Goal: Task Accomplishment & Management: Manage account settings

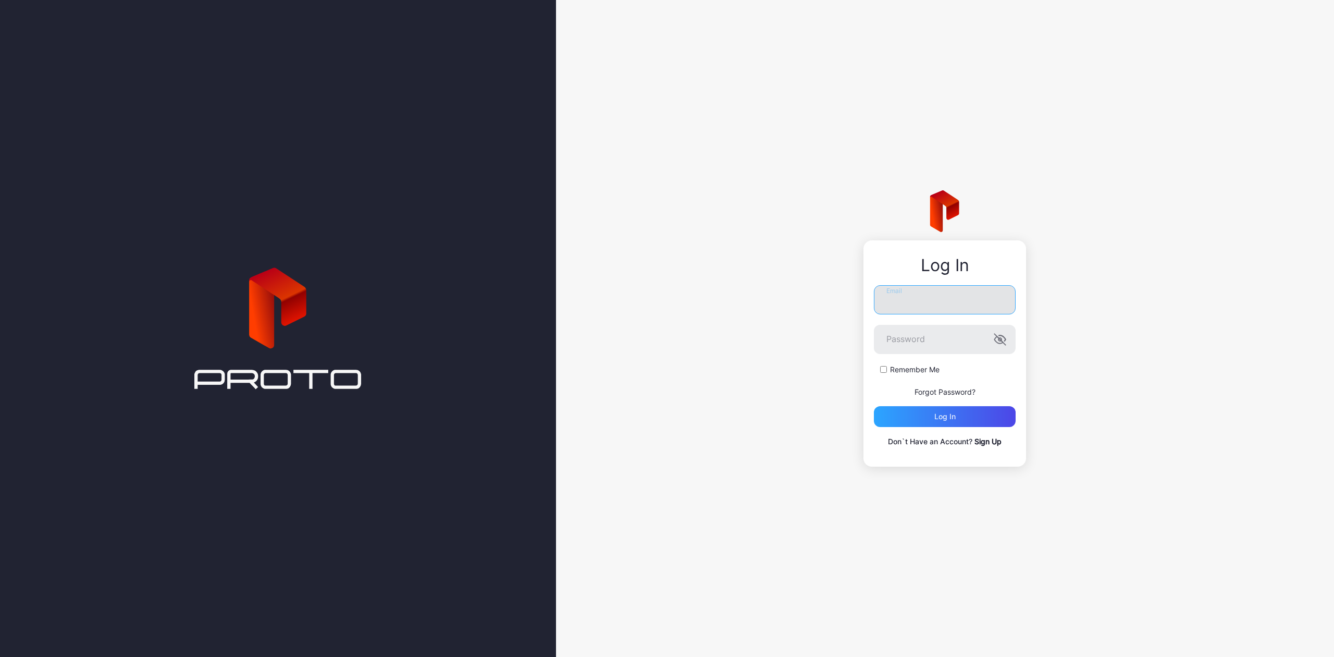
click at [896, 310] on input "Email" at bounding box center [945, 299] width 142 height 29
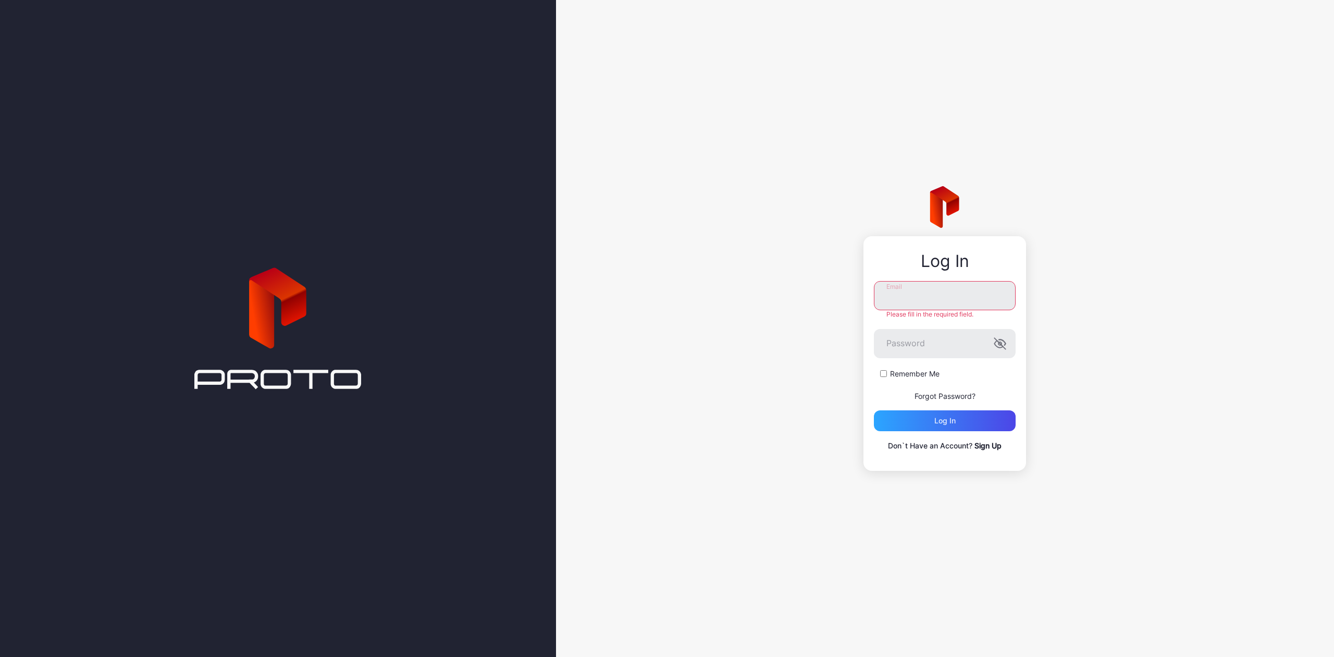
type input "**********"
click at [924, 417] on div "Log in" at bounding box center [945, 416] width 142 height 21
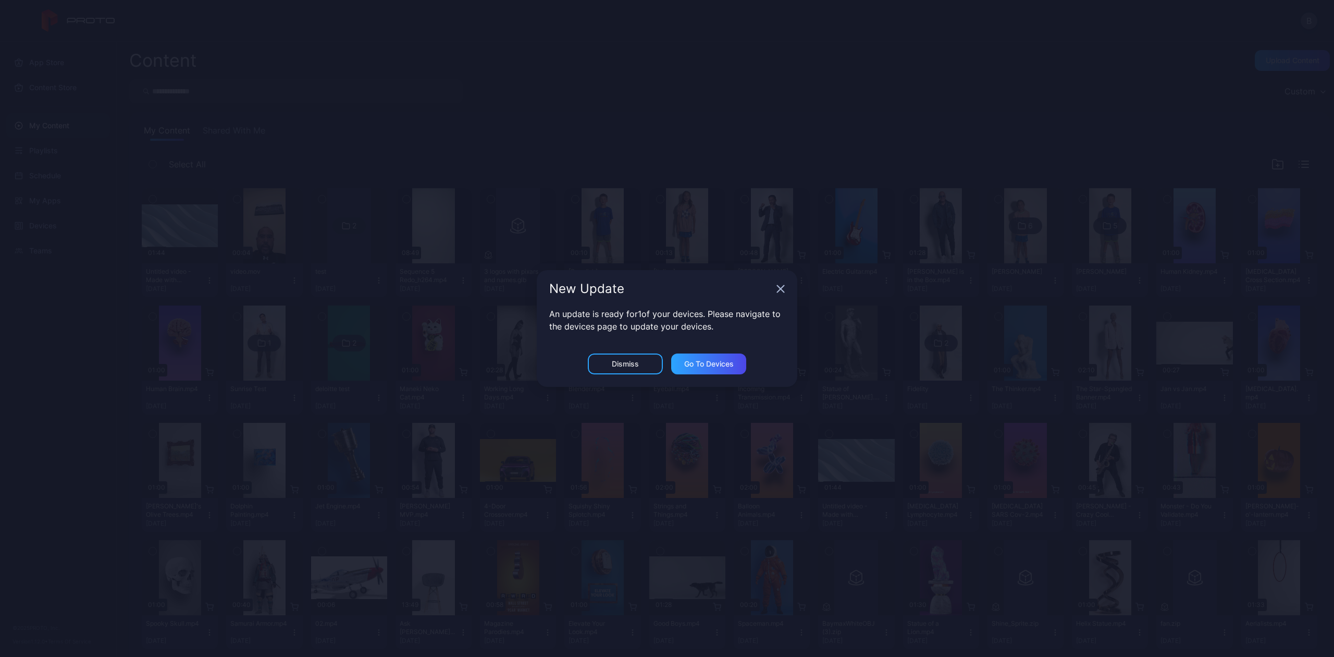
click at [782, 285] on icon "button" at bounding box center [781, 289] width 8 height 8
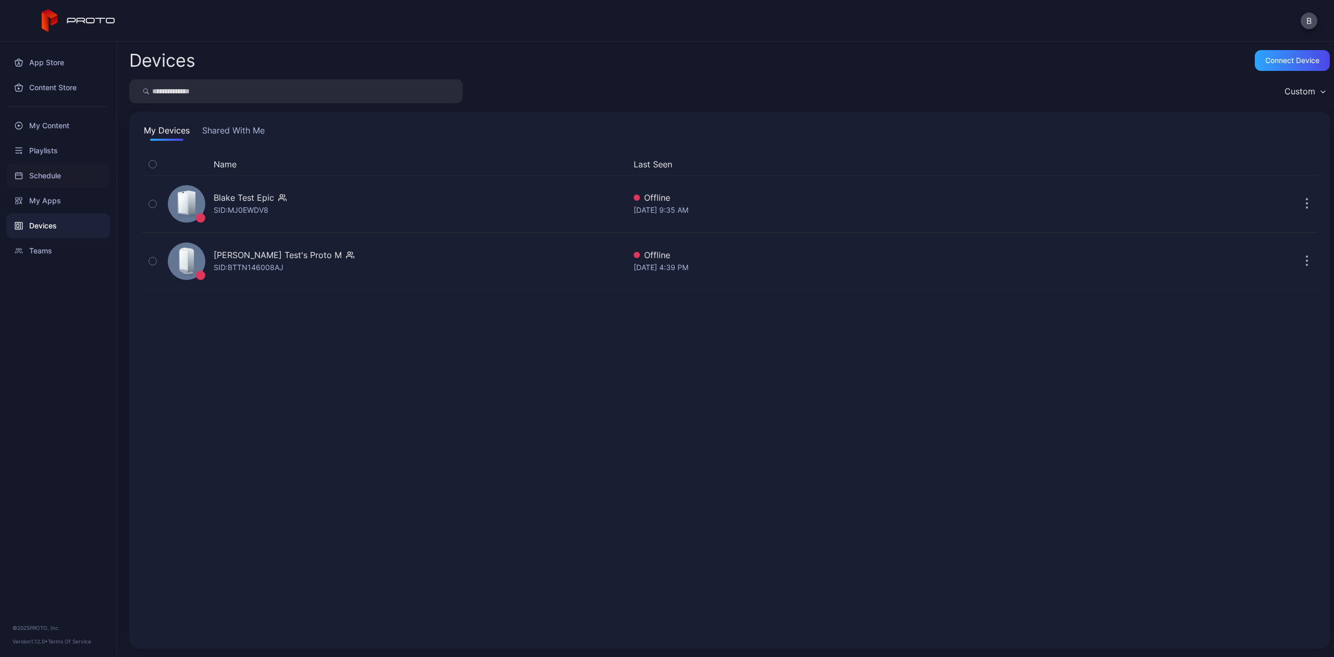
click at [58, 175] on div "Schedule" at bounding box center [58, 175] width 104 height 25
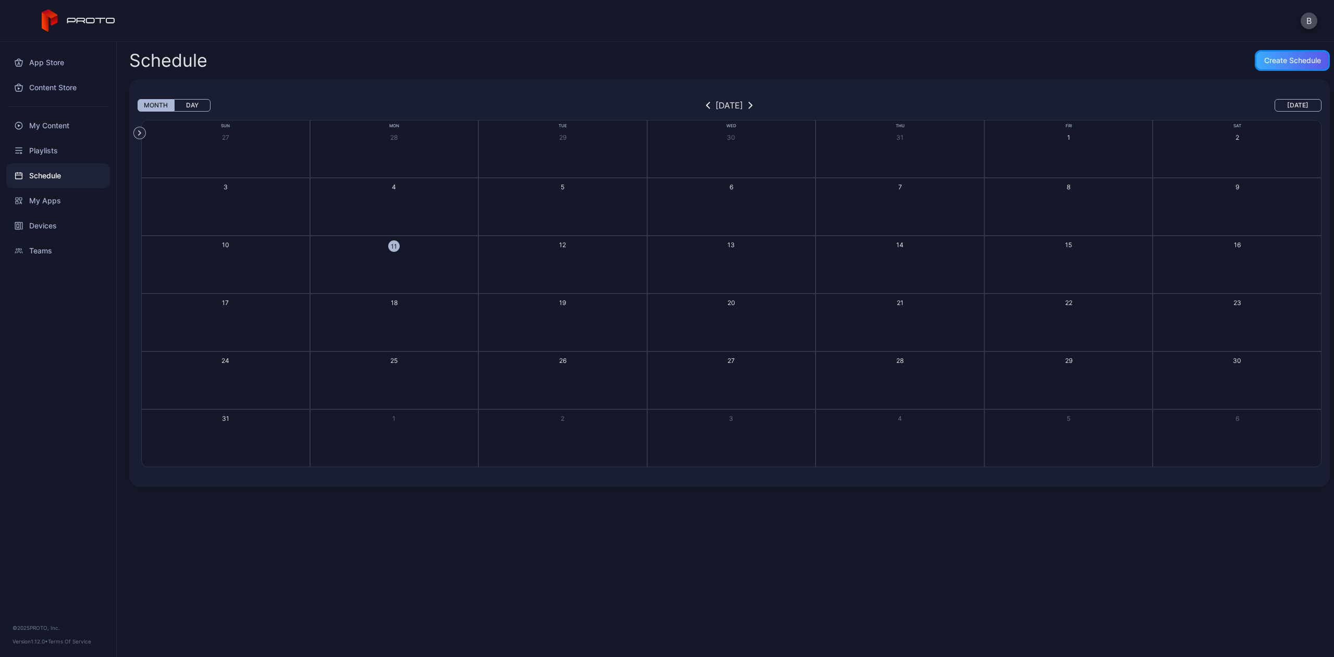
click at [1276, 56] on div "Create Schedule" at bounding box center [1292, 60] width 57 height 8
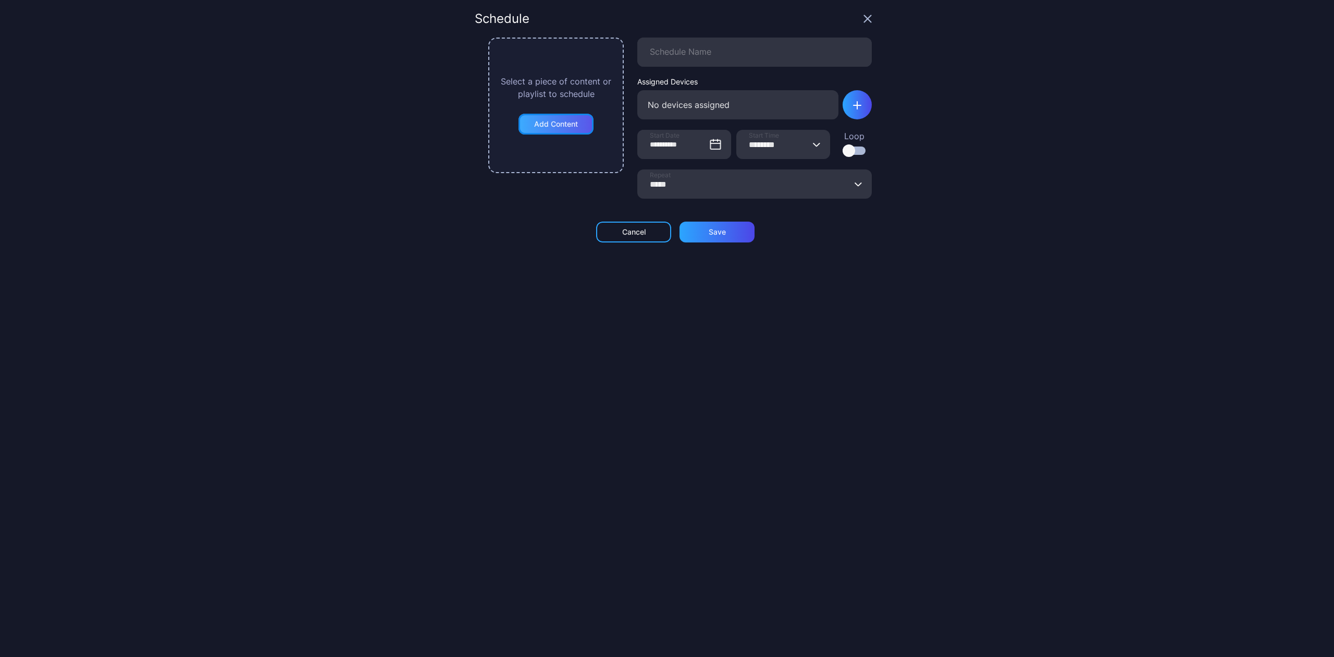
click at [573, 117] on div "Add Content" at bounding box center [556, 124] width 75 height 21
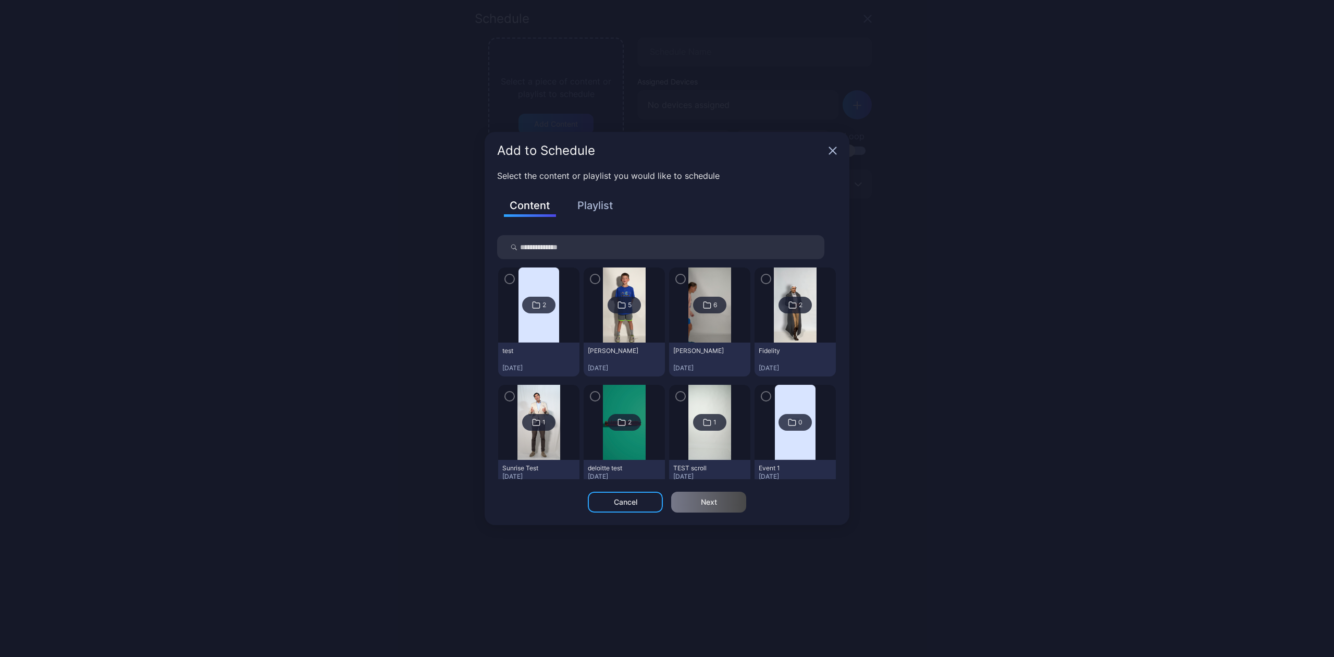
click at [832, 145] on div "Add to Schedule" at bounding box center [667, 151] width 365 height 38
click at [830, 151] on icon "button" at bounding box center [833, 150] width 8 height 8
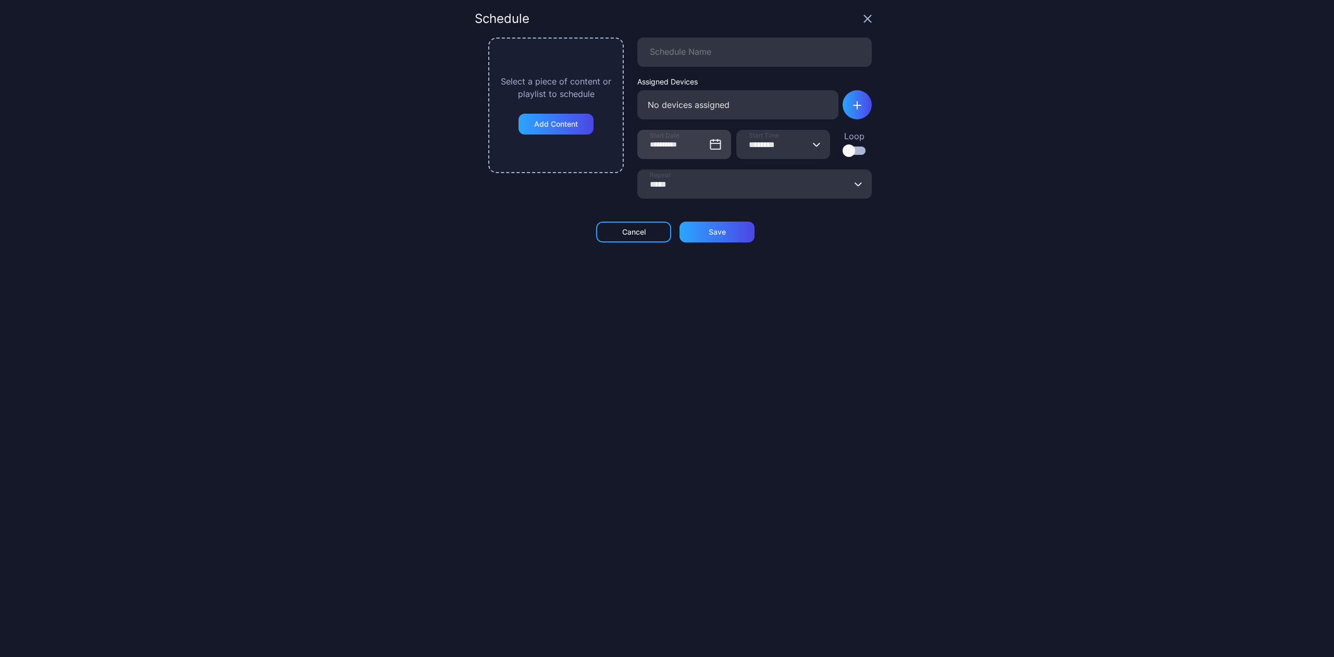
click at [710, 149] on icon at bounding box center [715, 144] width 10 height 9
click at [704, 149] on input "**********" at bounding box center [684, 144] width 94 height 29
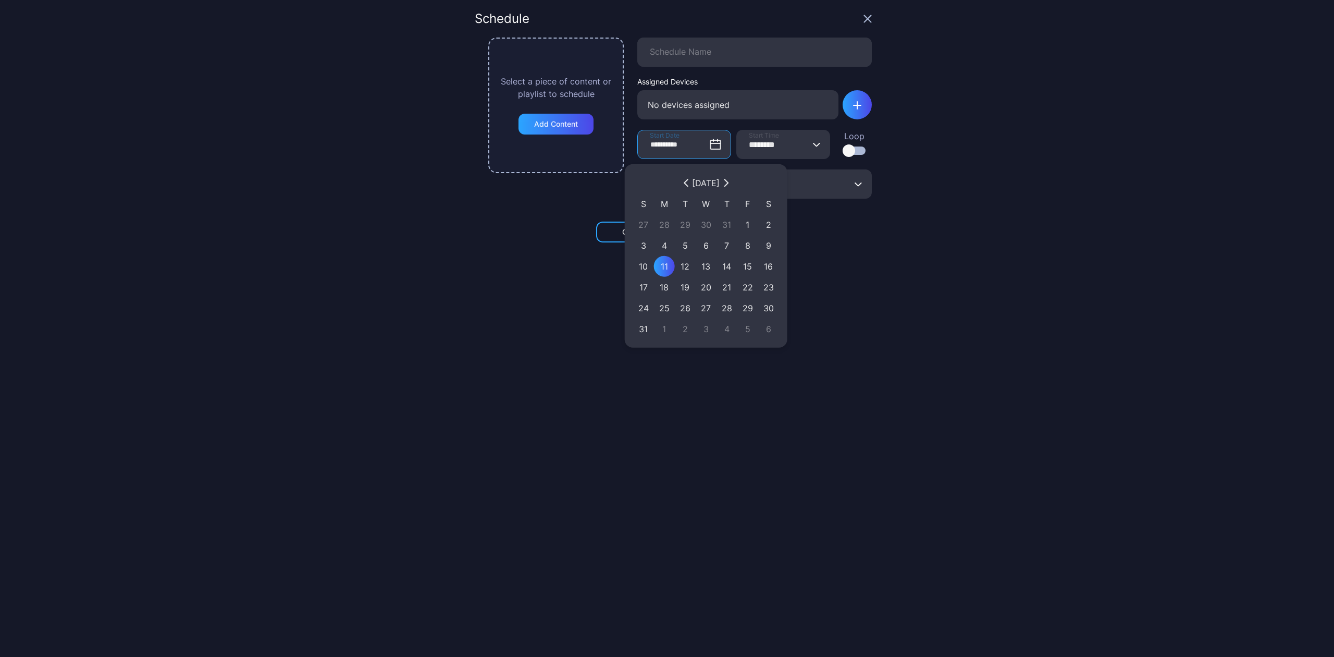
click at [747, 225] on div "1" at bounding box center [748, 224] width 10 height 13
type input "********"
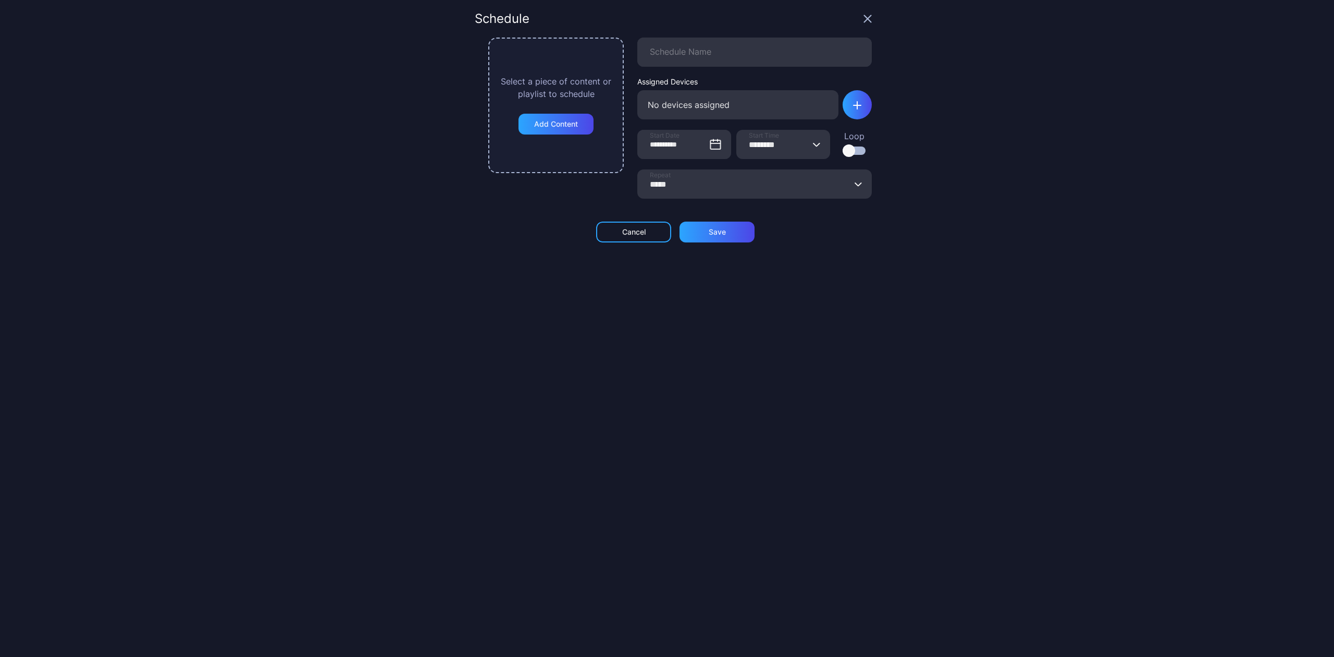
click at [813, 142] on icon "button" at bounding box center [817, 144] width 8 height 4
click at [813, 138] on button "******** Start Time 12:00 AM 12:30 AM 01:00 AM 01:30 AM 02:00 AM 02:30 AM 03:00…" at bounding box center [817, 144] width 8 height 29
click at [670, 186] on input "*****" at bounding box center [754, 183] width 235 height 29
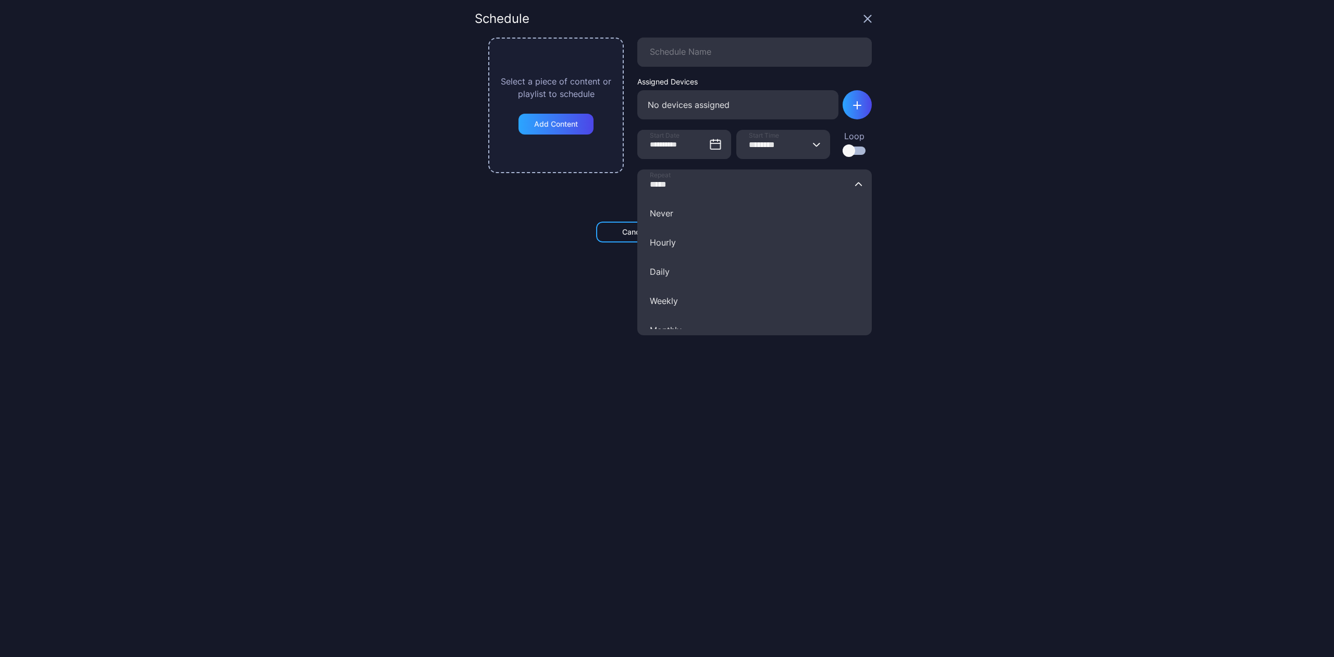
click at [446, 364] on div "**********" at bounding box center [667, 328] width 1334 height 657
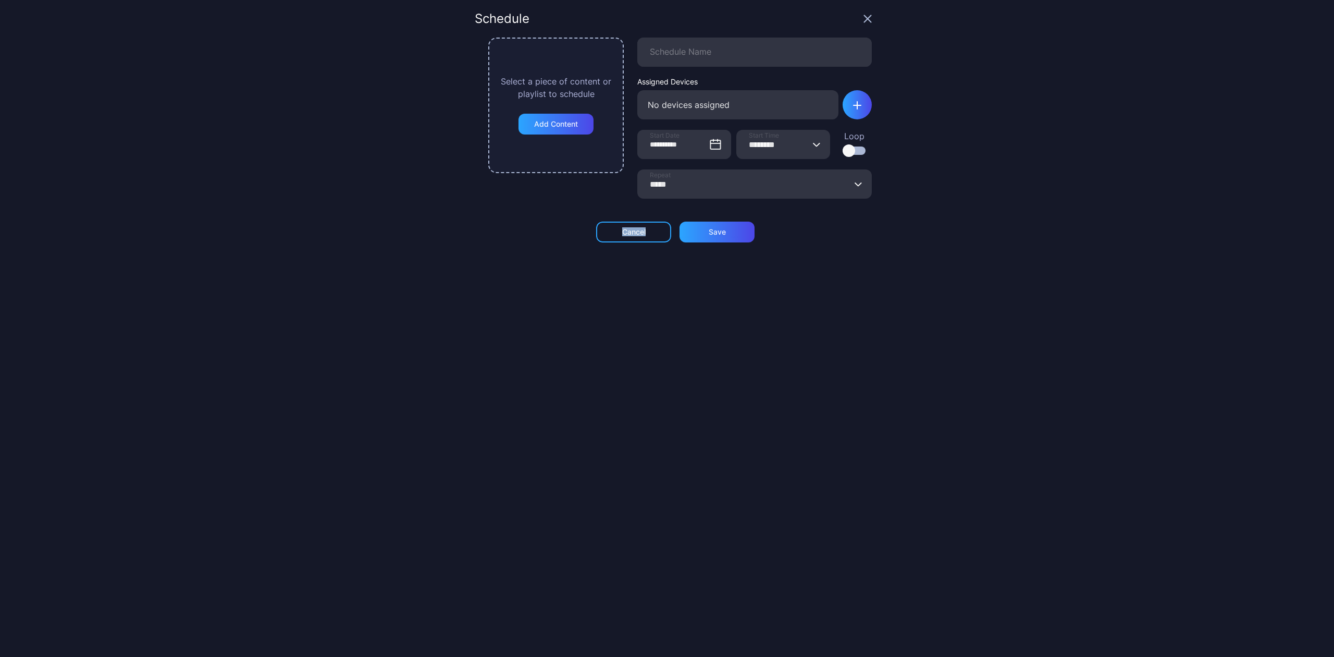
click at [446, 364] on div "**********" at bounding box center [667, 328] width 1334 height 657
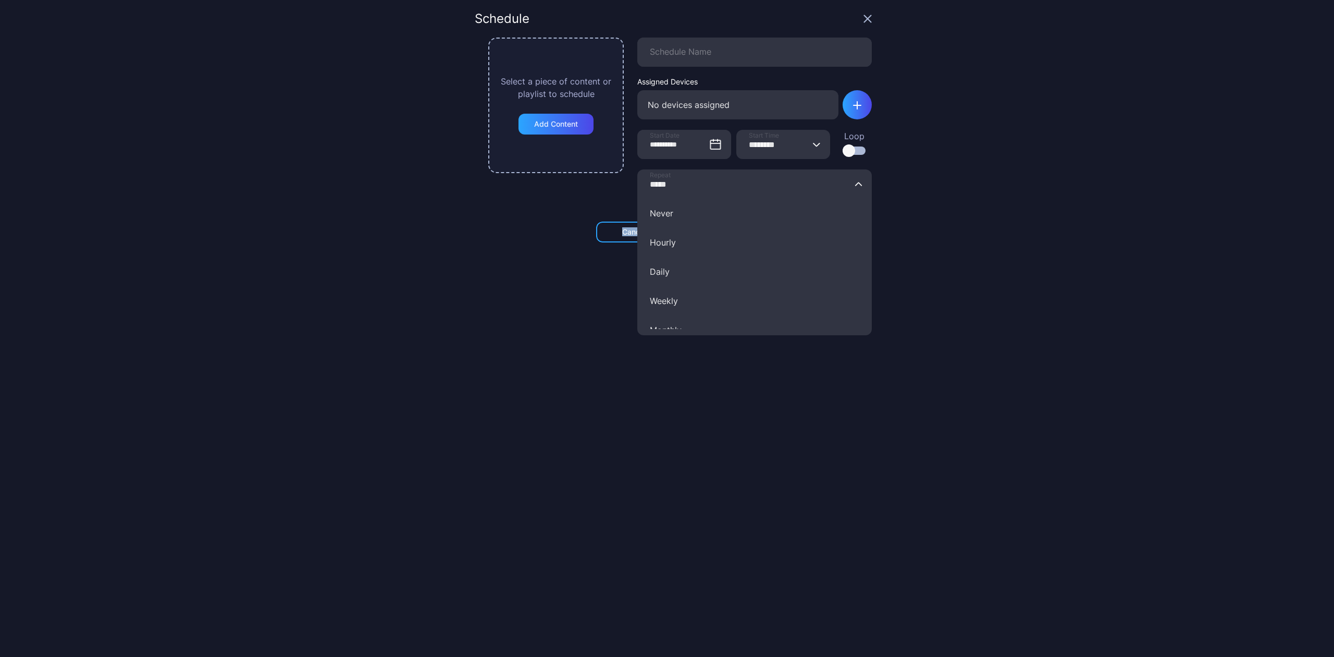
click at [684, 189] on input "*****" at bounding box center [754, 183] width 235 height 29
click at [588, 210] on div "**********" at bounding box center [673, 329] width 397 height 632
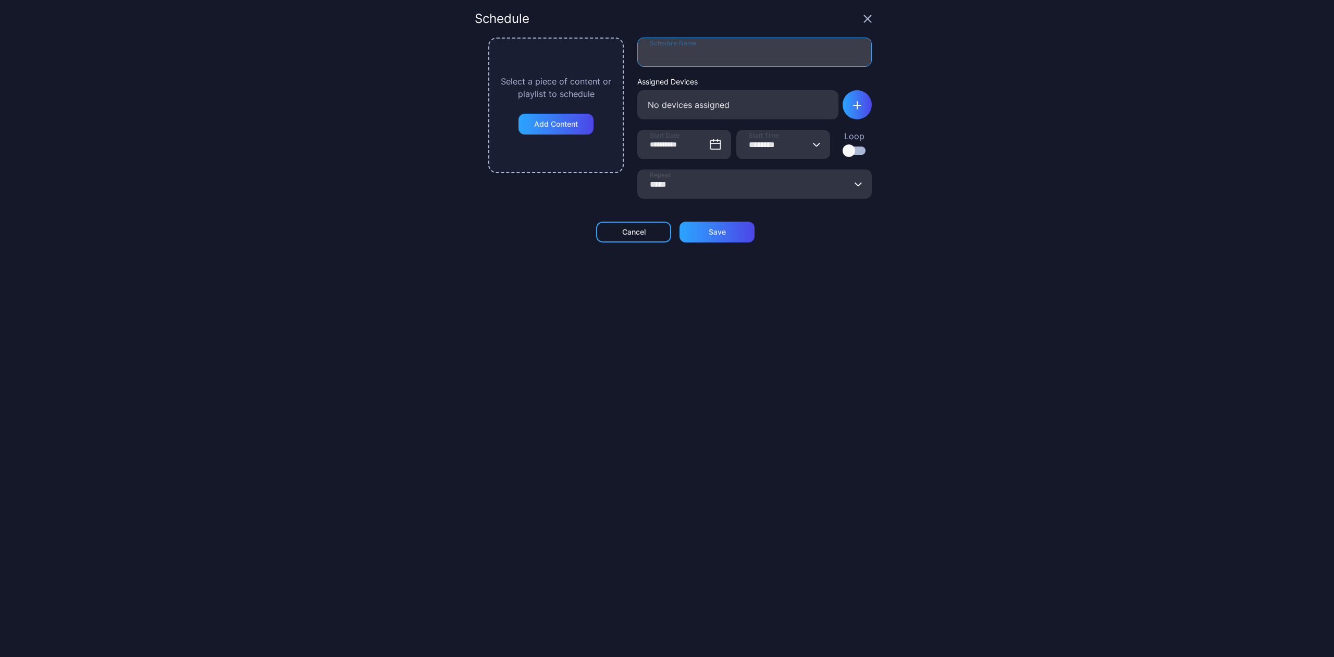
click at [648, 50] on input "Schedule Name" at bounding box center [754, 52] width 235 height 29
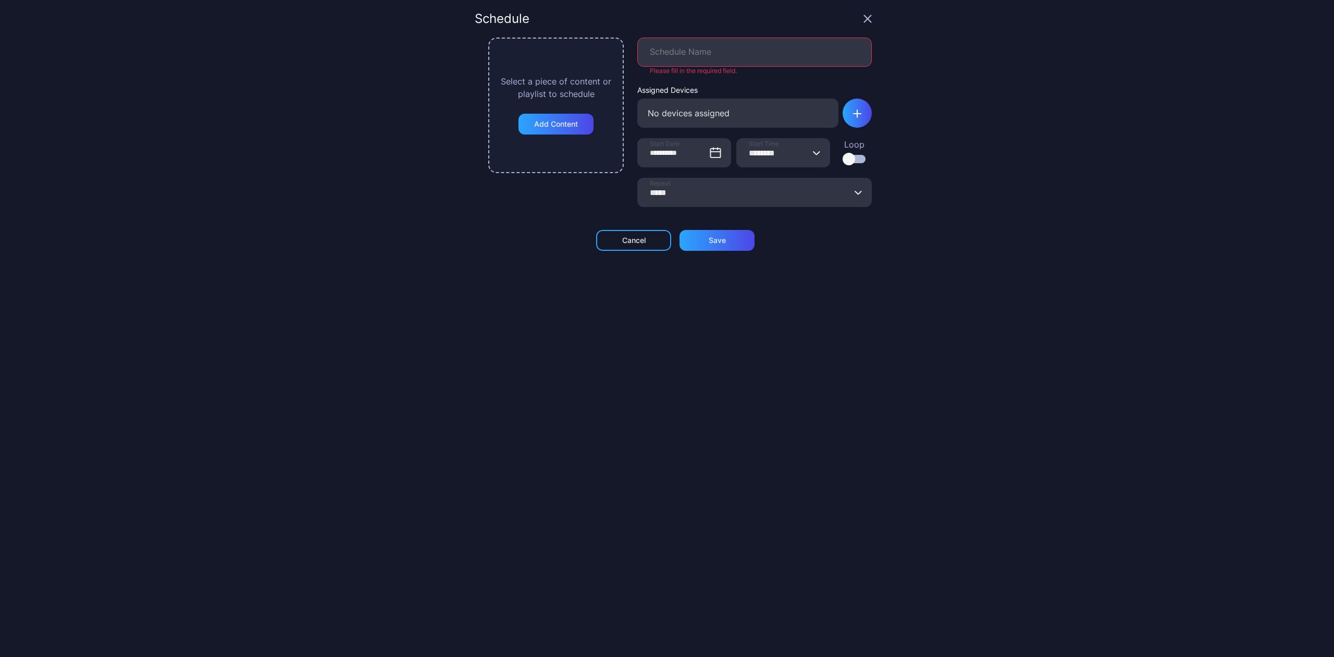
click at [349, 414] on div "**********" at bounding box center [667, 328] width 1334 height 657
click at [699, 181] on input "*****" at bounding box center [754, 192] width 235 height 29
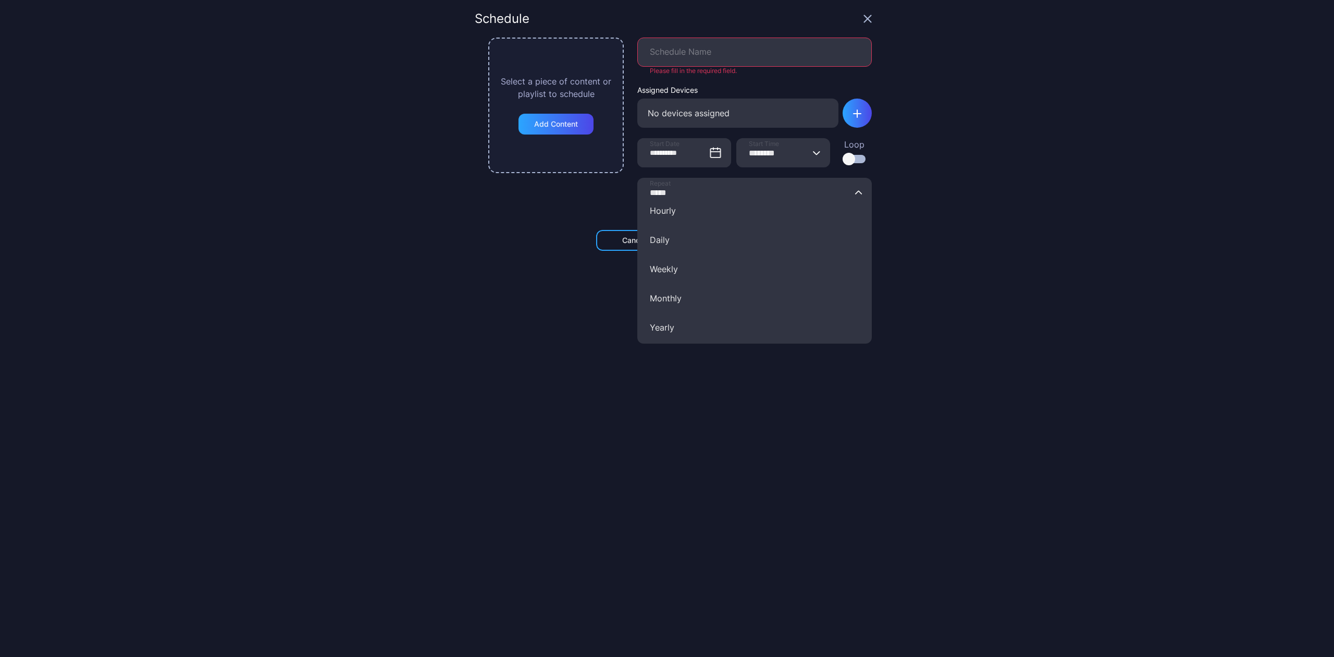
scroll to position [73, 0]
click at [392, 415] on div "**********" at bounding box center [667, 328] width 1334 height 657
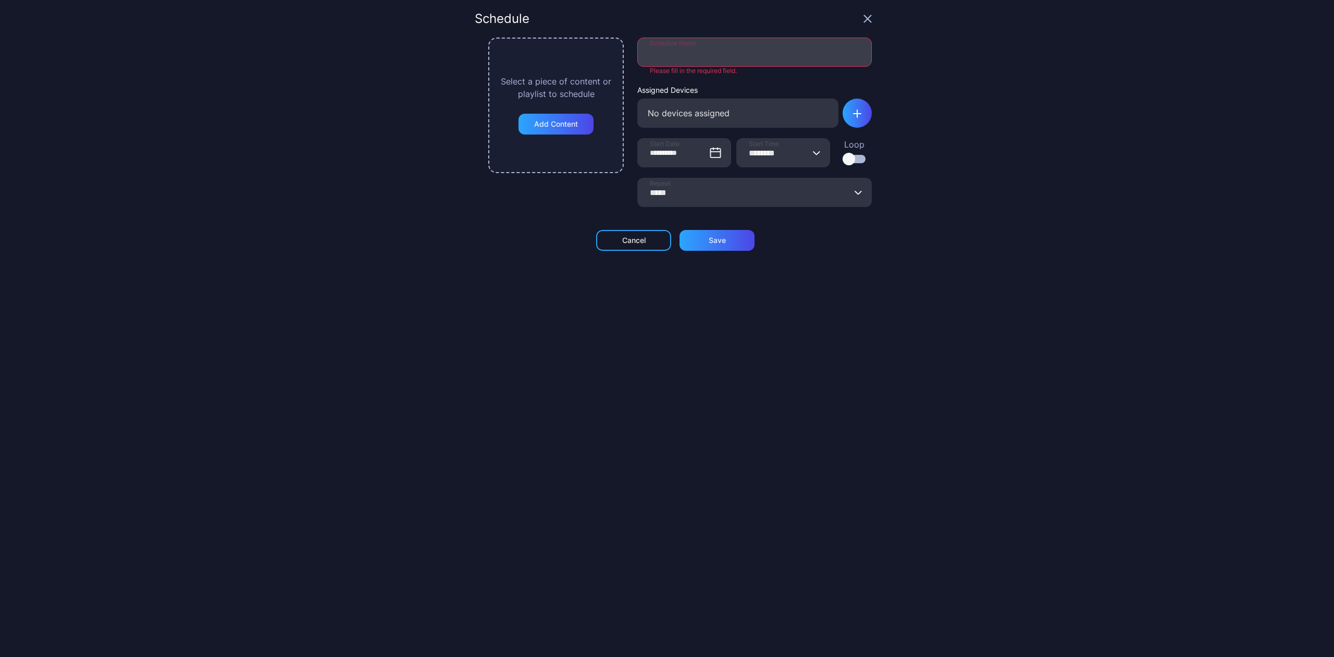
click at [686, 59] on input "Schedule Name" at bounding box center [754, 52] width 235 height 29
type input "**********"
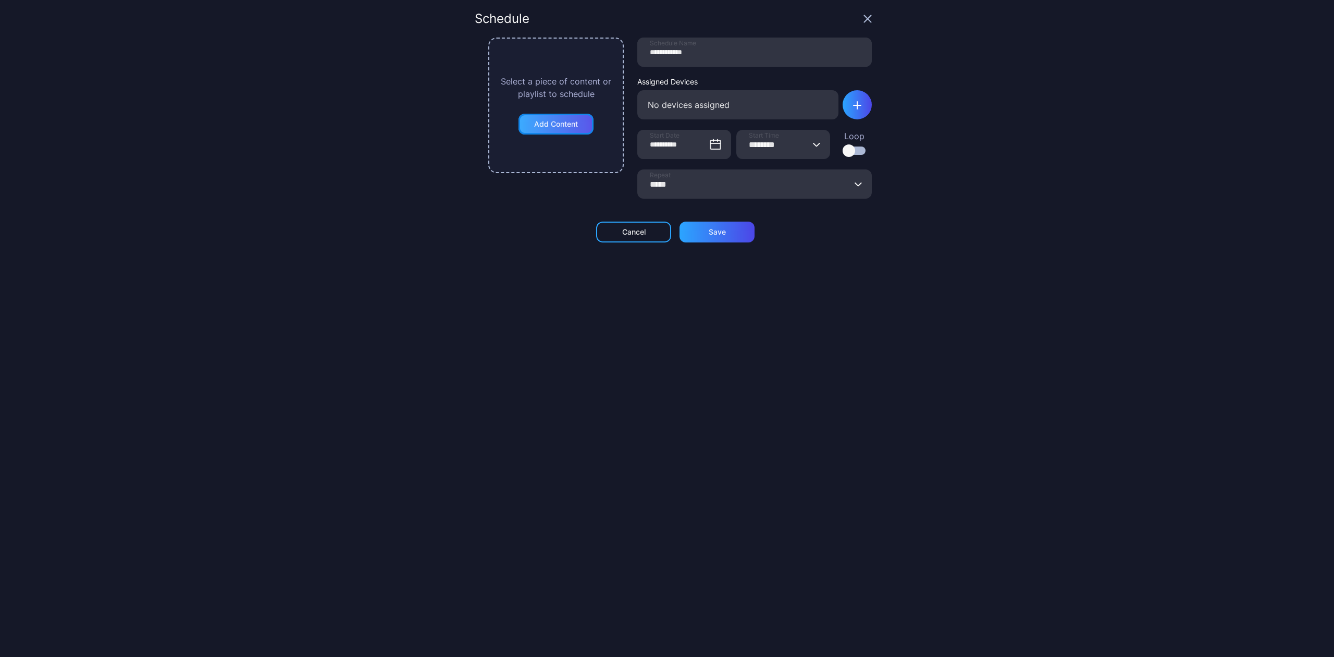
click at [563, 116] on div "Add Content" at bounding box center [556, 124] width 75 height 21
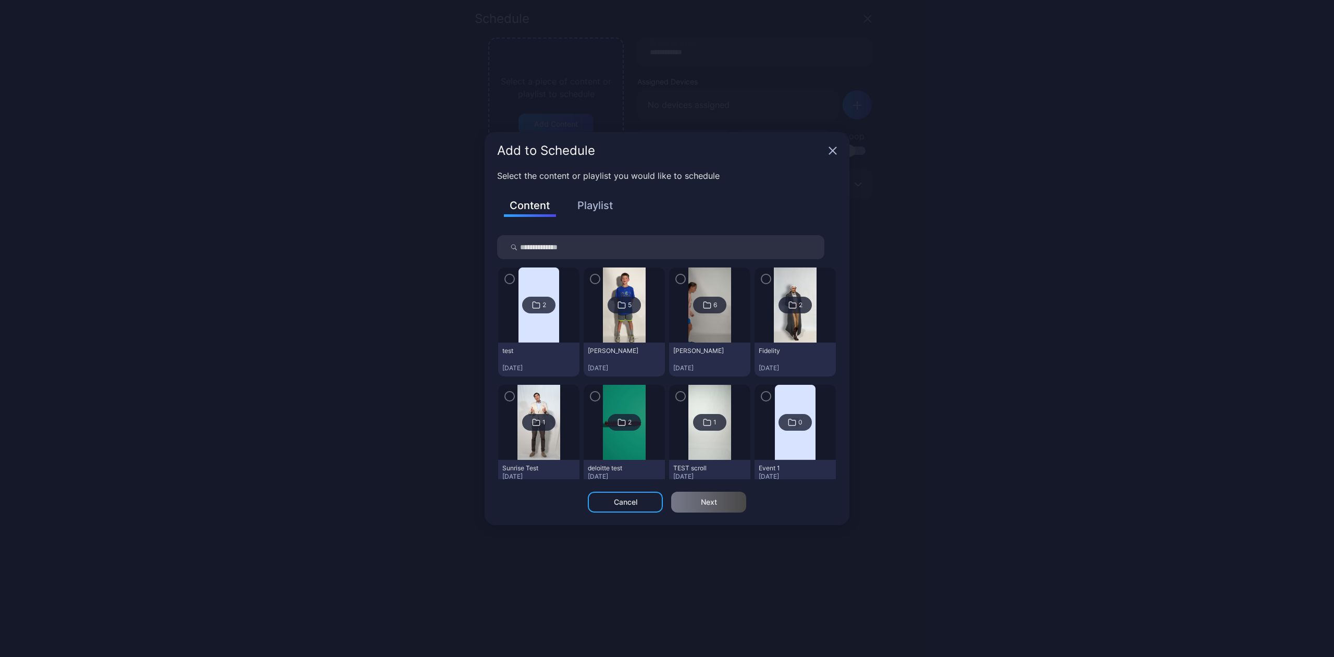
click at [599, 213] on button "Playlist" at bounding box center [595, 205] width 52 height 18
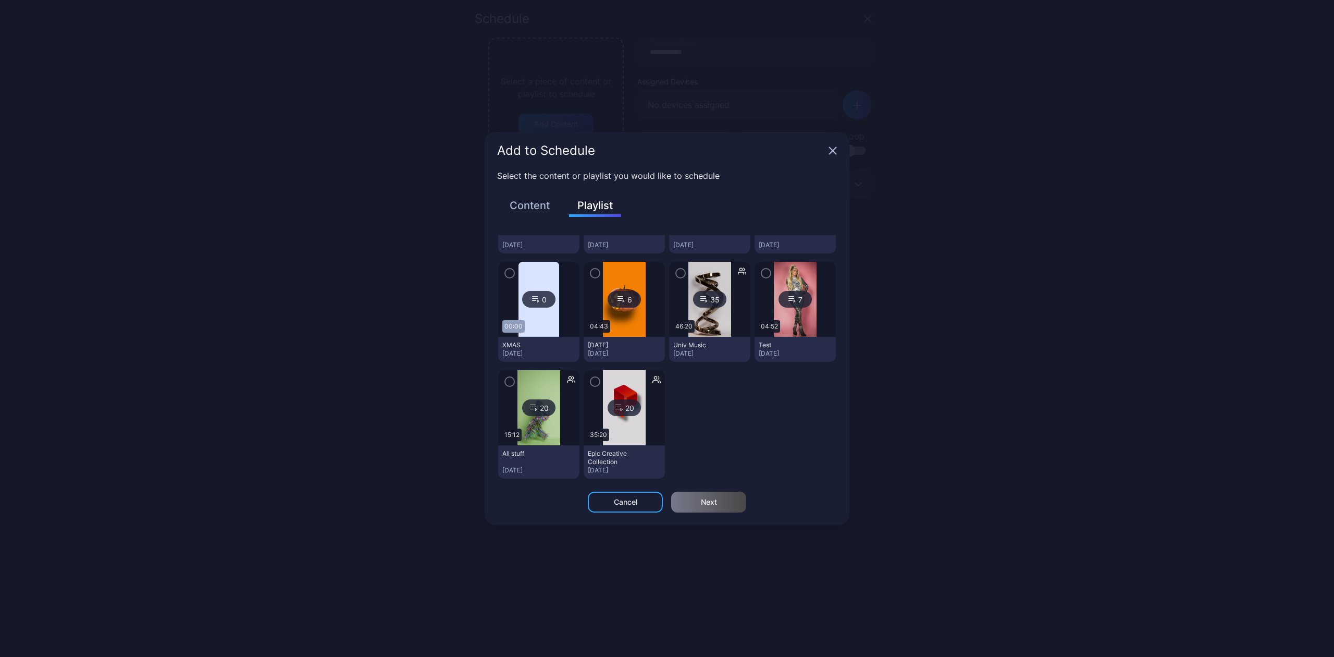
scroll to position [0, 0]
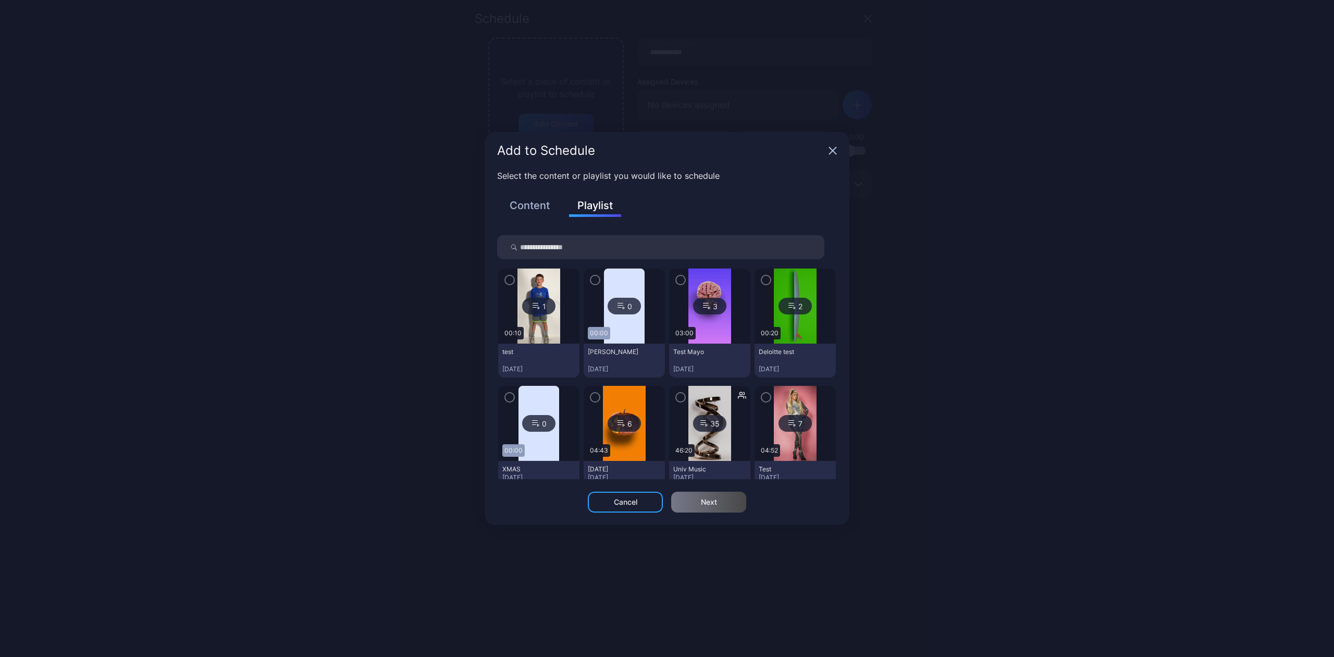
click at [526, 309] on div "1" at bounding box center [538, 306] width 33 height 17
click at [507, 270] on div at bounding box center [538, 305] width 81 height 75
click at [508, 278] on icon "button" at bounding box center [510, 279] width 8 height 11
click at [696, 500] on div "Next" at bounding box center [708, 502] width 75 height 21
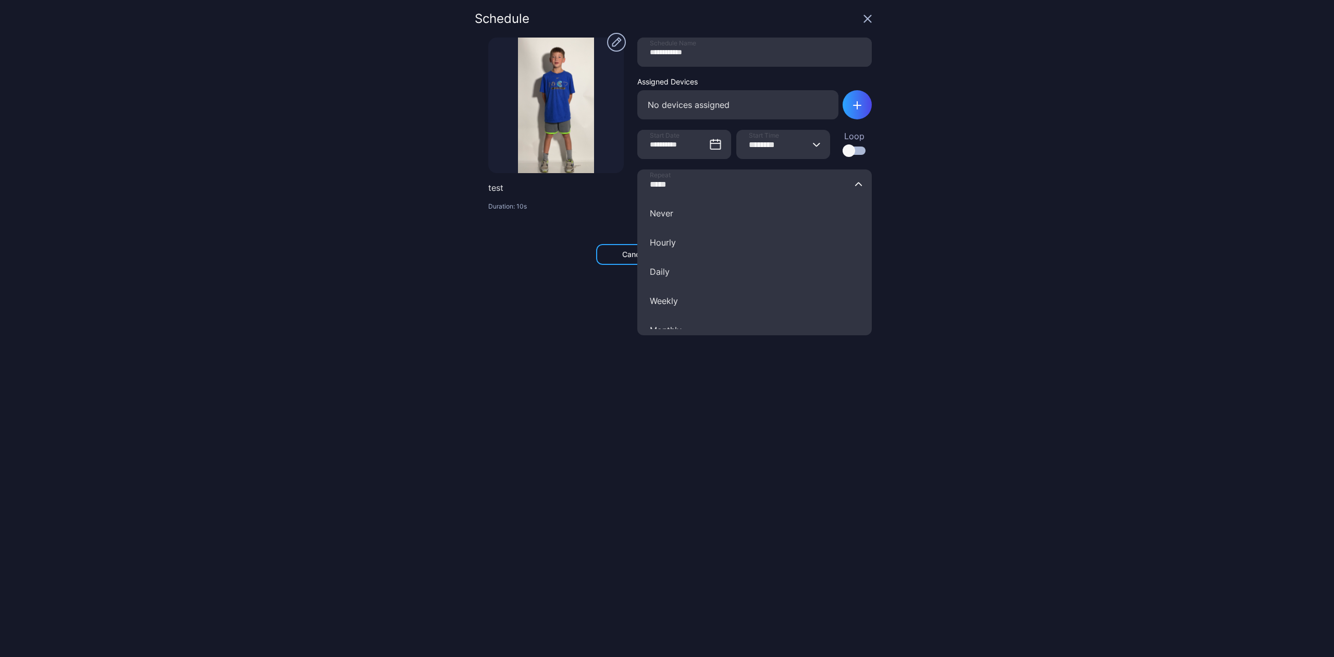
click at [674, 181] on input "*****" at bounding box center [754, 183] width 235 height 29
click at [537, 278] on div "**********" at bounding box center [673, 329] width 397 height 632
click at [673, 185] on input "*****" at bounding box center [754, 183] width 235 height 29
click at [644, 244] on button "Hourly" at bounding box center [754, 242] width 235 height 29
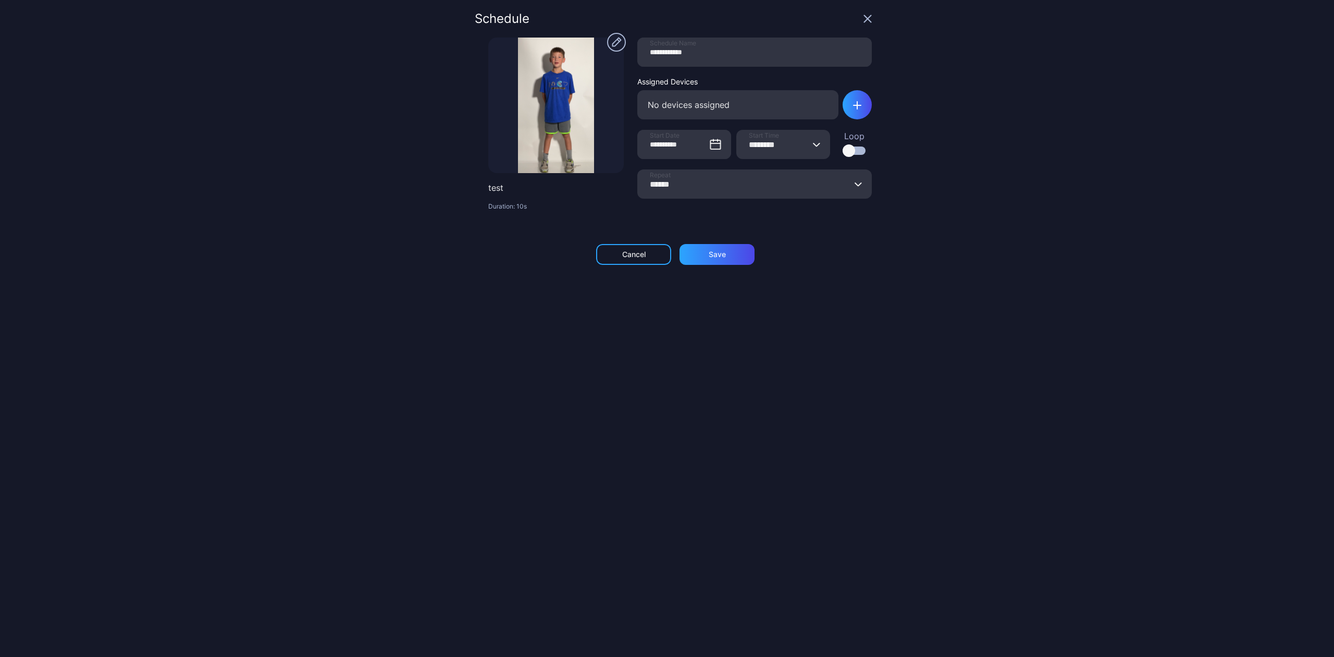
click at [684, 190] on input "******" at bounding box center [754, 183] width 235 height 29
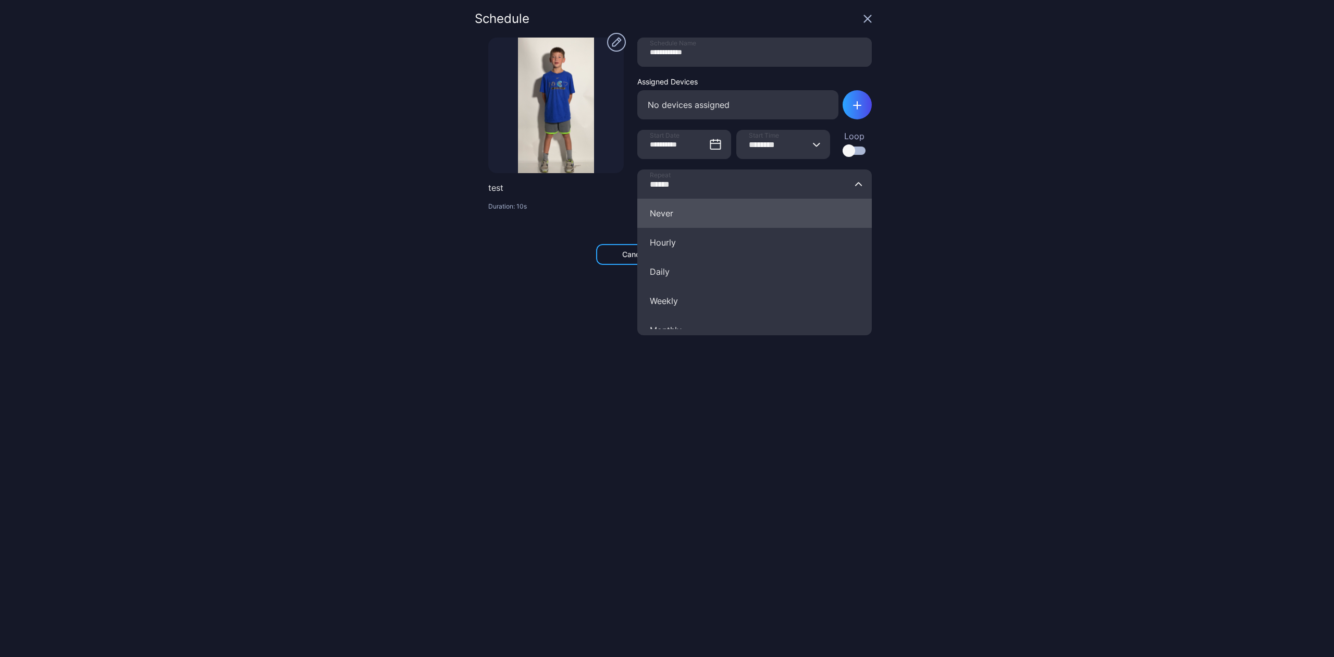
click at [651, 220] on button "Never" at bounding box center [754, 213] width 235 height 29
type input "*****"
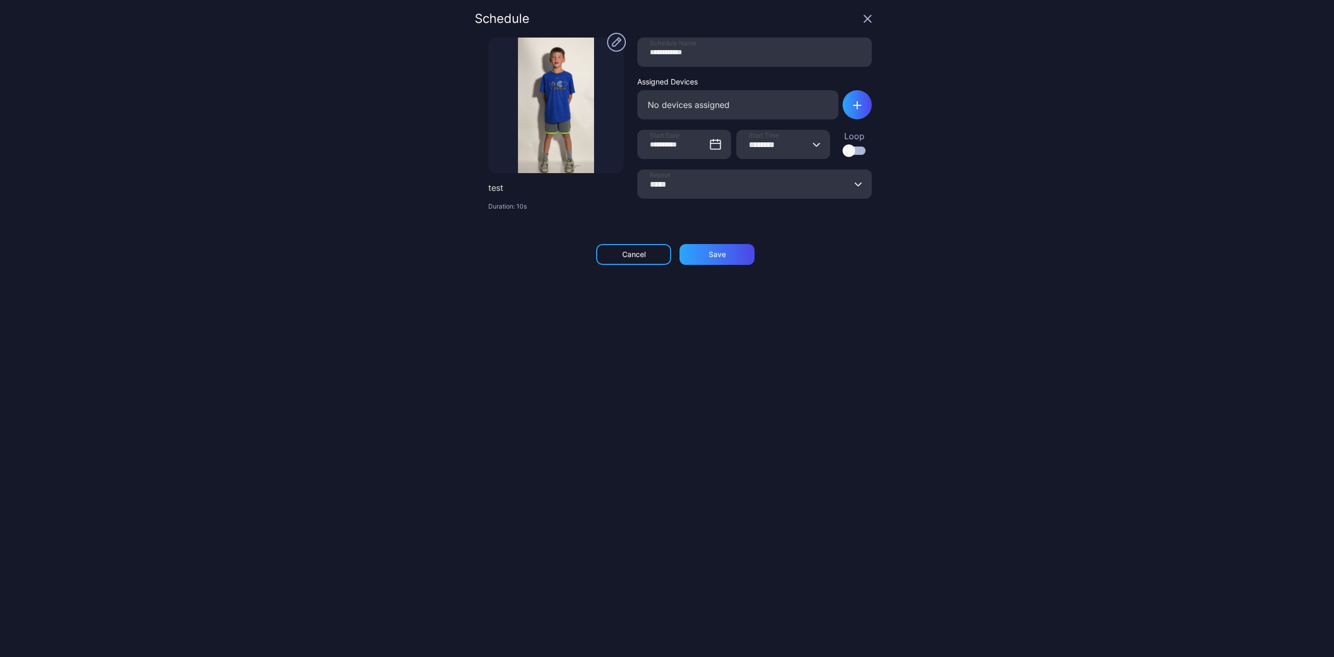
click at [574, 204] on p "Duration: 10s" at bounding box center [556, 206] width 136 height 8
click at [709, 256] on div "Save" at bounding box center [717, 254] width 17 height 8
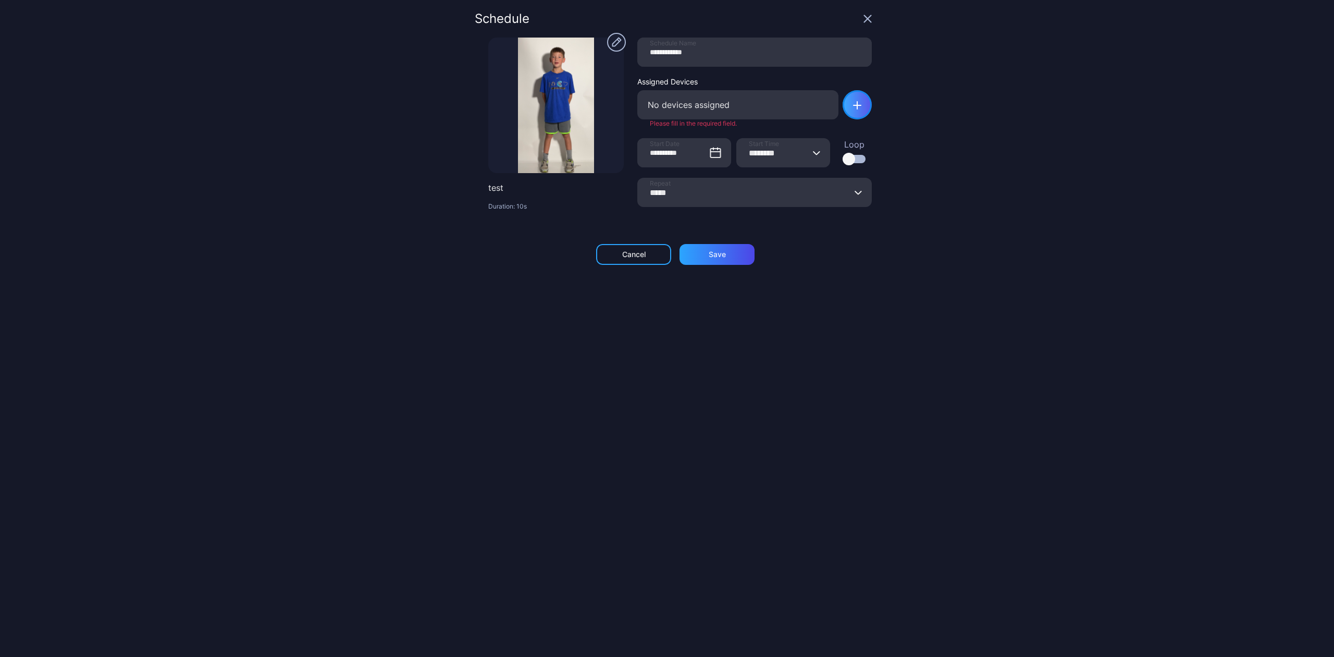
click at [853, 102] on icon "button" at bounding box center [857, 105] width 8 height 8
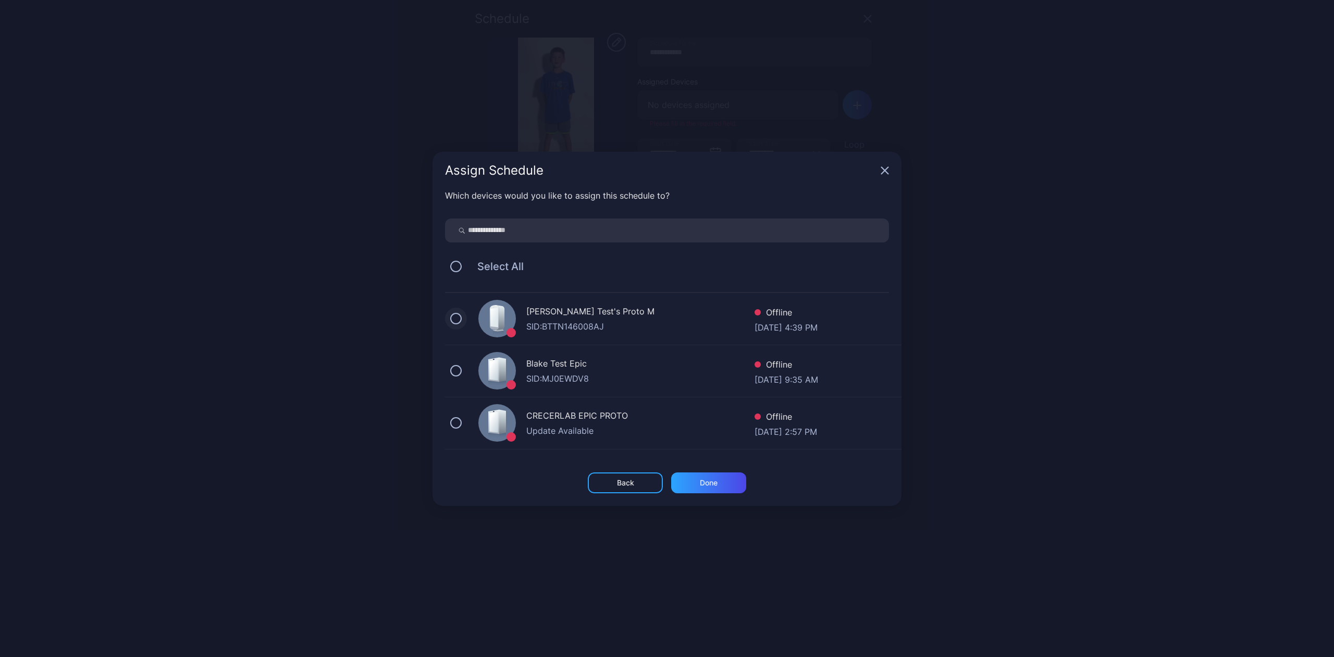
click at [458, 320] on button "button" at bounding box center [455, 318] width 11 height 11
click at [695, 480] on div "Done" at bounding box center [708, 482] width 75 height 21
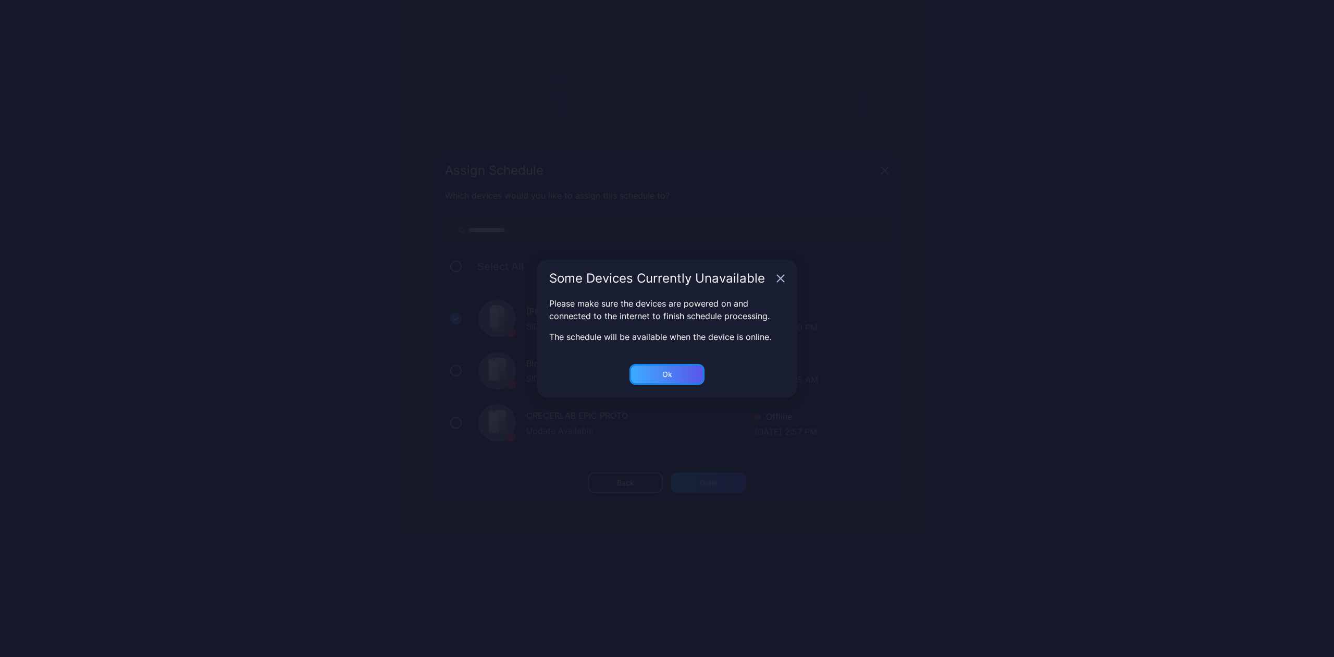
click at [634, 478] on div "Ok" at bounding box center [625, 482] width 17 height 8
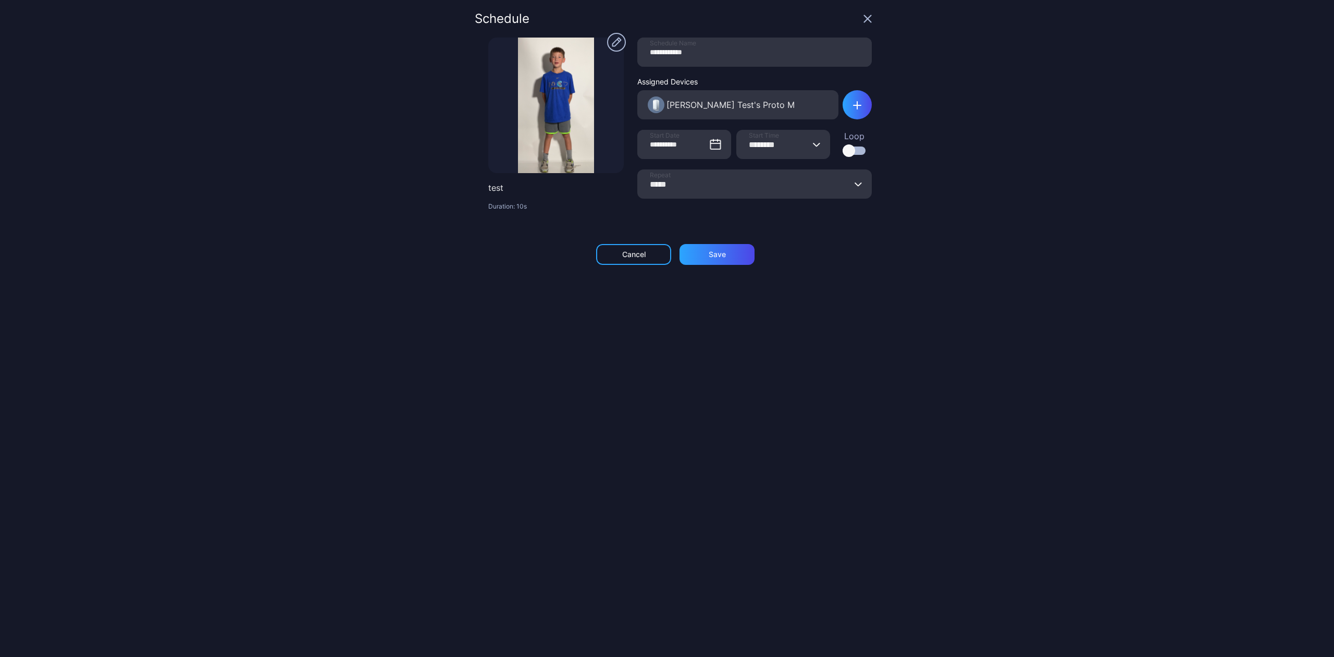
click at [849, 13] on div "Schedule" at bounding box center [673, 25] width 397 height 25
click at [865, 19] on icon "button" at bounding box center [868, 19] width 7 height 7
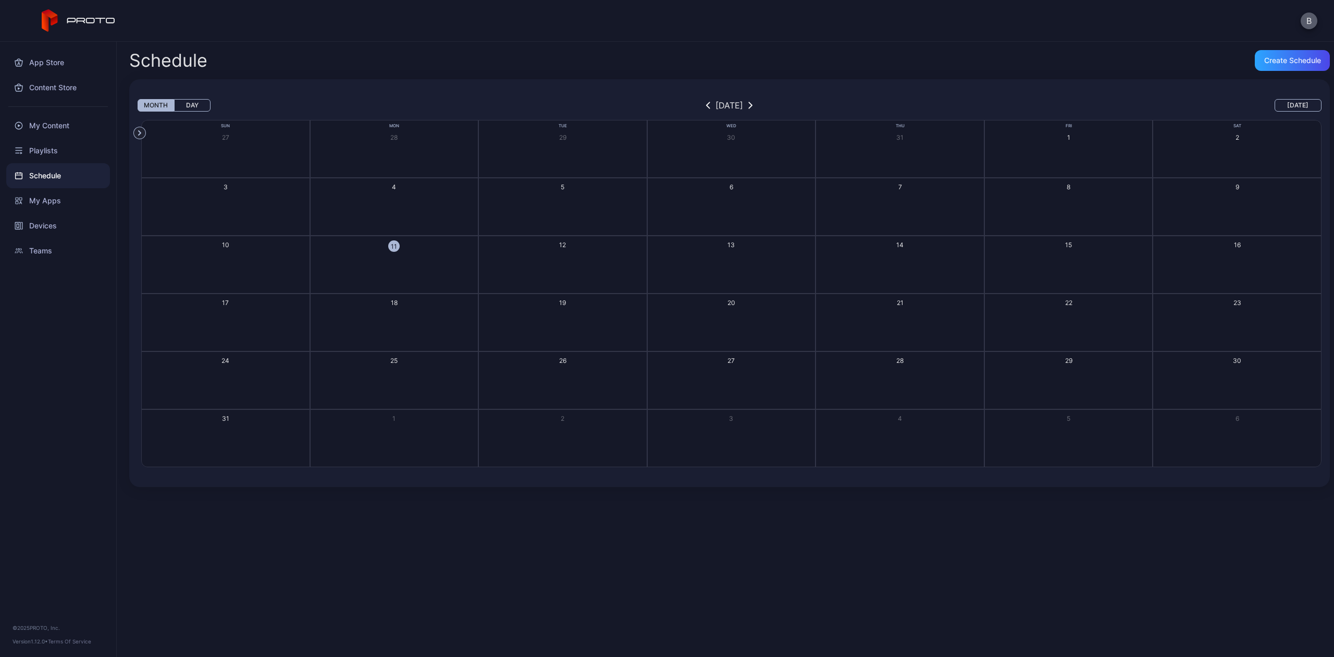
click at [1306, 19] on button "B" at bounding box center [1309, 21] width 17 height 17
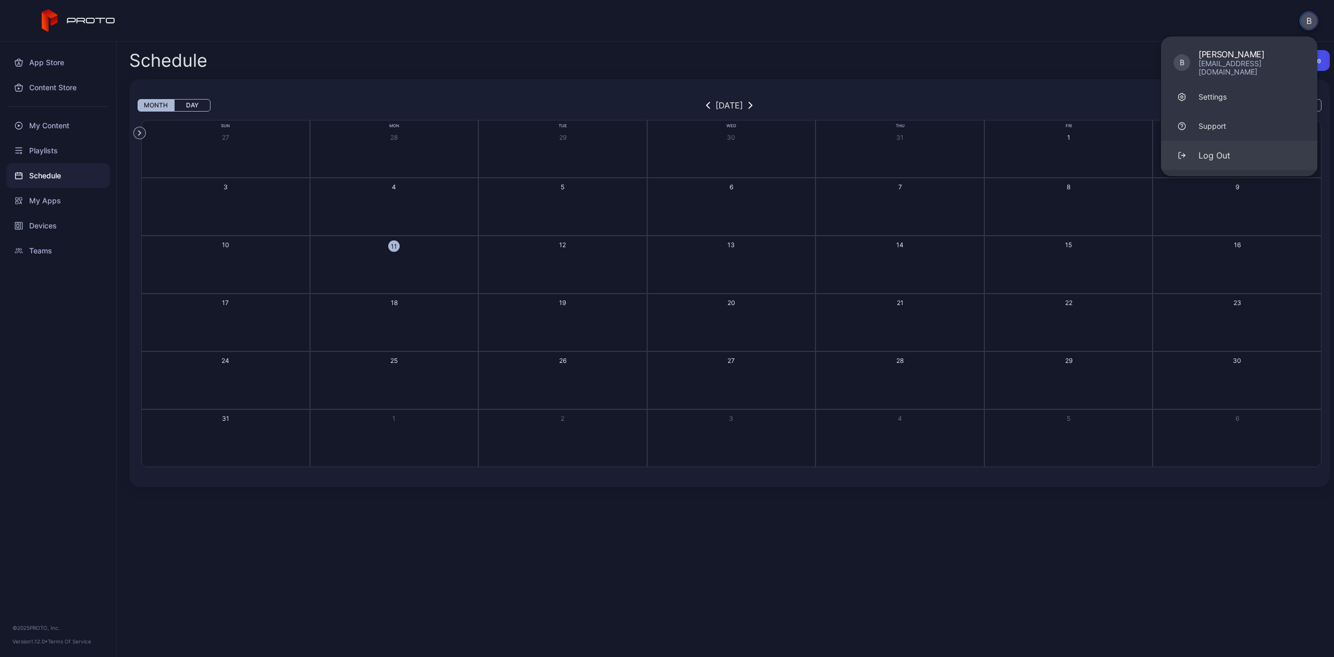
click at [1220, 149] on div "Log Out" at bounding box center [1215, 155] width 32 height 13
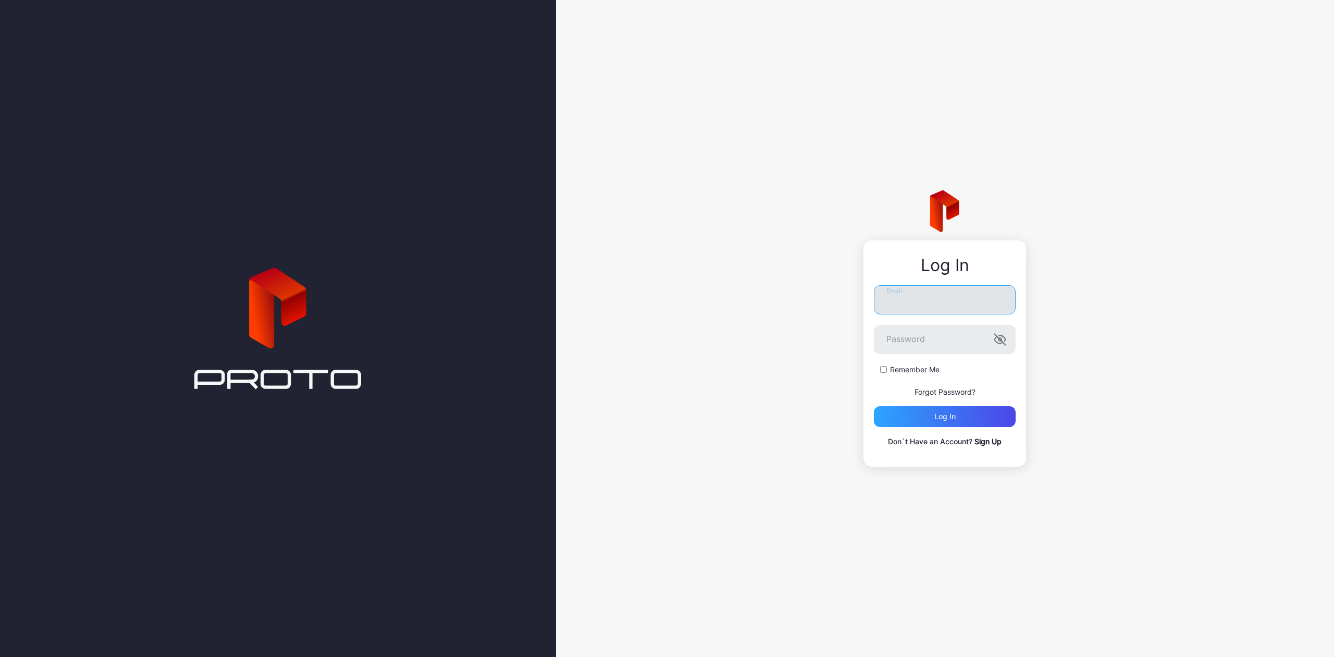
click at [949, 313] on input "Email" at bounding box center [945, 299] width 142 height 29
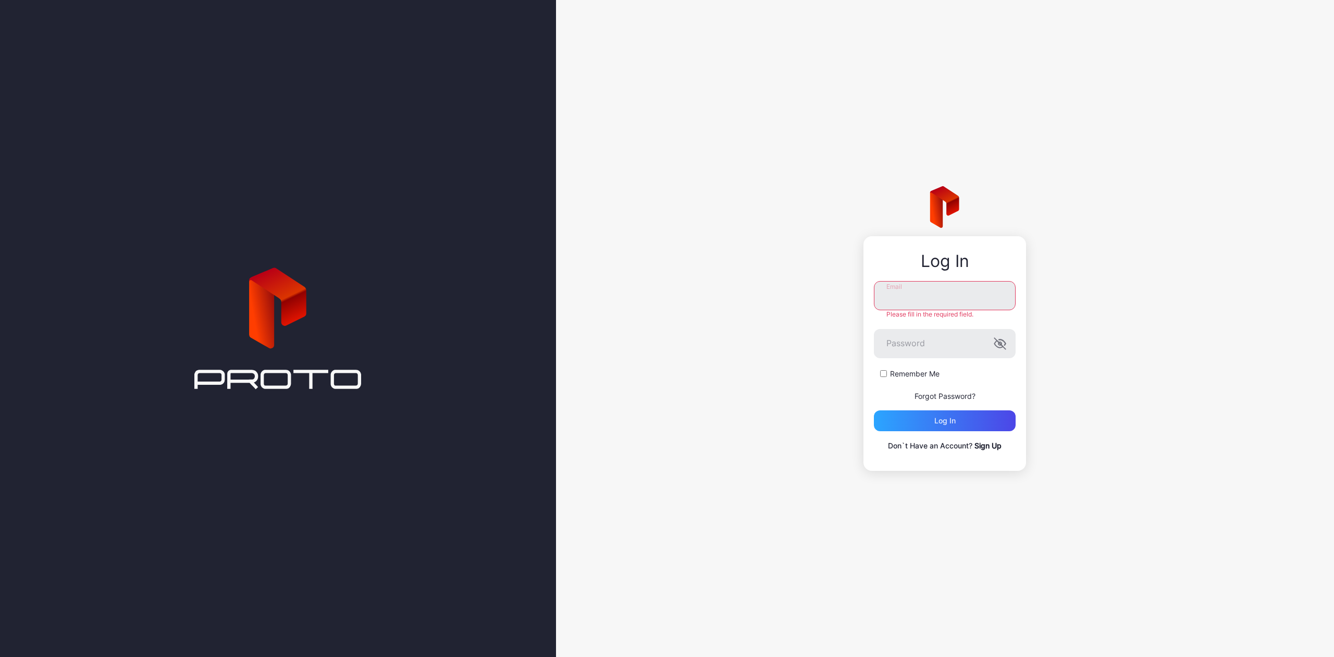
type input "**********"
click at [940, 429] on div "**********" at bounding box center [945, 366] width 142 height 171
click at [932, 422] on button "Log in" at bounding box center [945, 416] width 142 height 21
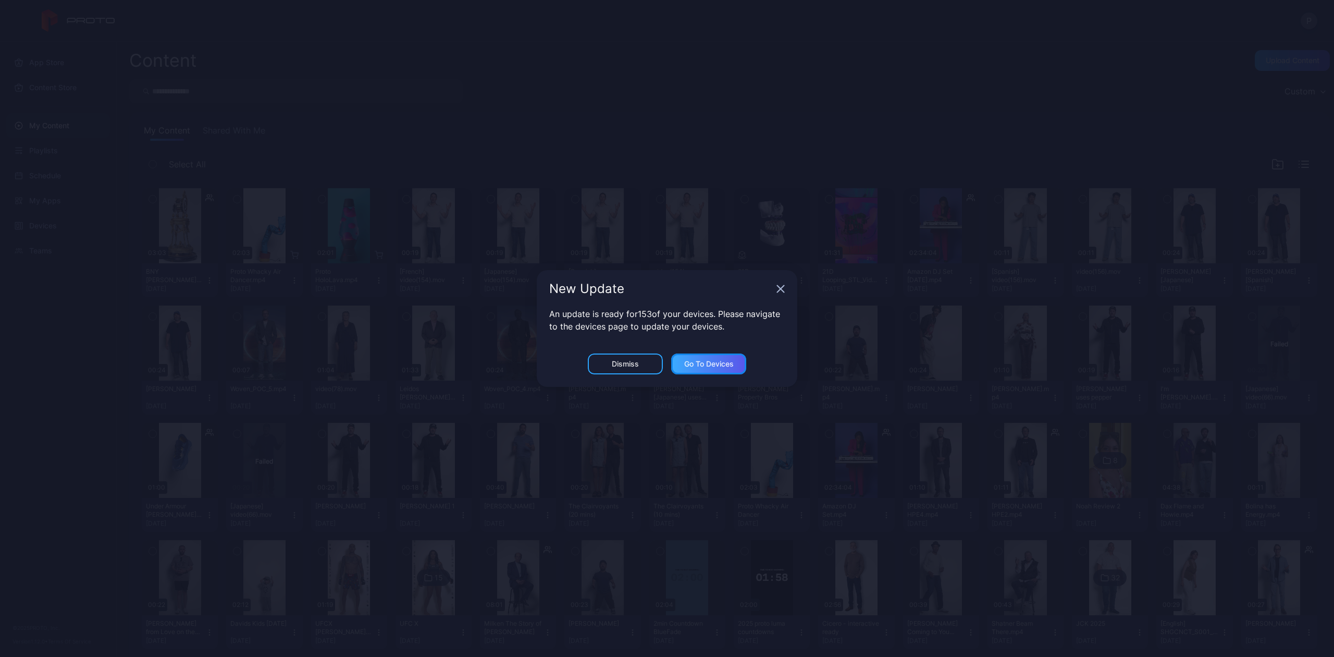
click at [691, 359] on div "Go to devices" at bounding box center [708, 363] width 75 height 21
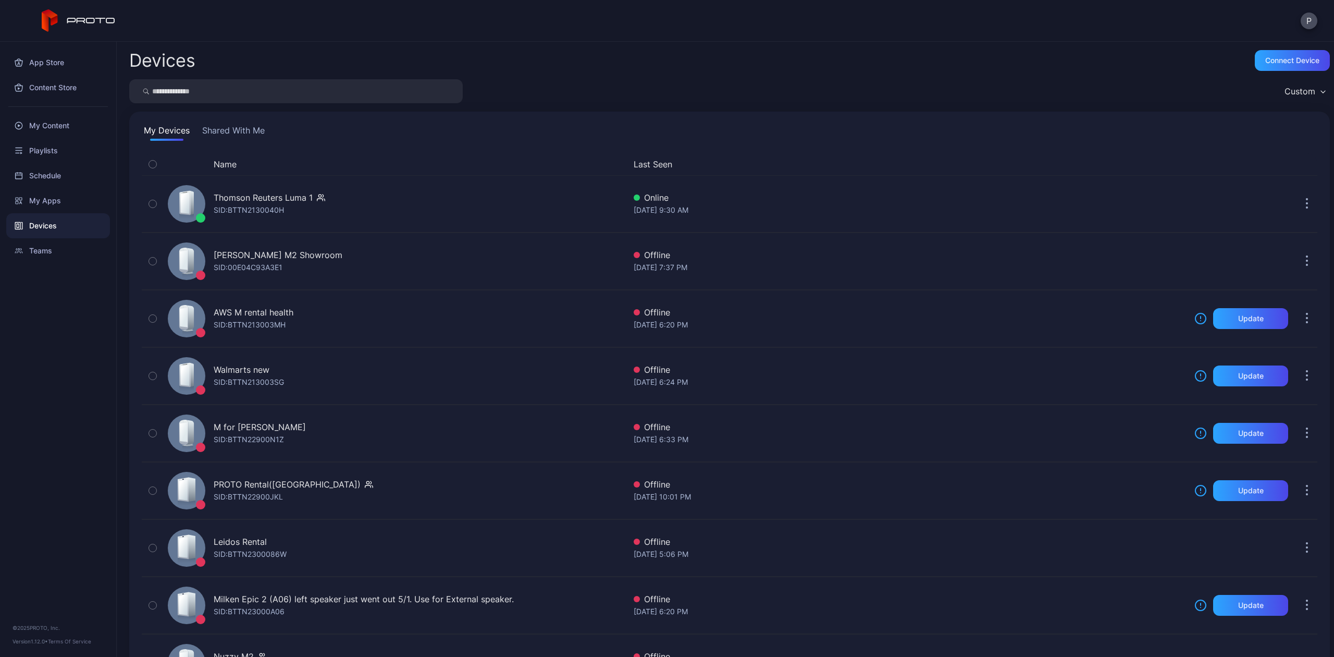
click at [208, 92] on input "search" at bounding box center [296, 91] width 334 height 24
type input "****"
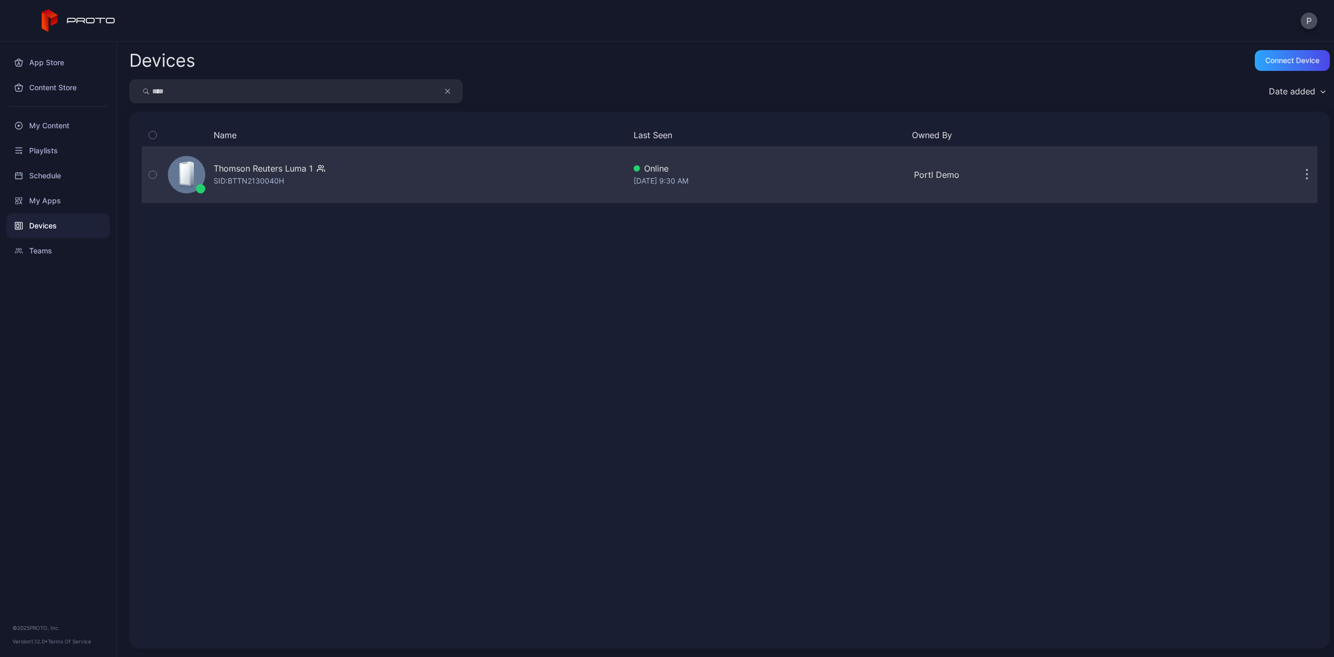
click at [445, 196] on div "Thomson Reuters Luma 1 SID: BTTN2130040H" at bounding box center [395, 175] width 462 height 52
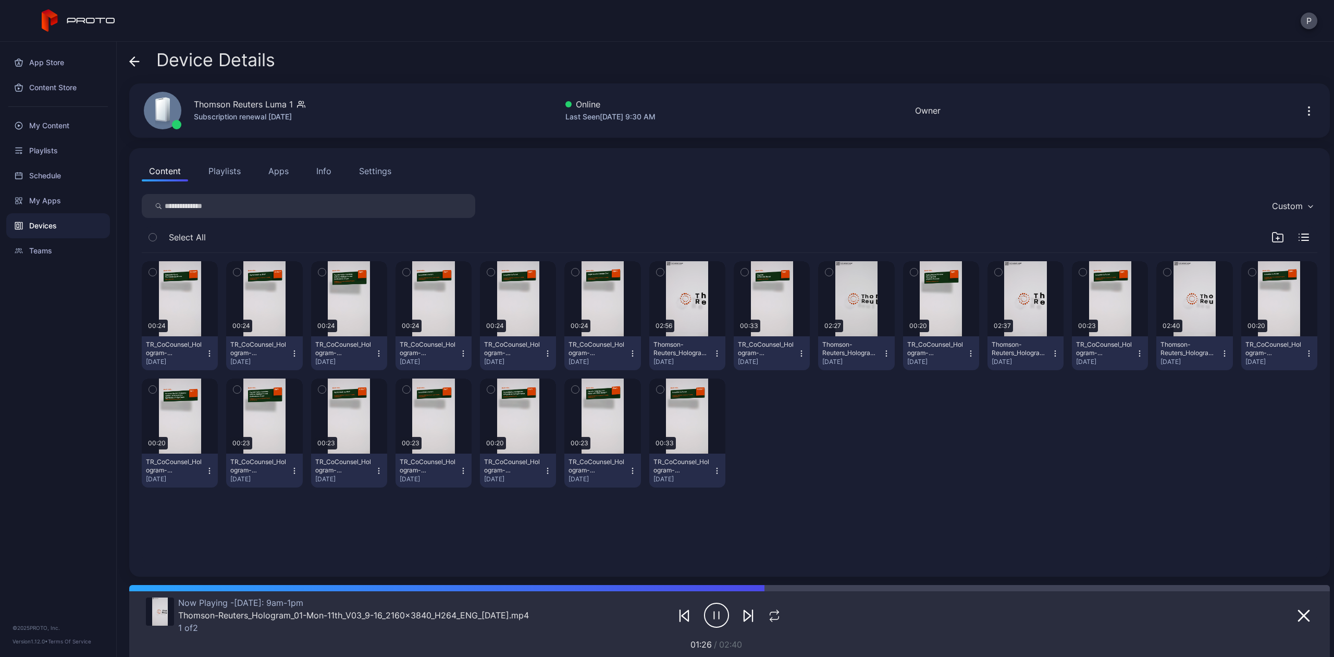
click at [238, 171] on button "Playlists" at bounding box center [224, 171] width 47 height 21
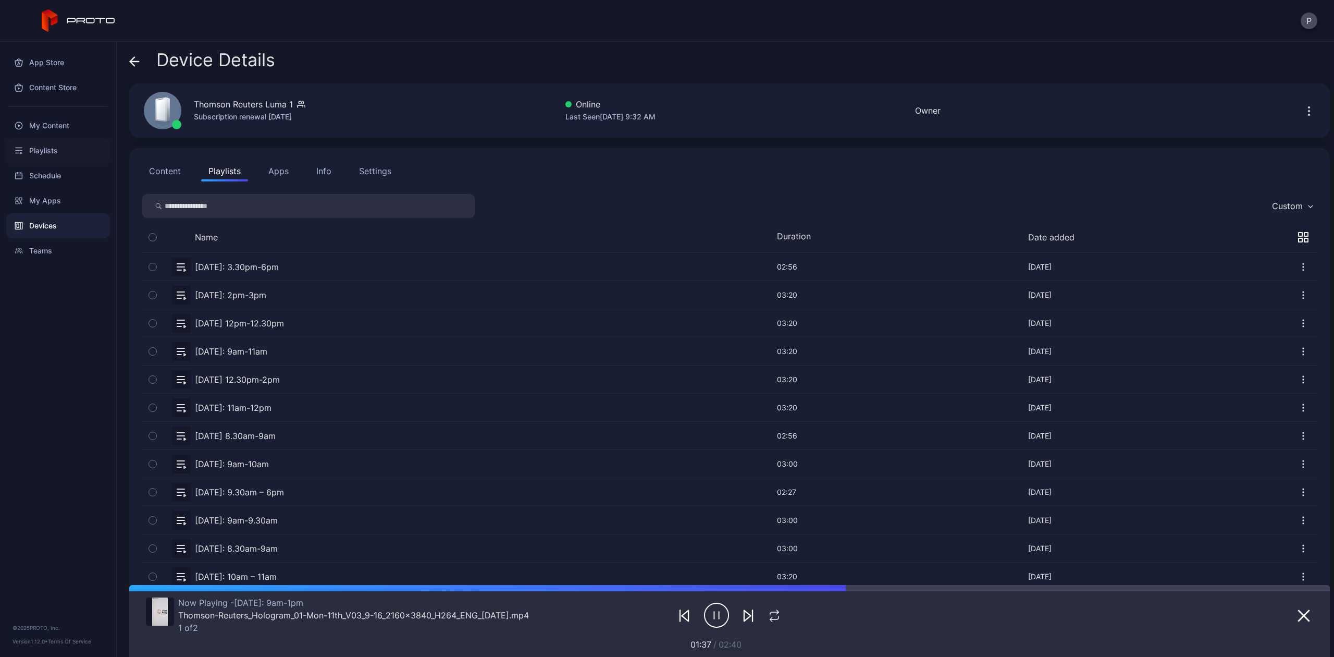
click at [44, 147] on div "Playlists" at bounding box center [58, 150] width 104 height 25
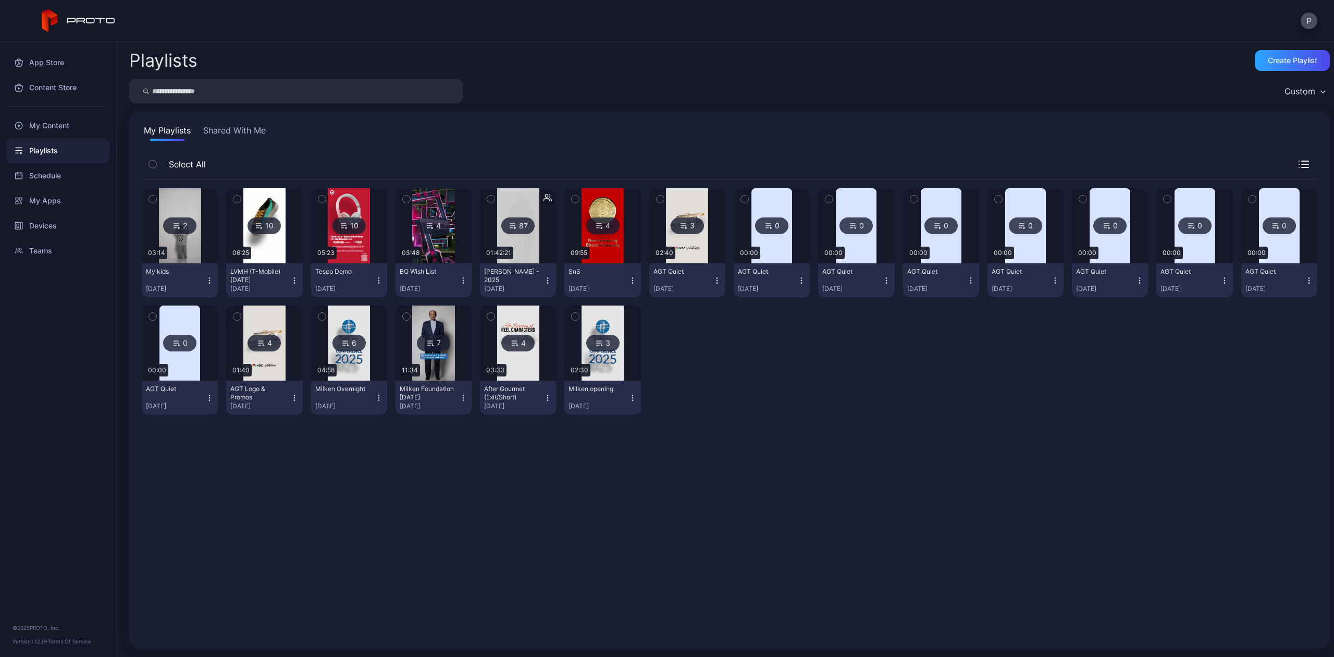
click at [228, 126] on button "Shared With Me" at bounding box center [234, 132] width 67 height 17
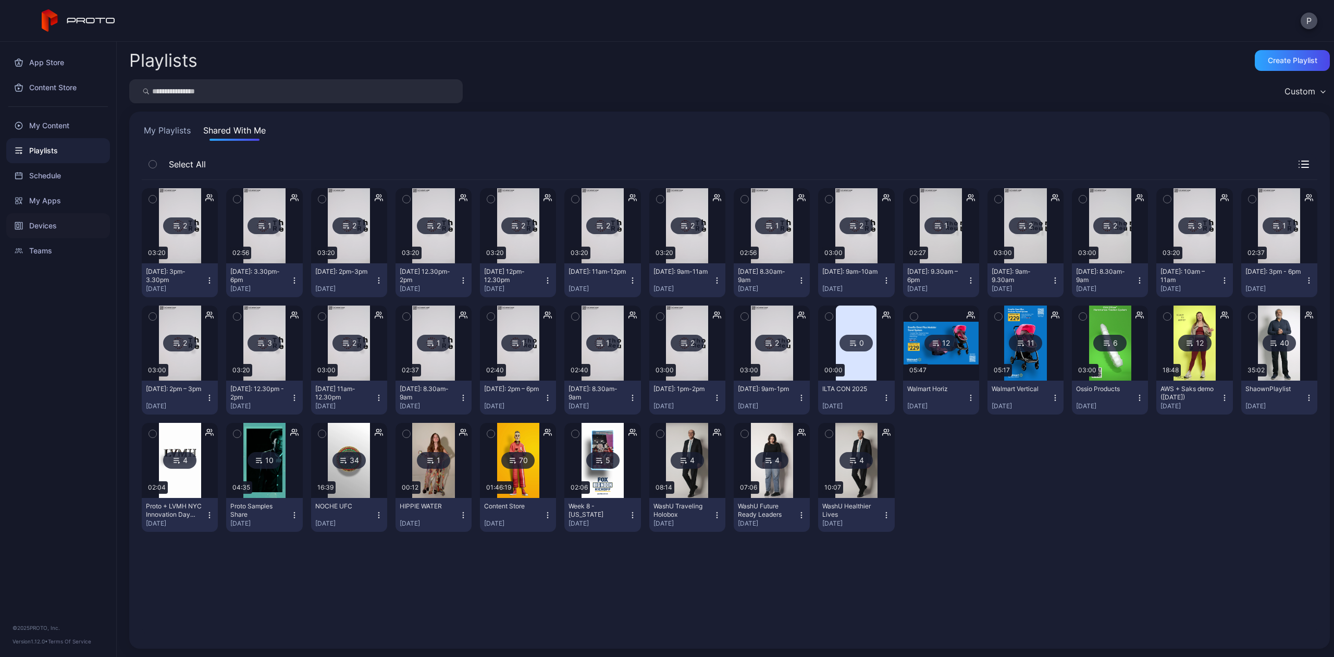
click at [58, 224] on div "Devices" at bounding box center [58, 225] width 104 height 25
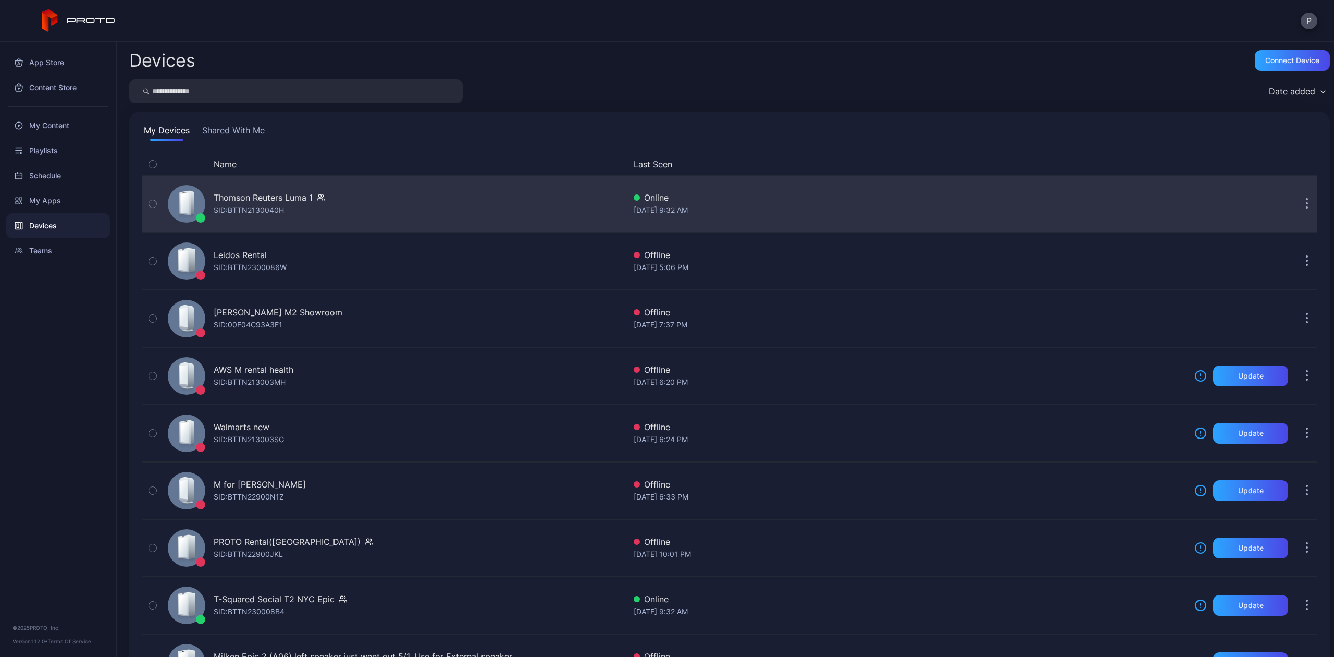
click at [355, 194] on div "Thomson Reuters Luma 1 SID: BTTN2130040H" at bounding box center [395, 204] width 462 height 52
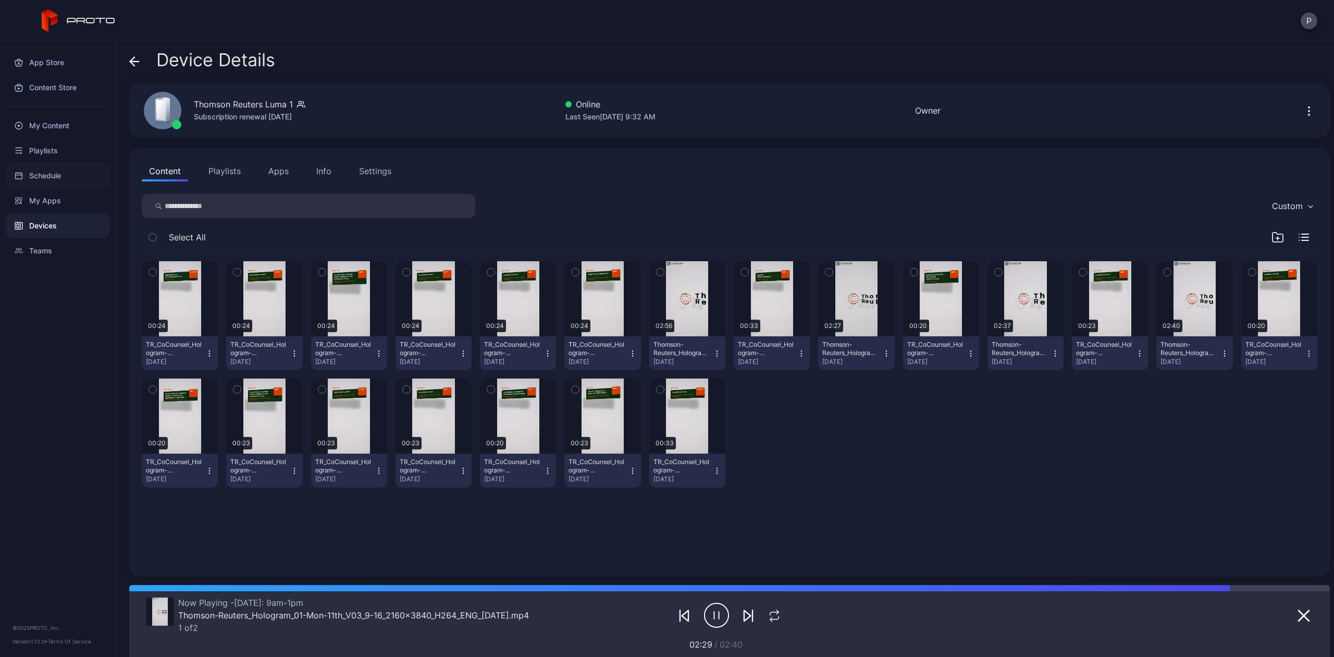
click at [88, 173] on div "Schedule" at bounding box center [58, 175] width 104 height 25
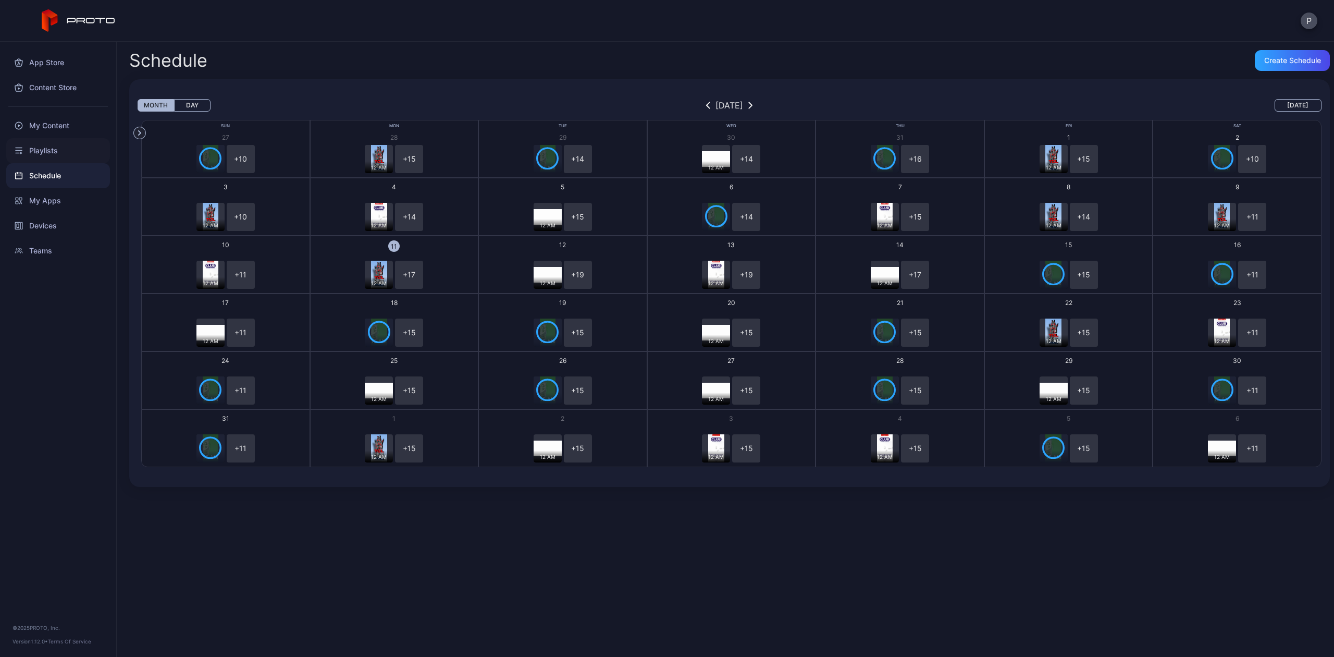
click at [55, 155] on div "Playlists" at bounding box center [58, 150] width 104 height 25
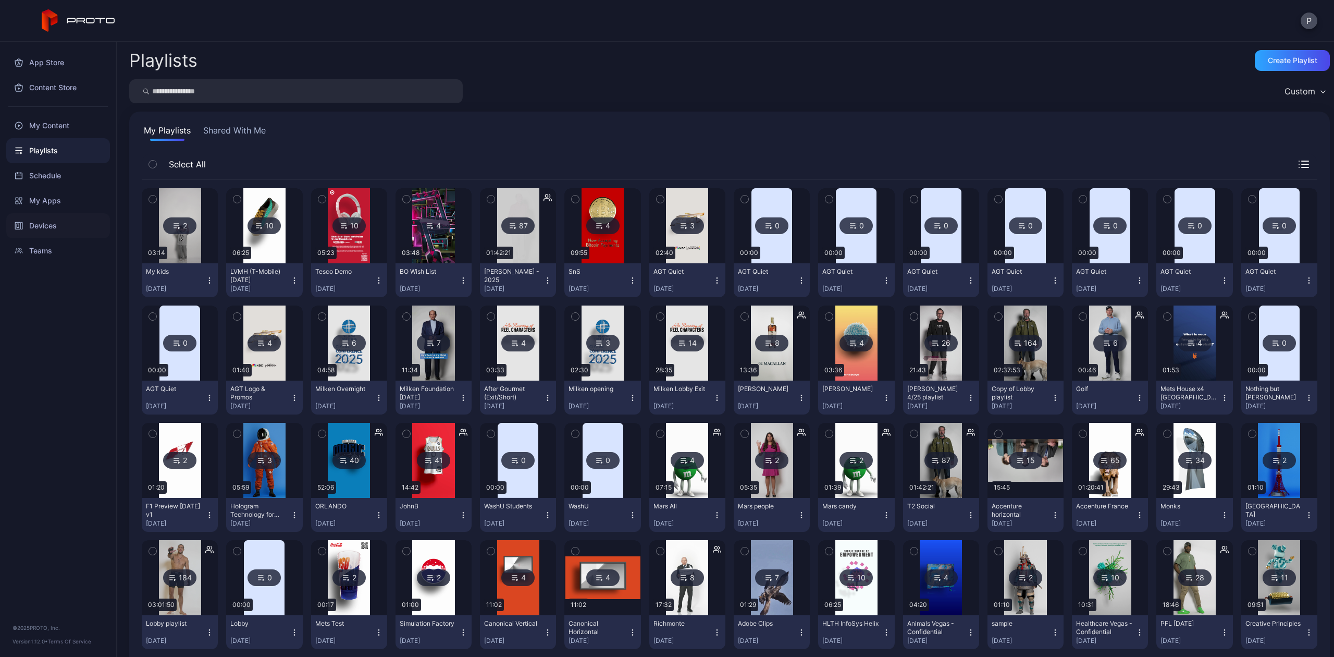
click at [61, 227] on div "Devices" at bounding box center [58, 225] width 104 height 25
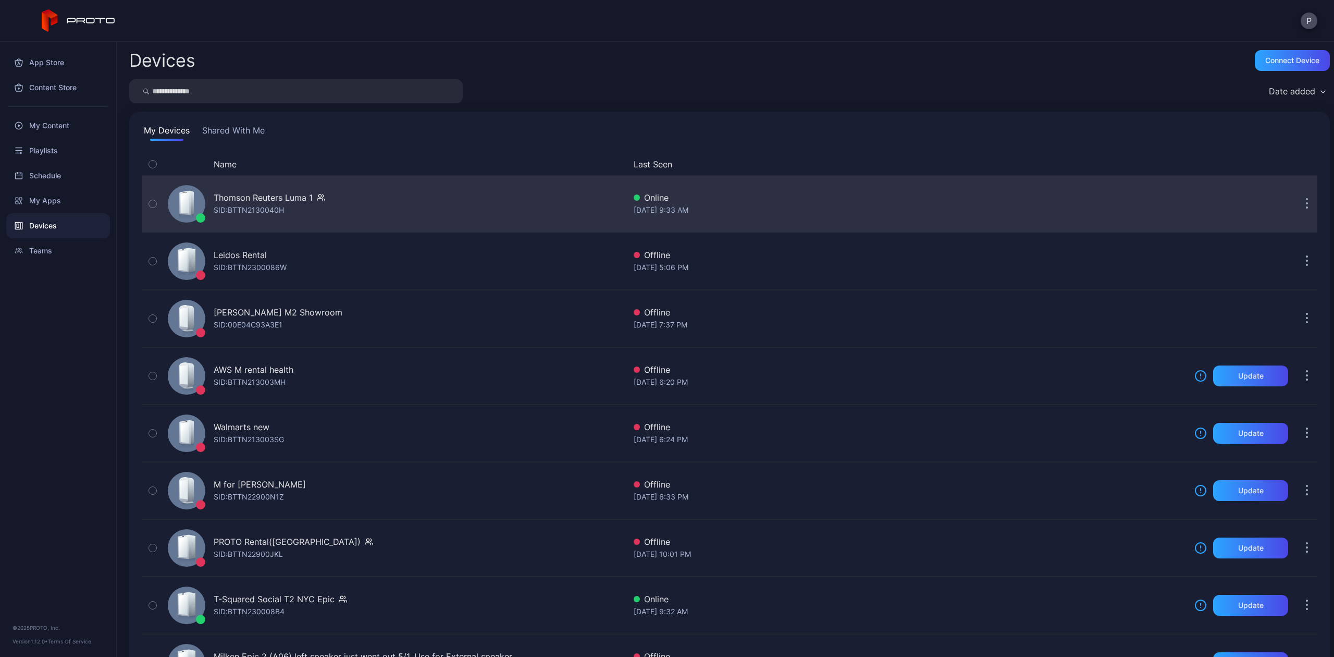
click at [386, 215] on div "Thomson Reuters Luma 1 SID: BTTN2130040H" at bounding box center [395, 204] width 462 height 52
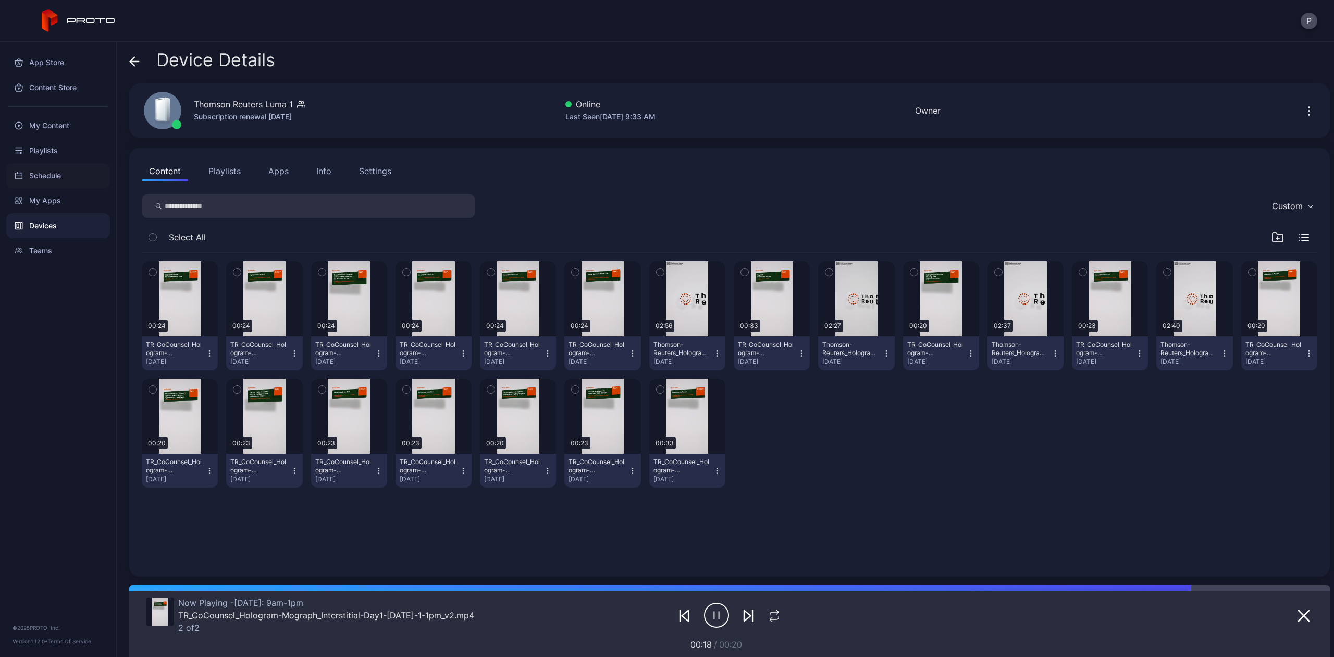
click at [44, 175] on div "Schedule" at bounding box center [58, 175] width 104 height 25
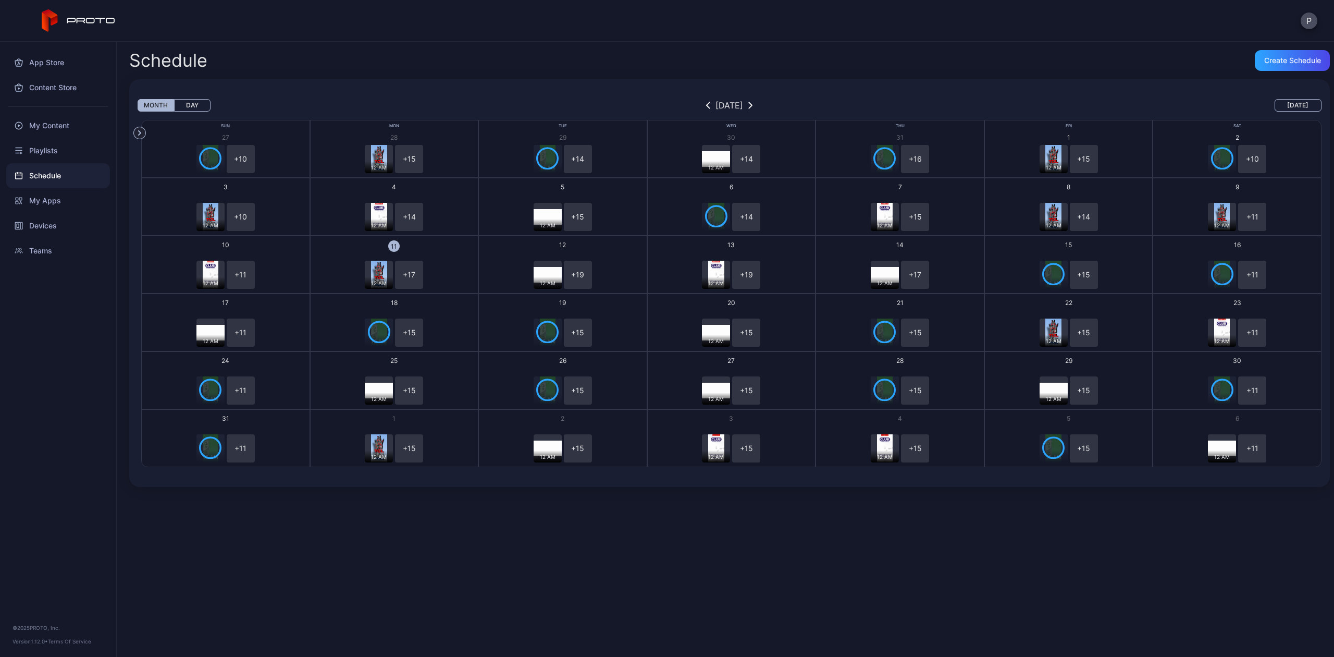
click at [439, 261] on div "12 AM + 17" at bounding box center [395, 275] width 166 height 28
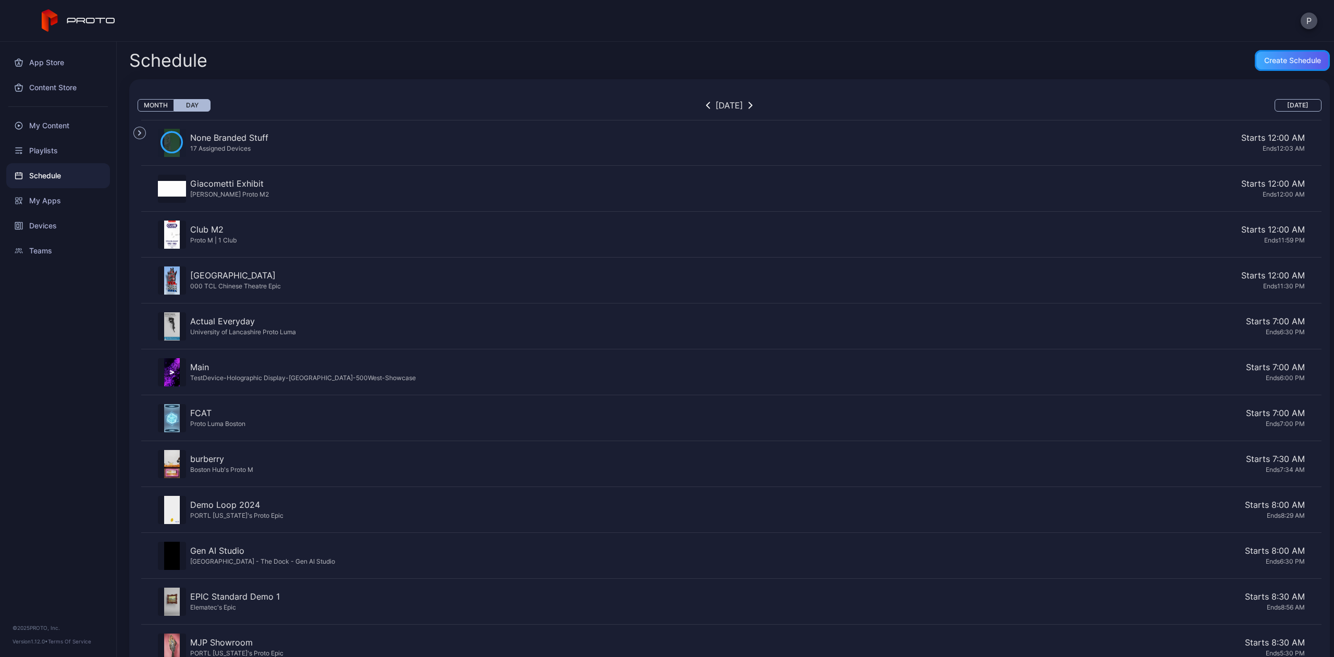
click at [1277, 59] on div "Create Schedule" at bounding box center [1292, 60] width 57 height 8
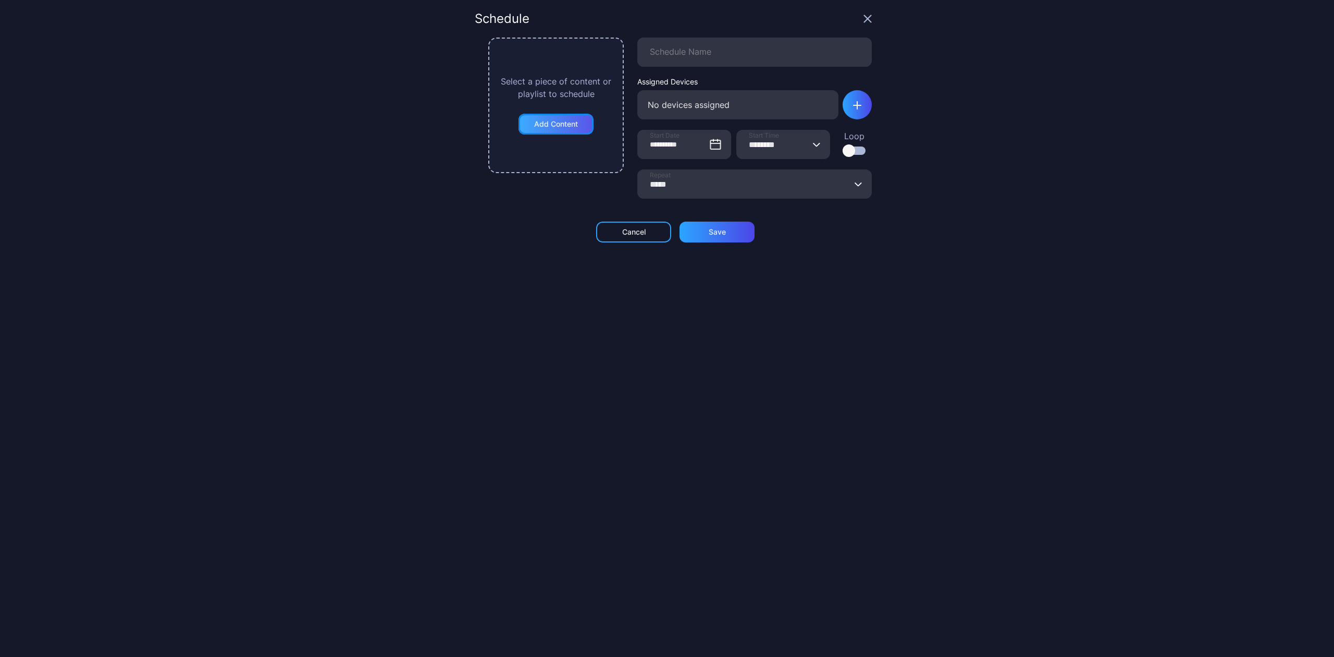
click at [538, 127] on div "Add Content" at bounding box center [556, 124] width 44 height 8
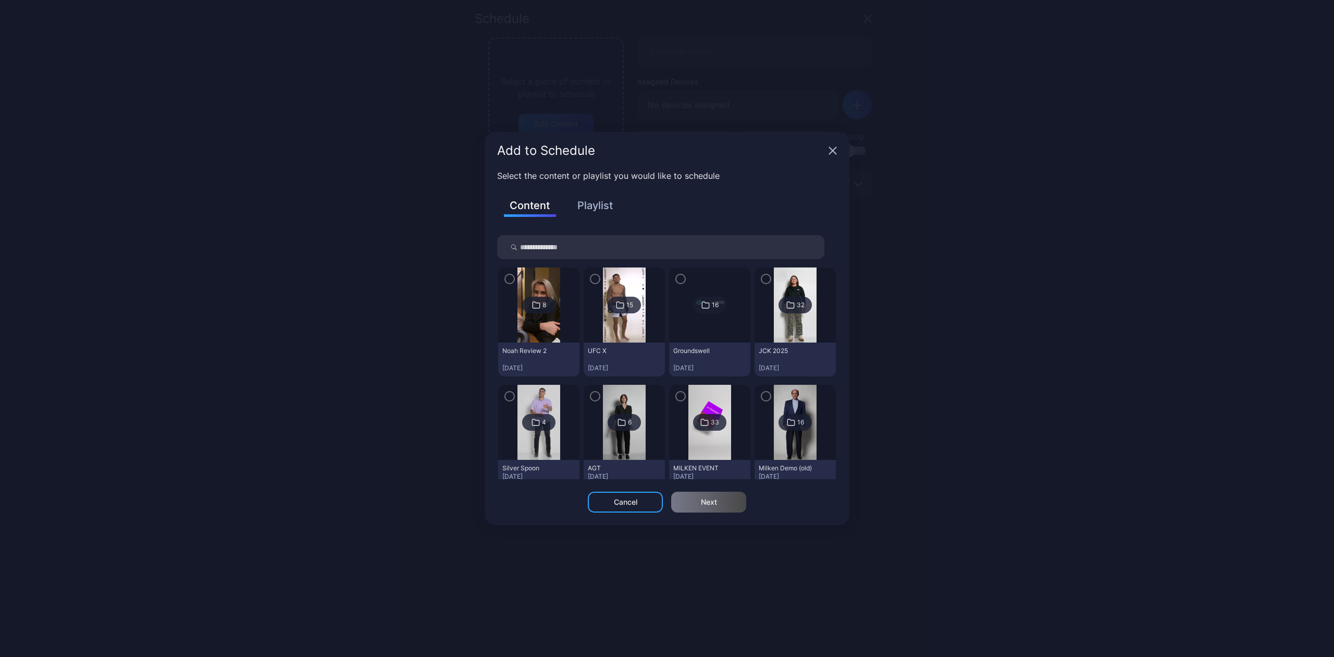
click at [595, 236] on input "search" at bounding box center [660, 247] width 327 height 24
click at [727, 242] on input "******" at bounding box center [660, 247] width 327 height 24
type input "******"
click at [599, 214] on button "Playlist" at bounding box center [595, 205] width 52 height 18
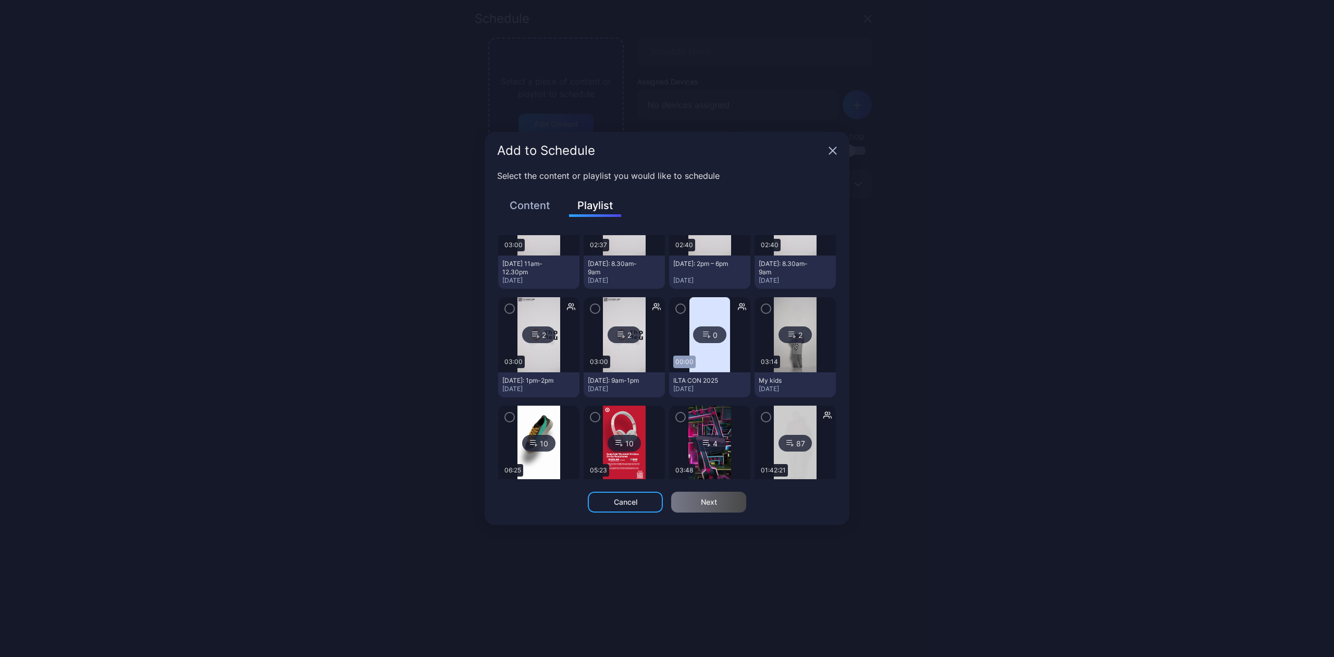
scroll to position [486, 0]
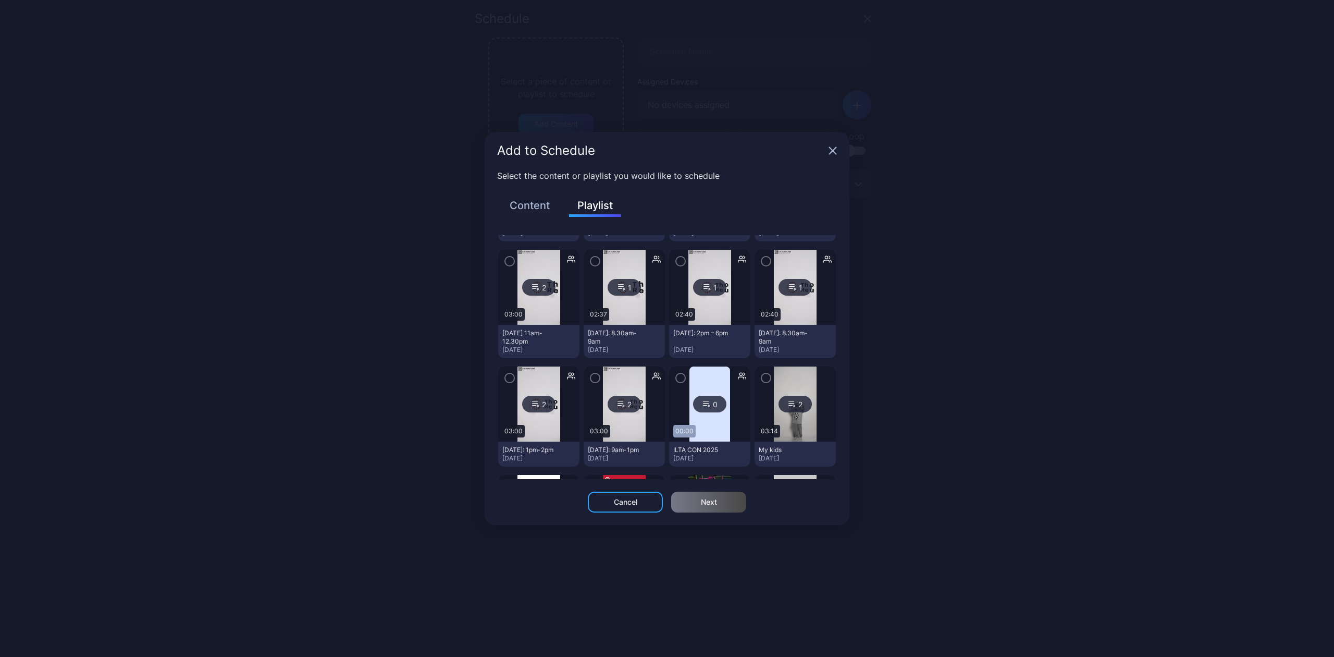
click at [677, 257] on icon "button" at bounding box center [681, 260] width 8 height 11
click at [705, 501] on div "Next" at bounding box center [709, 502] width 16 height 8
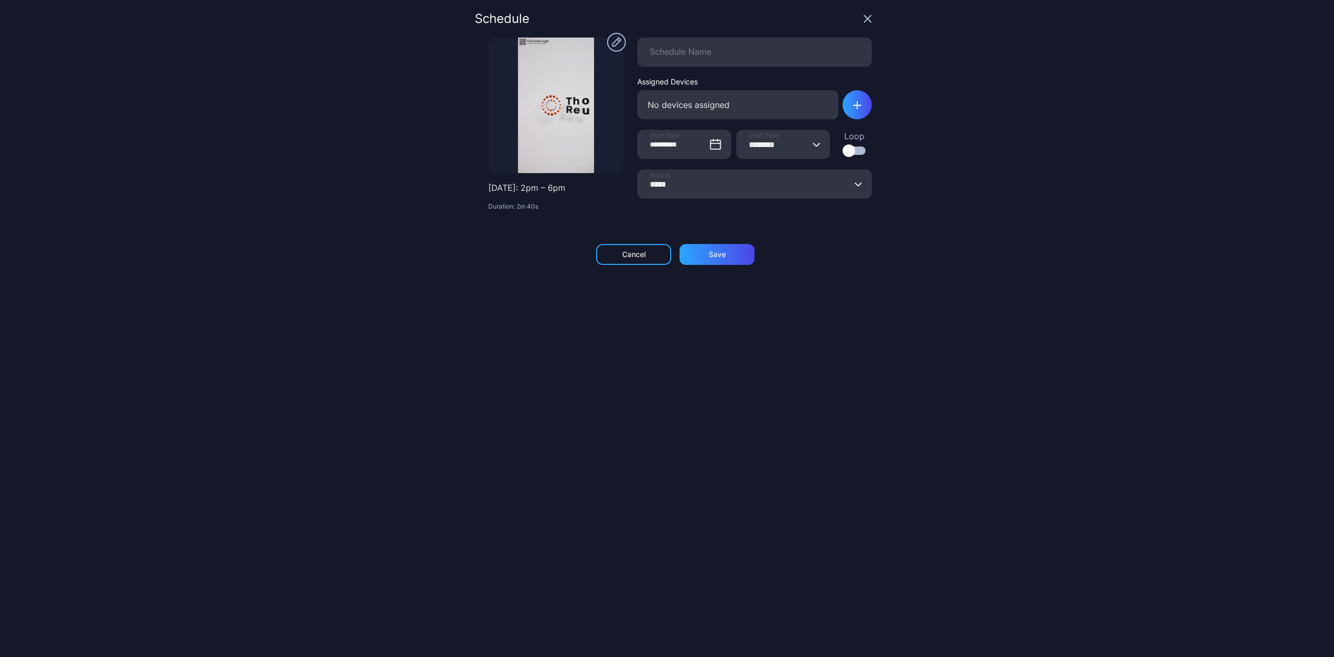
click at [752, 149] on input "********" at bounding box center [783, 144] width 94 height 29
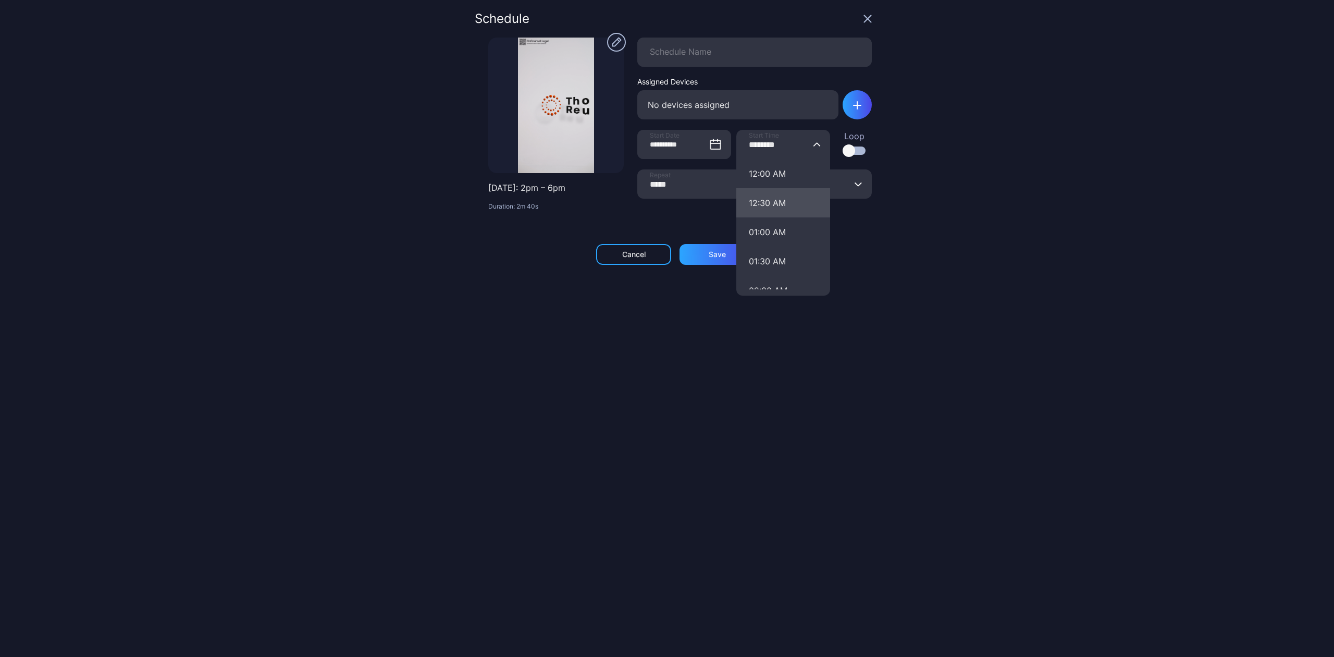
scroll to position [69, 0]
click at [764, 225] on button "02:00 AM" at bounding box center [783, 220] width 94 height 29
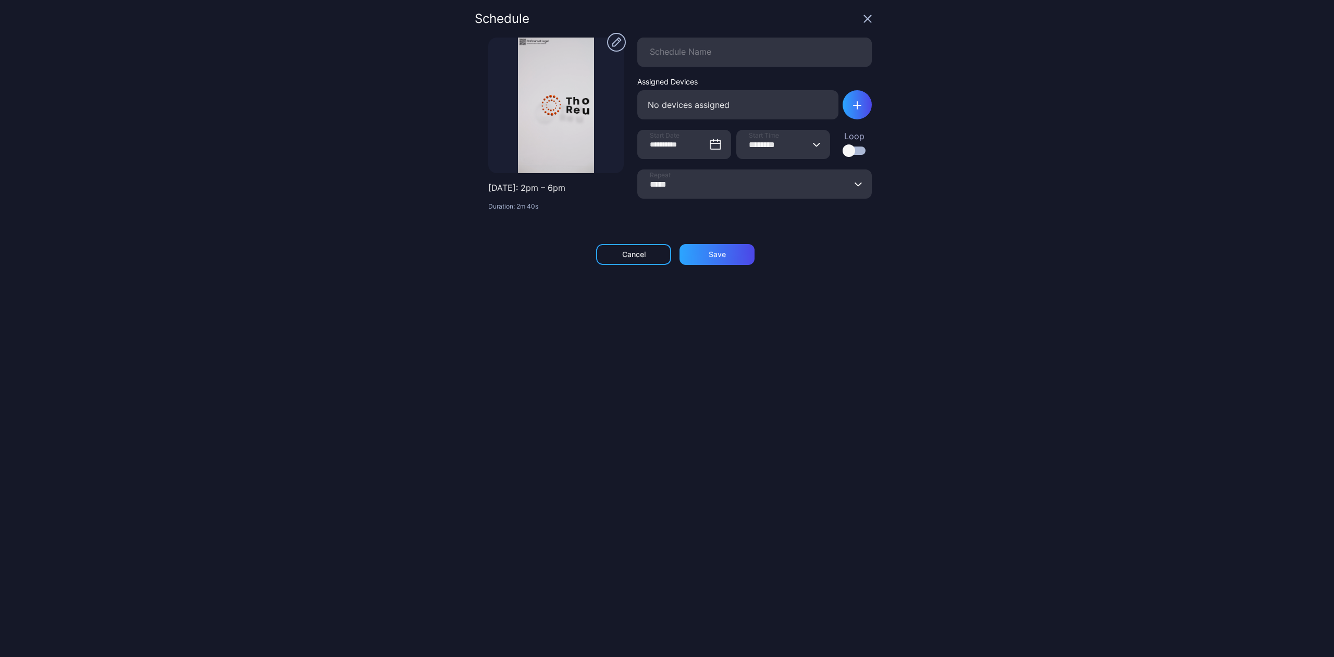
click at [799, 138] on input "********" at bounding box center [783, 144] width 94 height 29
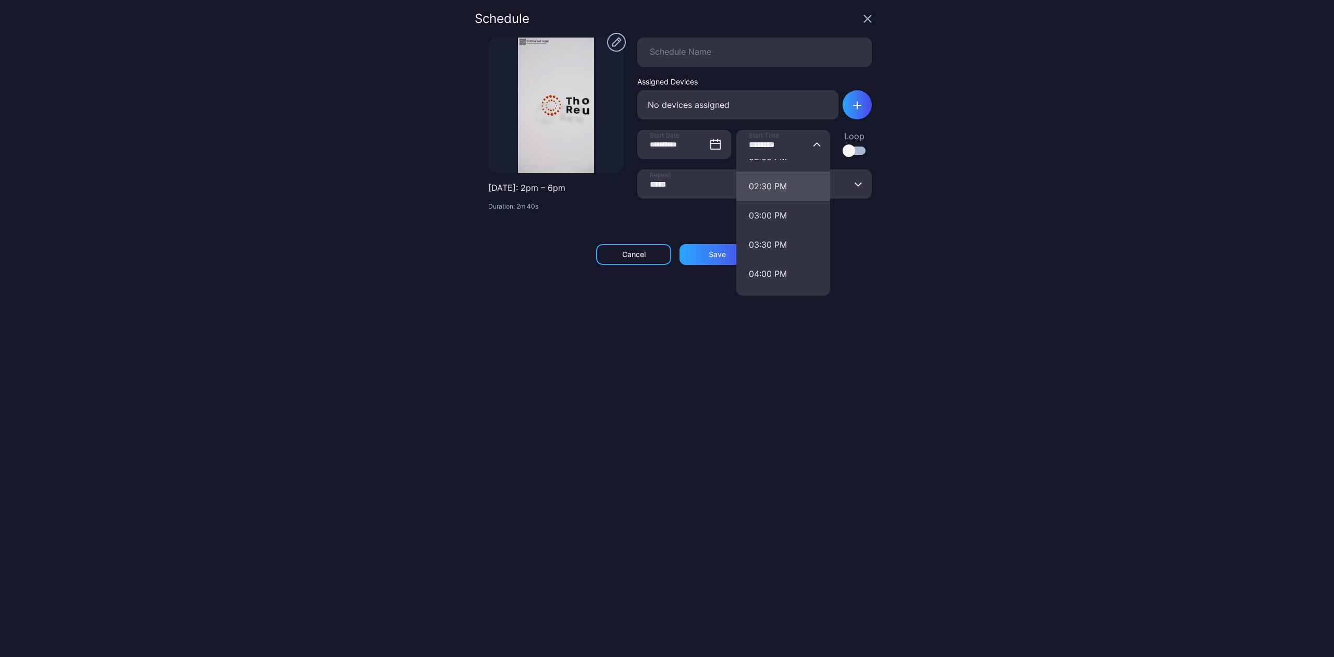
scroll to position [764, 0]
click at [753, 219] on button "02:00 PM" at bounding box center [783, 226] width 94 height 29
type input "********"
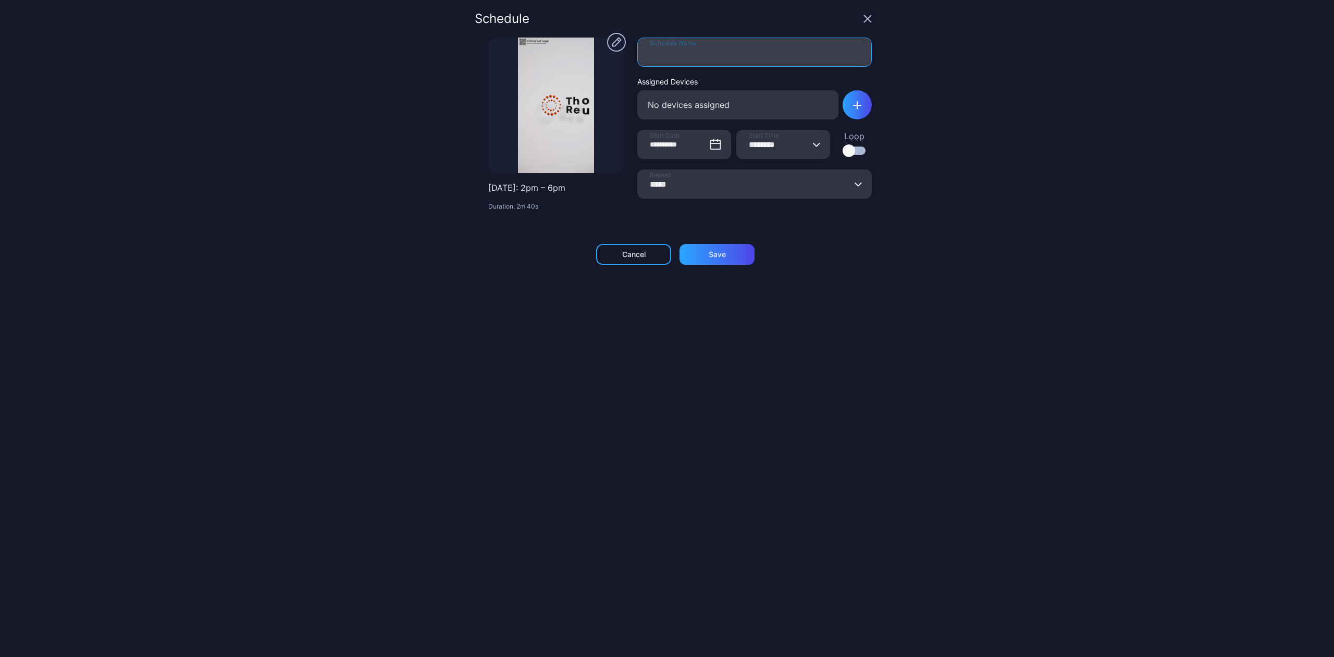
click at [669, 49] on input "Schedule Name" at bounding box center [754, 52] width 235 height 29
type input "*"
click at [843, 106] on div "button" at bounding box center [857, 104] width 29 height 29
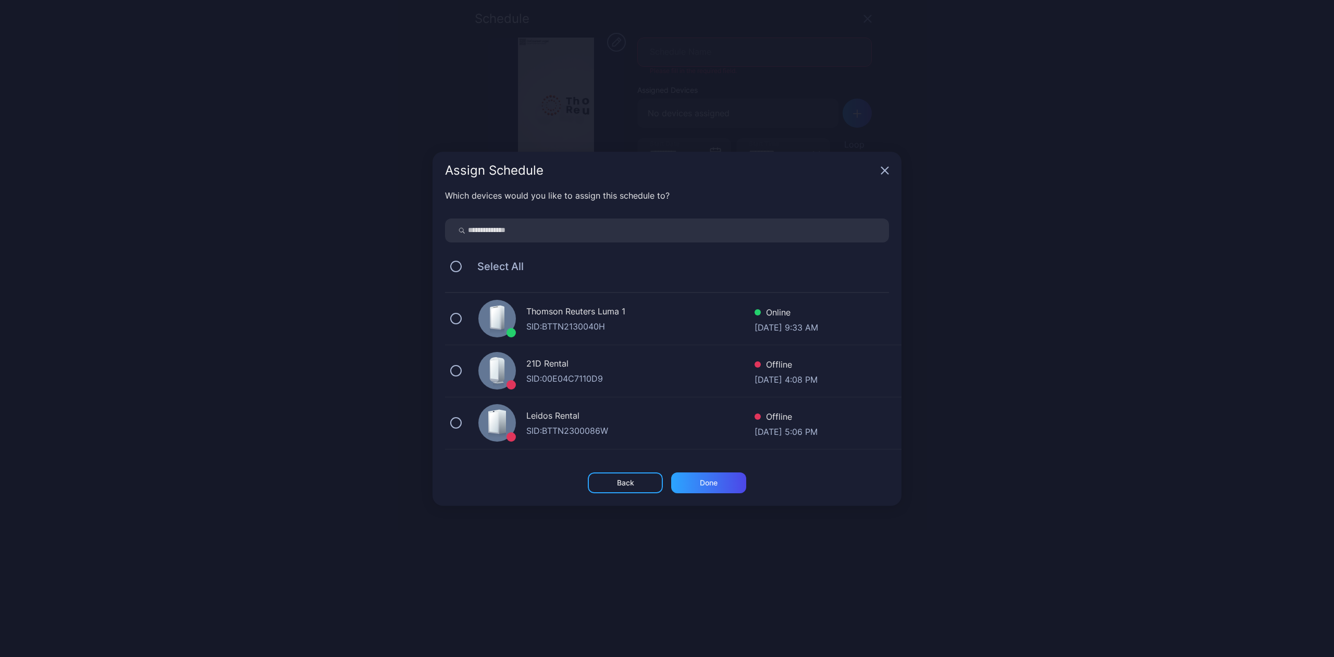
click at [492, 230] on input "search" at bounding box center [667, 230] width 444 height 24
type input "*"
click at [486, 234] on input "*" at bounding box center [667, 230] width 444 height 24
click at [882, 169] on icon "button" at bounding box center [885, 170] width 8 height 8
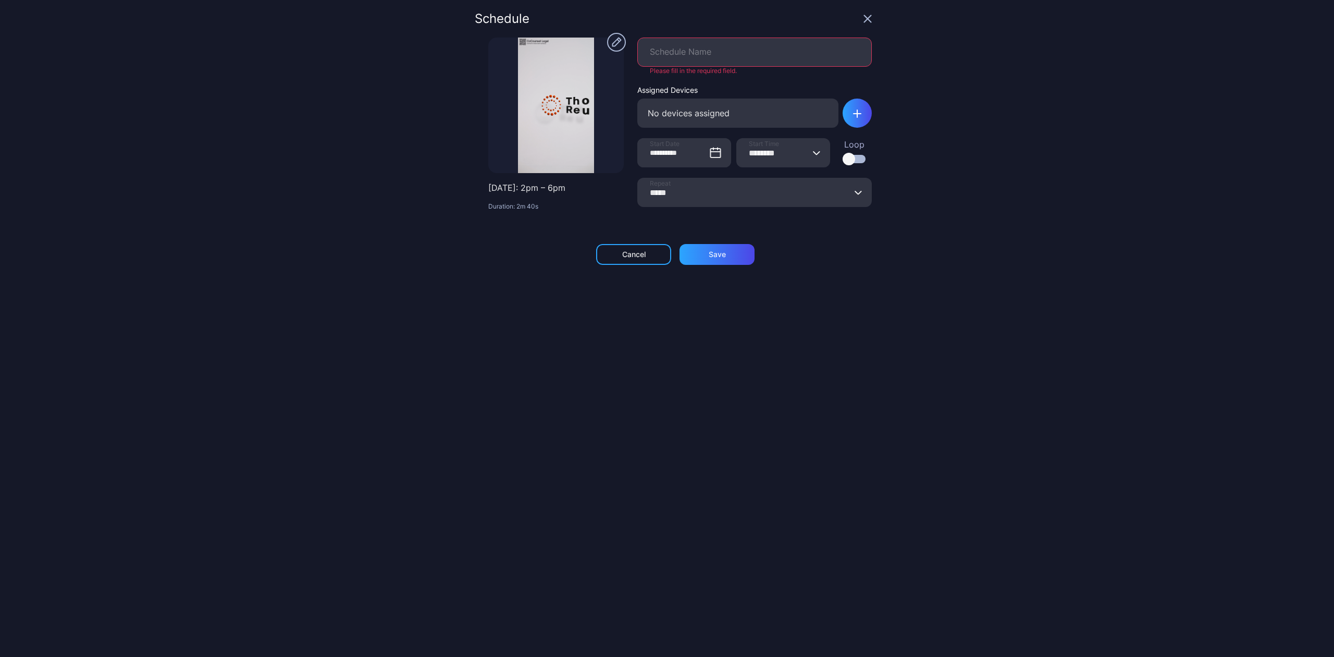
click at [1187, 102] on div "**********" at bounding box center [667, 328] width 1334 height 657
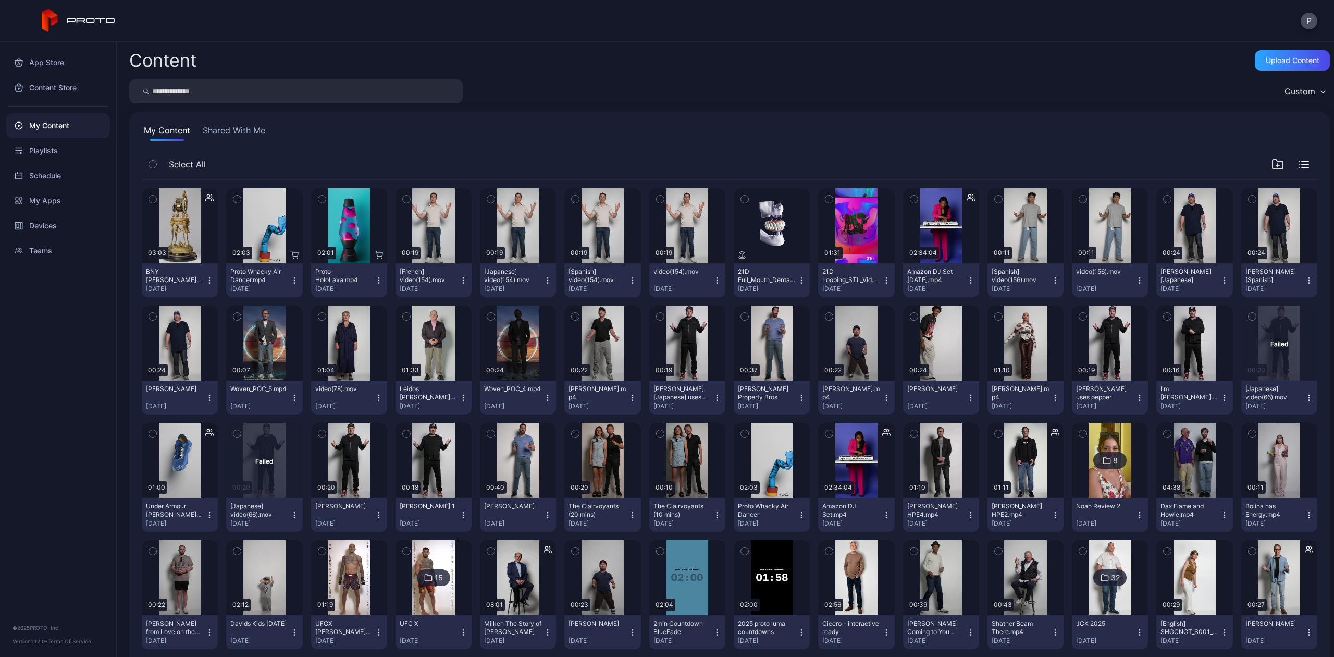
click at [1301, 15] on div "P" at bounding box center [1309, 21] width 17 height 17
click at [1308, 21] on button "P" at bounding box center [1309, 21] width 17 height 17
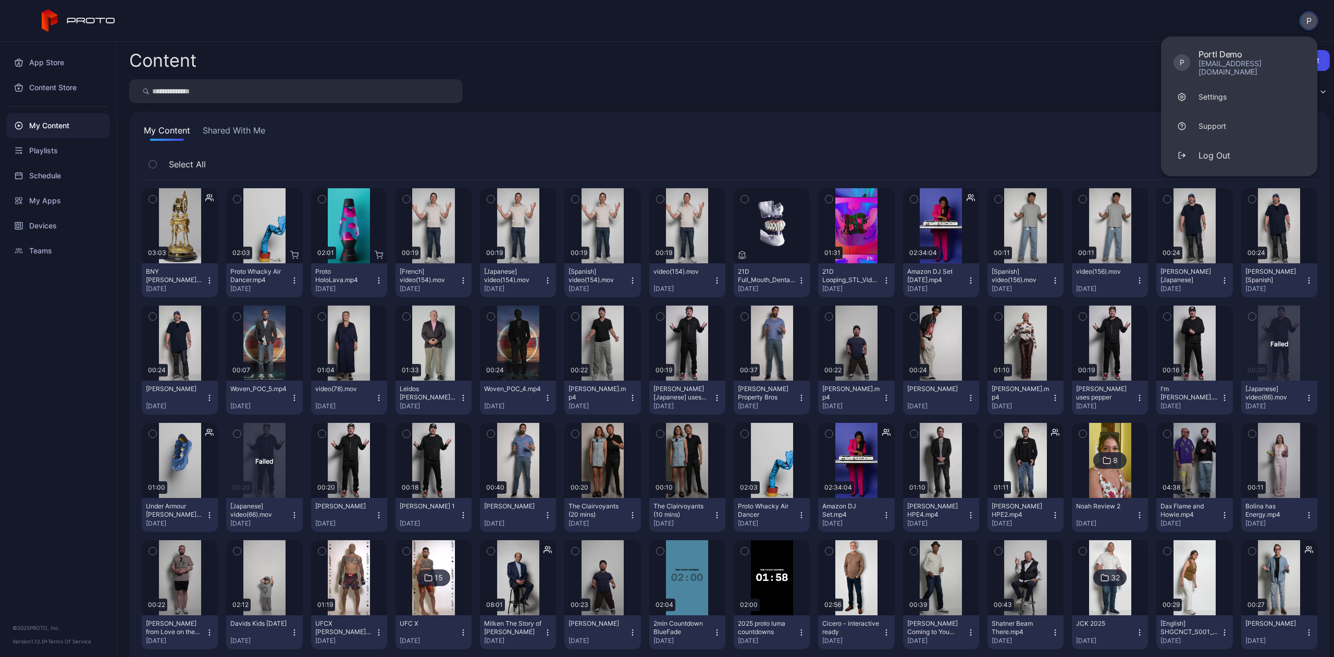
click at [682, 74] on div "Content Upload Content Custom My Content Shared With Me Select All Preview 03:0…" at bounding box center [726, 349] width 1218 height 615
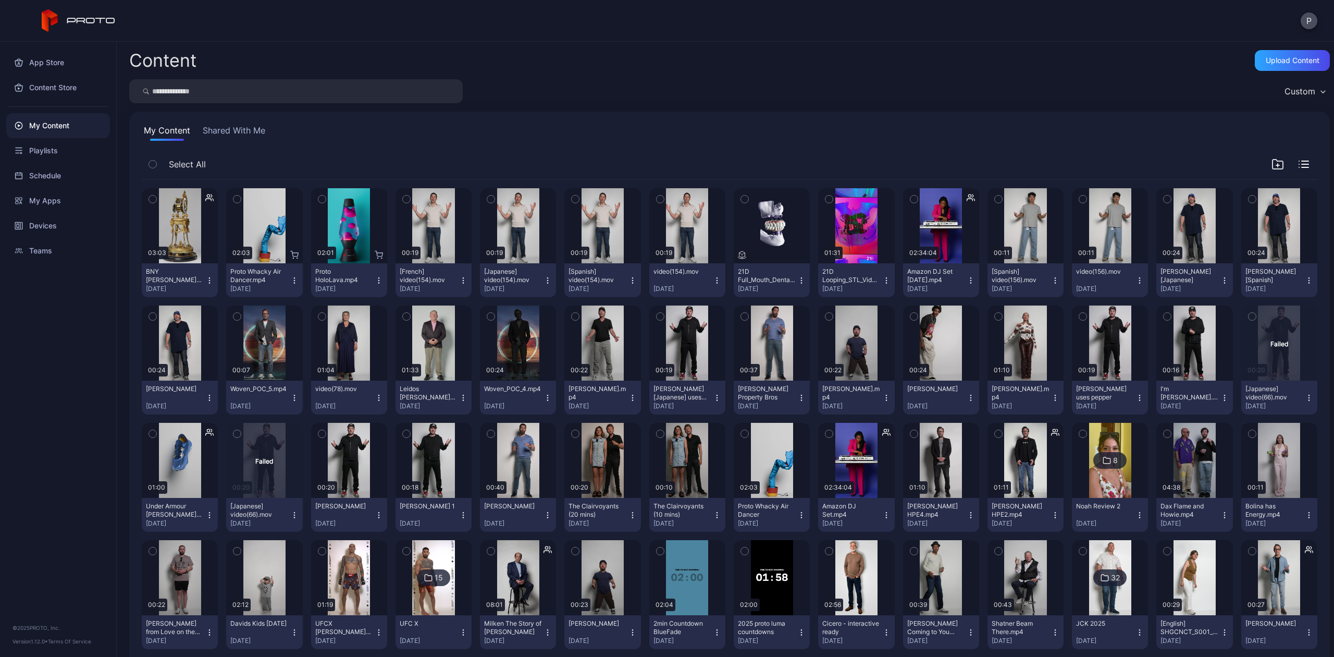
click at [222, 132] on button "Shared With Me" at bounding box center [234, 132] width 67 height 17
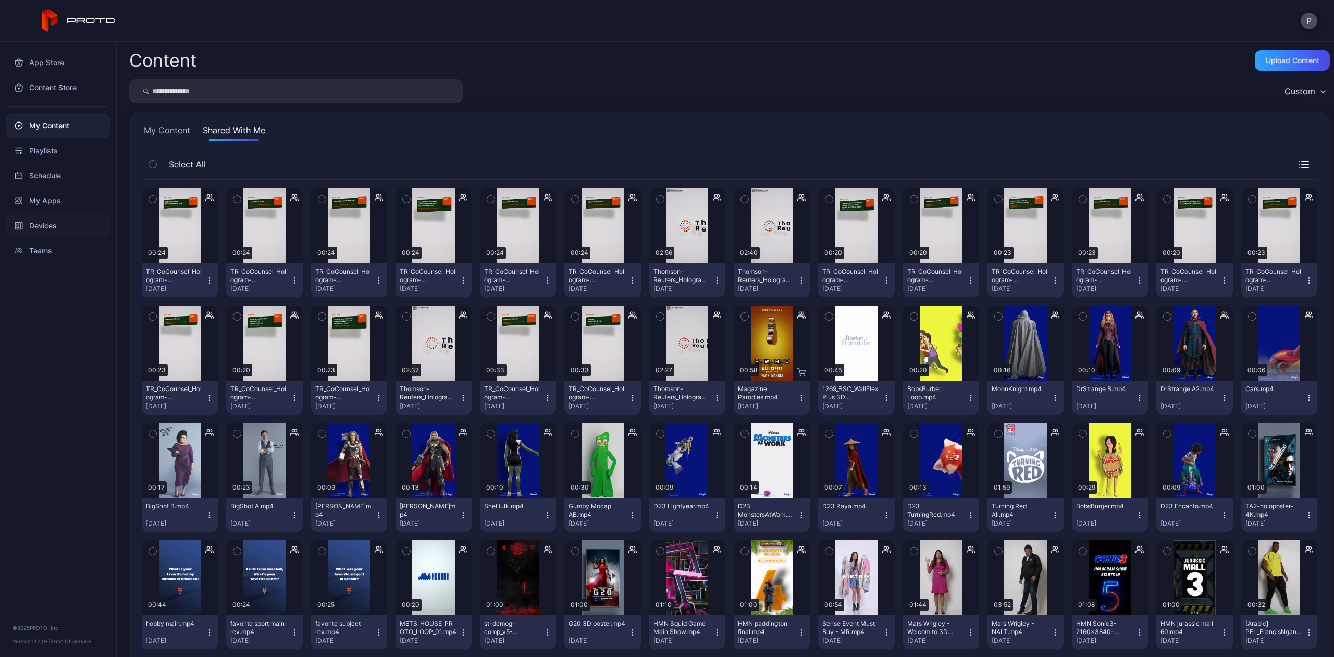
click at [47, 231] on div "Devices" at bounding box center [58, 225] width 104 height 25
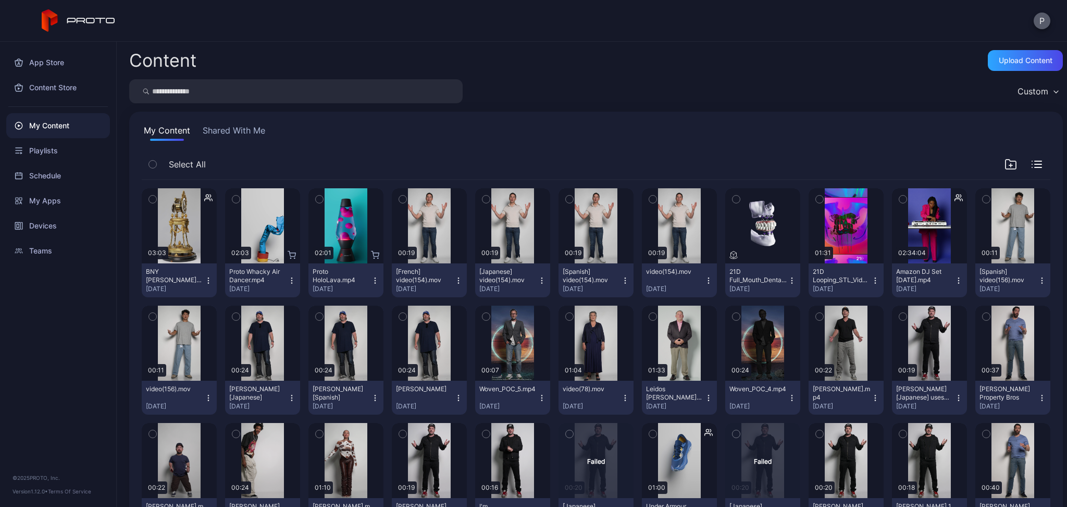
click at [1036, 22] on button "P" at bounding box center [1042, 21] width 17 height 17
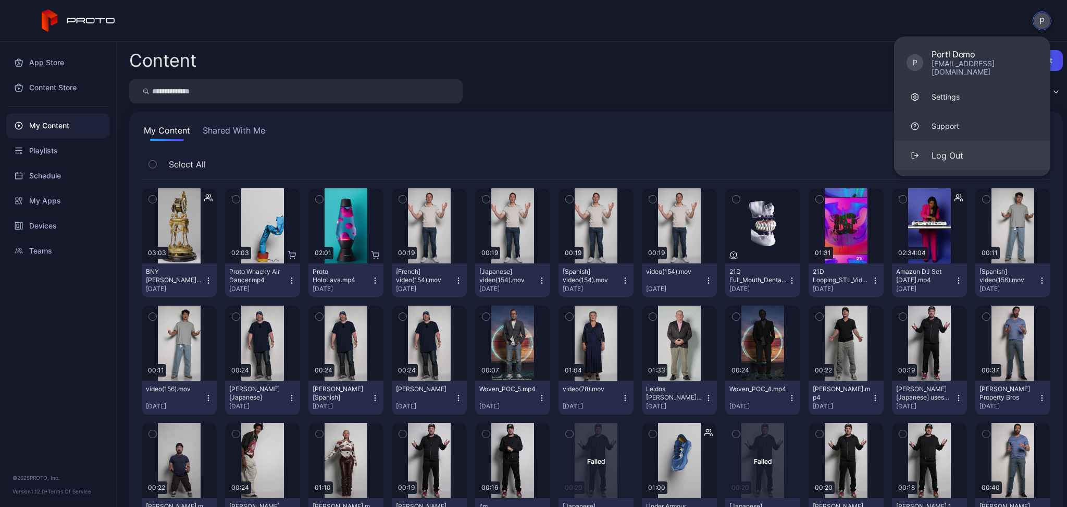
click at [962, 149] on div "Log Out" at bounding box center [948, 155] width 32 height 13
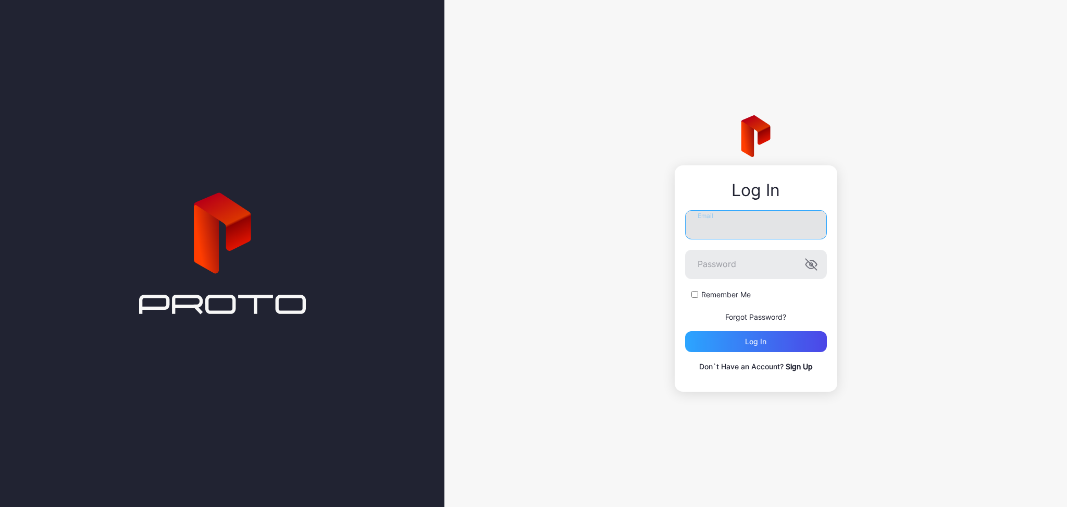
click at [706, 222] on input "Email" at bounding box center [756, 224] width 142 height 29
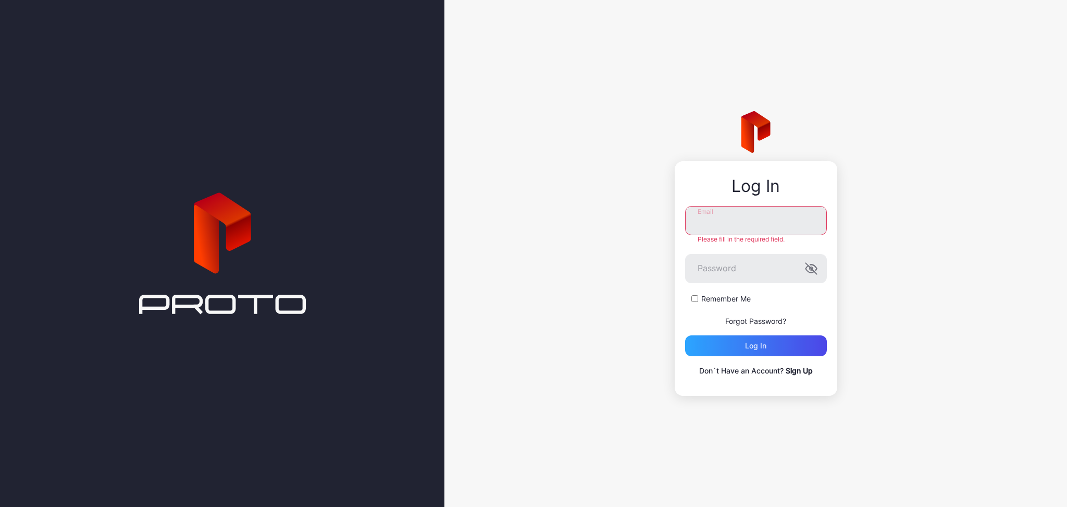
type input "**********"
click at [737, 347] on div "Log in" at bounding box center [756, 345] width 142 height 21
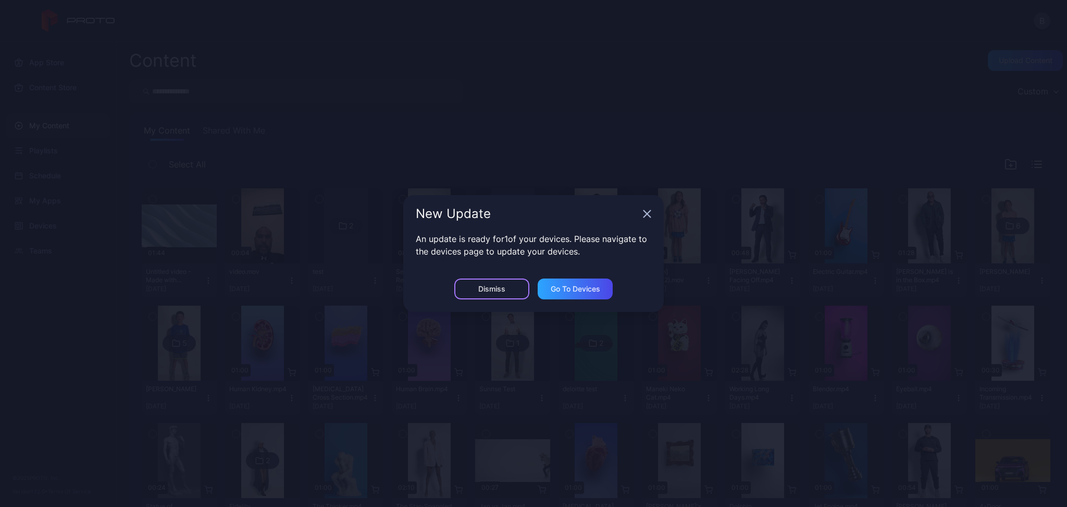
click at [486, 288] on div "Dismiss" at bounding box center [491, 289] width 27 height 8
click at [467, 288] on button "Sequence 5 Redo_h264.mp4 May 2, 2025" at bounding box center [429, 280] width 75 height 34
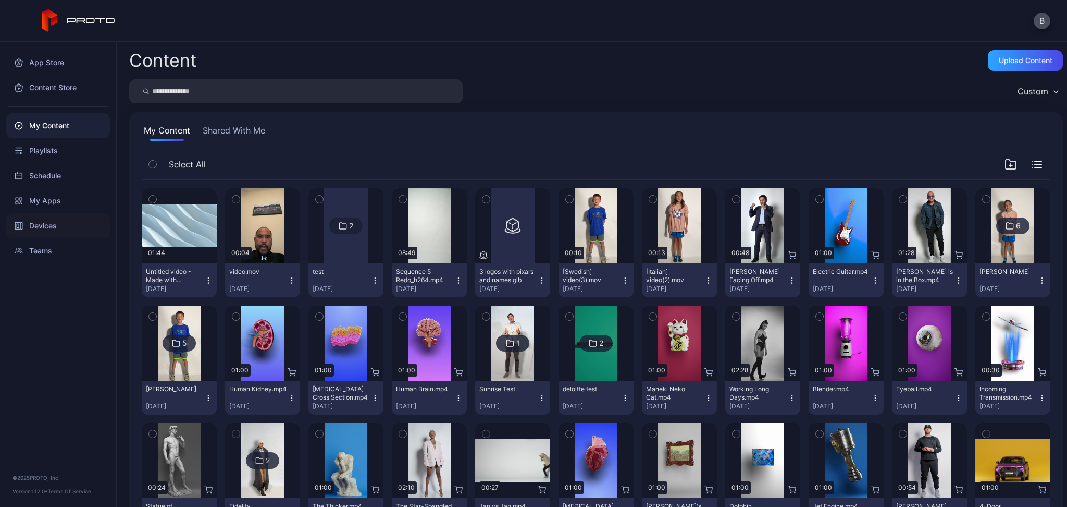
click at [39, 224] on div "Devices" at bounding box center [58, 225] width 104 height 25
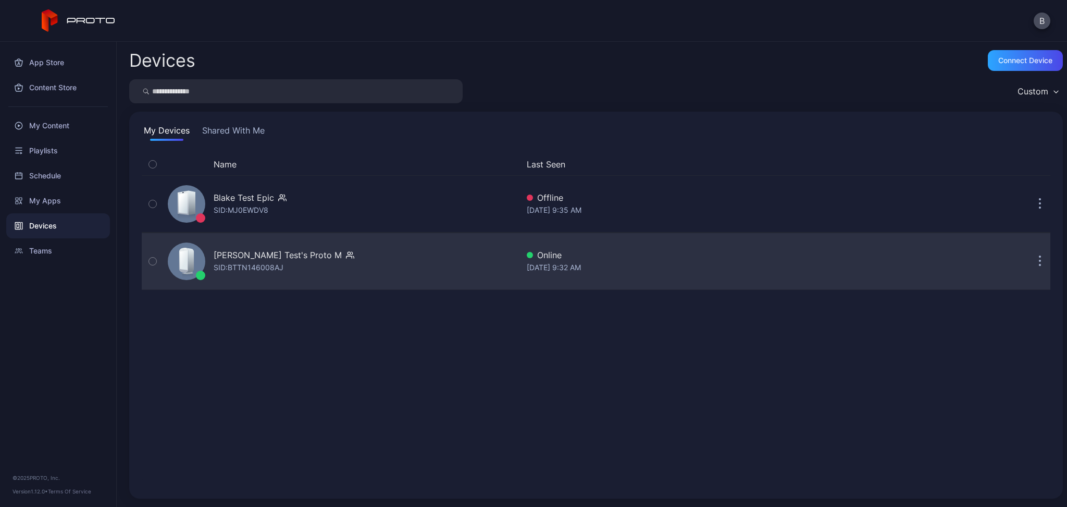
click at [1039, 259] on icon "button" at bounding box center [1040, 261] width 3 height 12
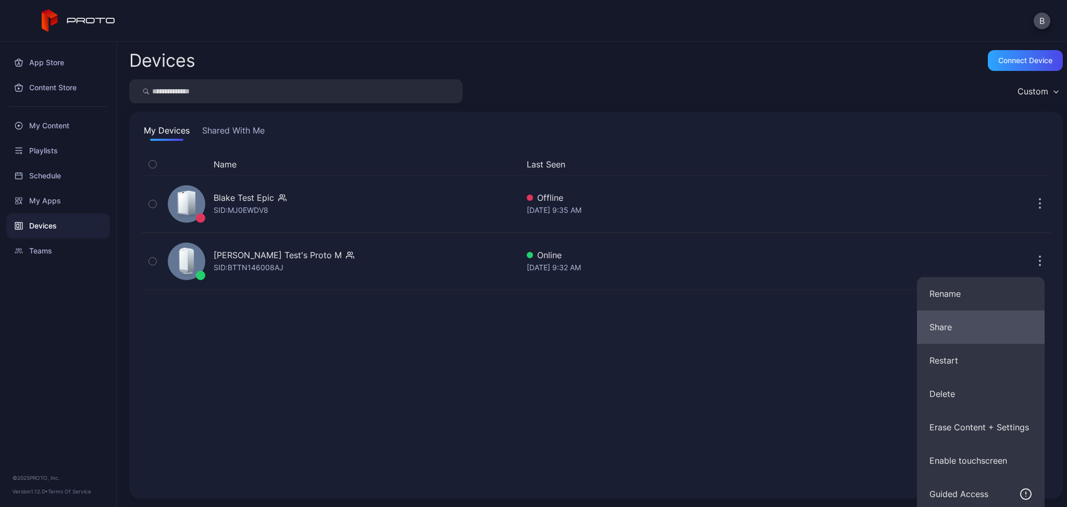
click at [956, 326] on button "Share" at bounding box center [981, 326] width 128 height 33
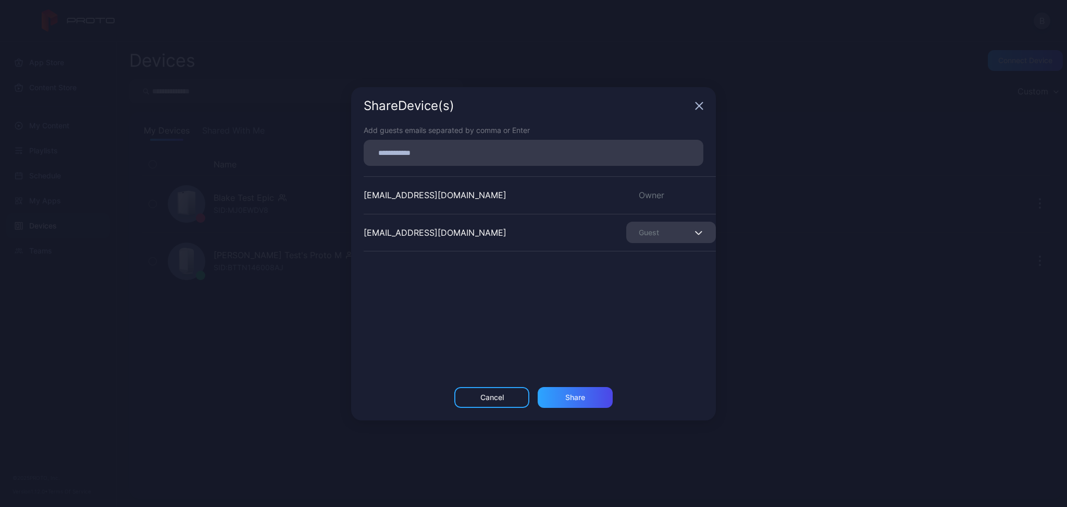
click at [471, 151] on input at bounding box center [533, 153] width 327 height 14
type input "**********"
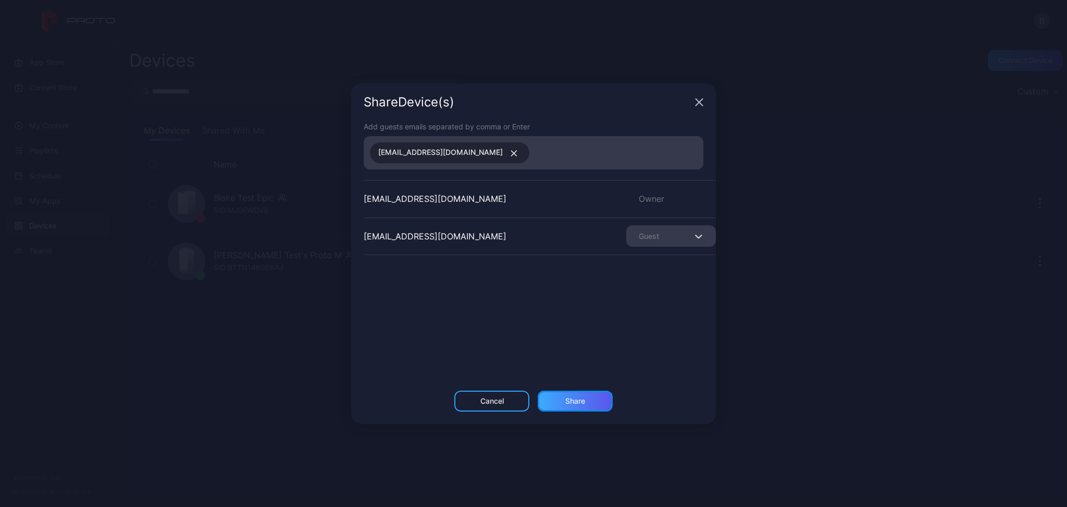
click at [560, 400] on div "Share" at bounding box center [575, 400] width 75 height 21
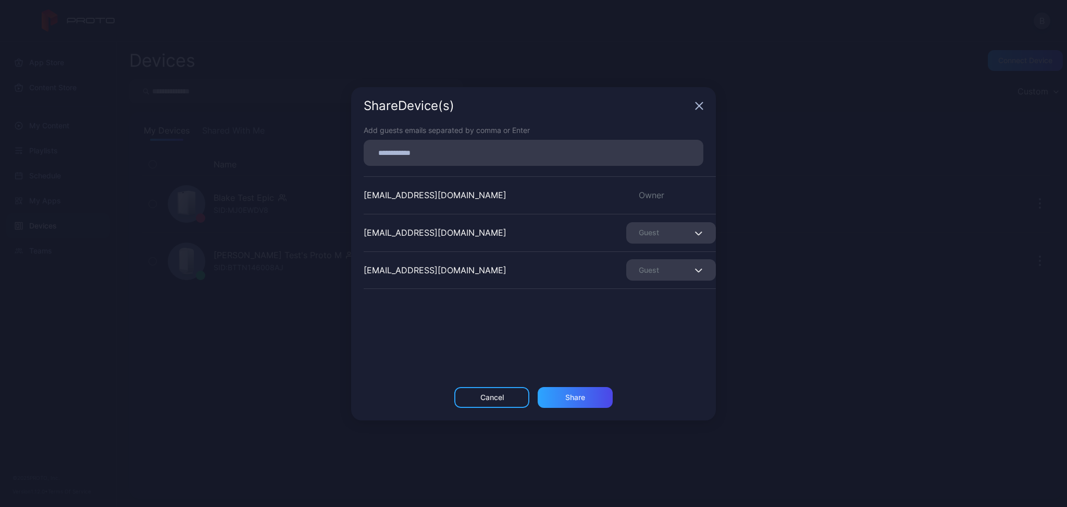
click at [701, 107] on icon "button" at bounding box center [699, 105] width 7 height 7
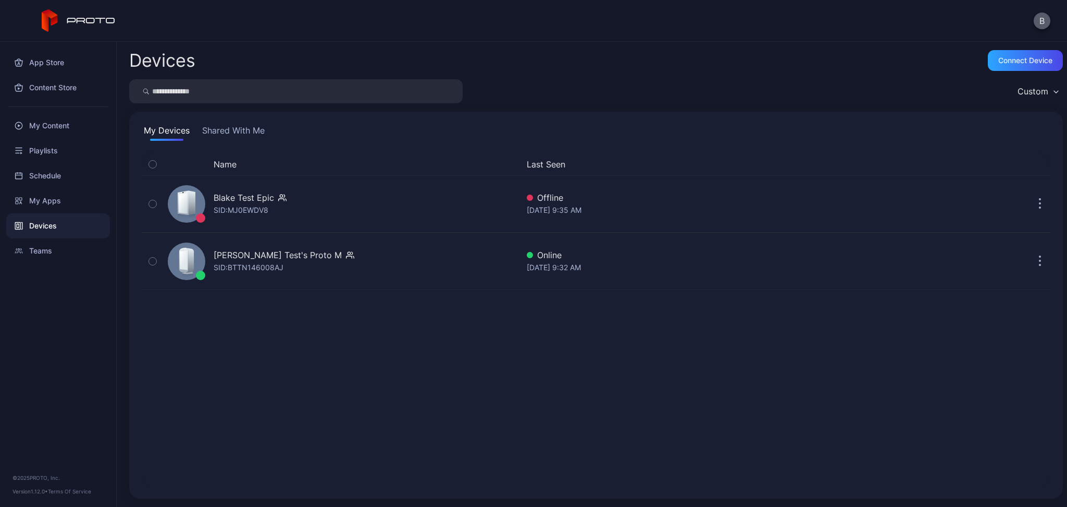
click at [1045, 21] on button "B" at bounding box center [1042, 21] width 17 height 17
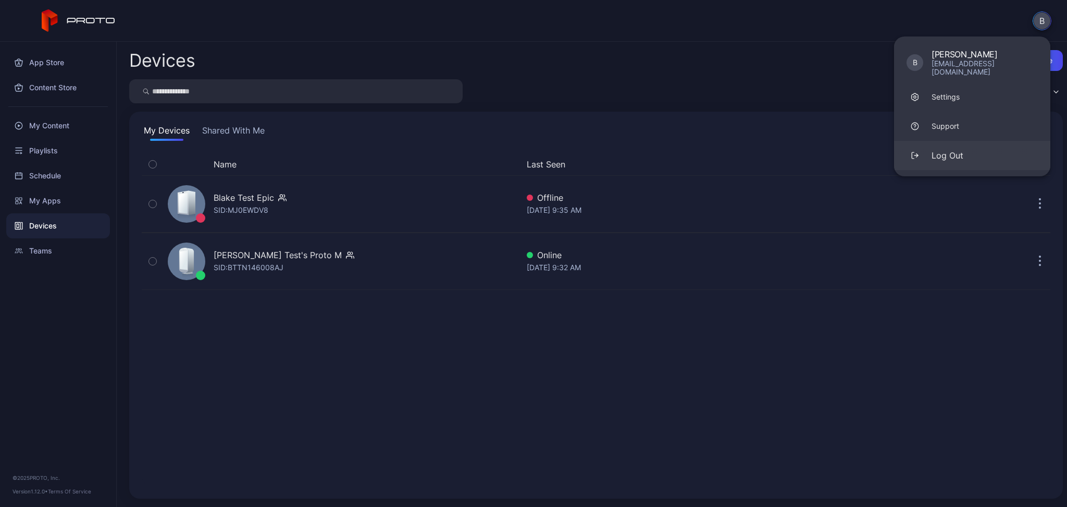
click at [990, 146] on button "Log Out" at bounding box center [972, 155] width 156 height 29
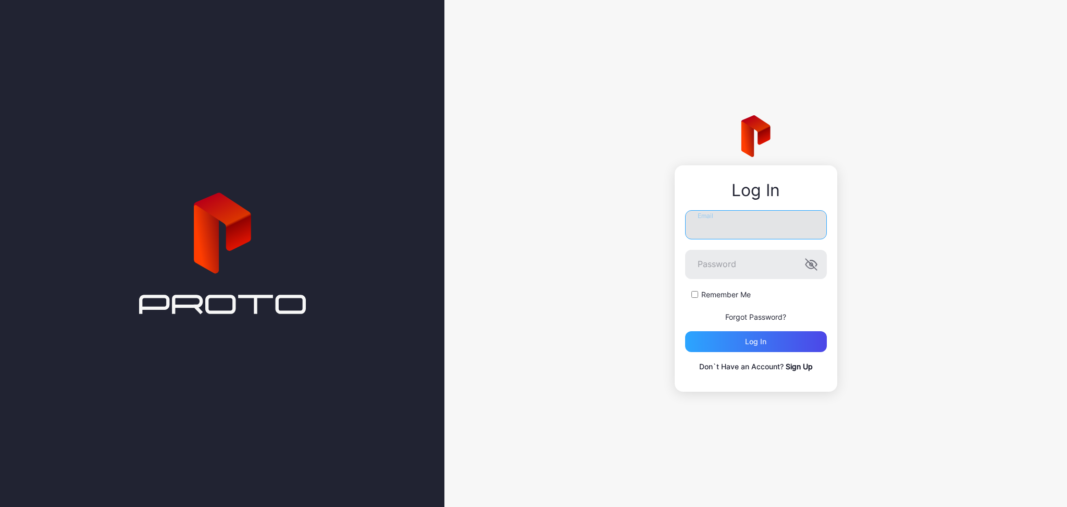
click at [793, 230] on input "Email" at bounding box center [756, 224] width 142 height 29
type input "**********"
click at [755, 347] on div "Log in" at bounding box center [756, 341] width 142 height 21
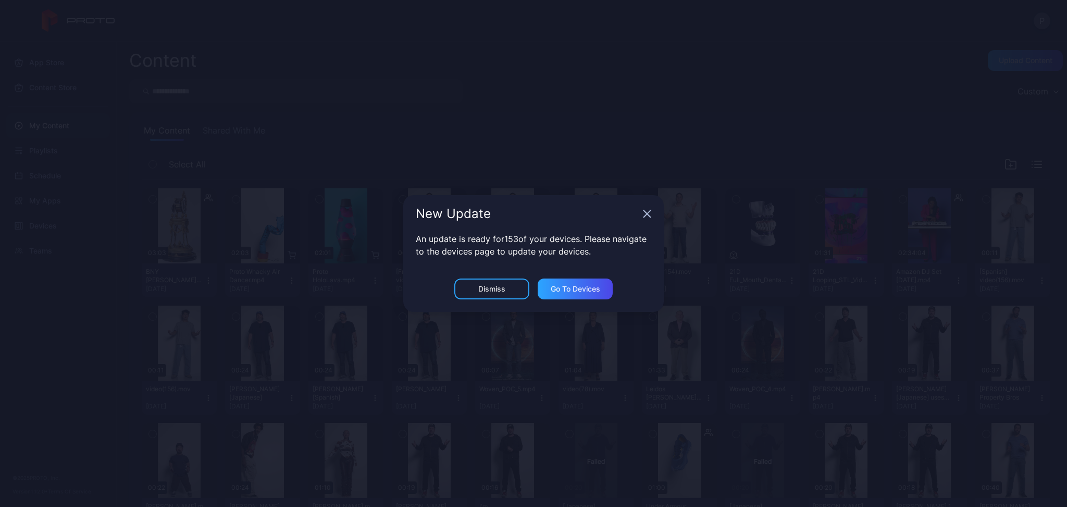
click at [45, 140] on div "New Update An update is ready for 153 of your devices. Please navigate to the d…" at bounding box center [533, 253] width 1067 height 507
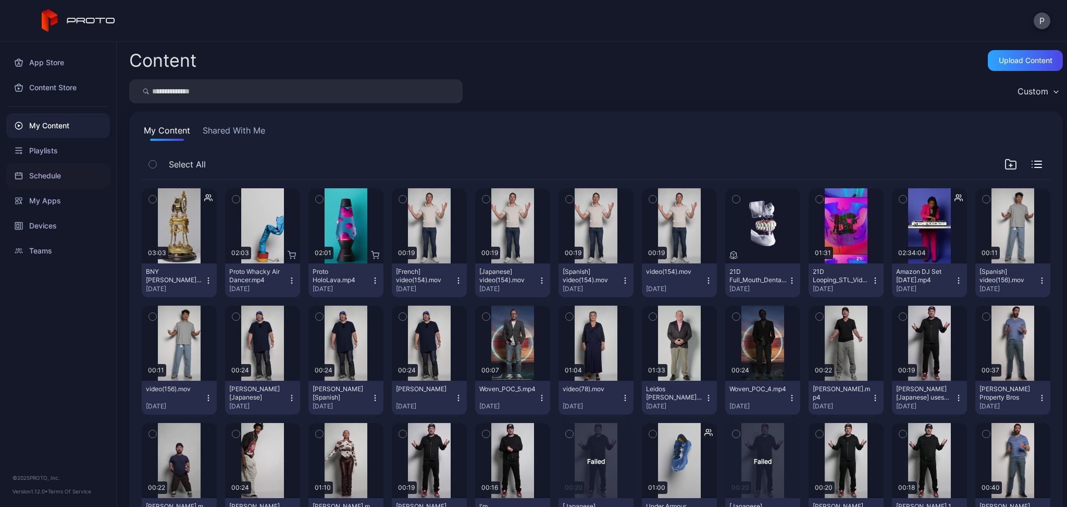
click at [39, 173] on div "Schedule" at bounding box center [58, 175] width 104 height 25
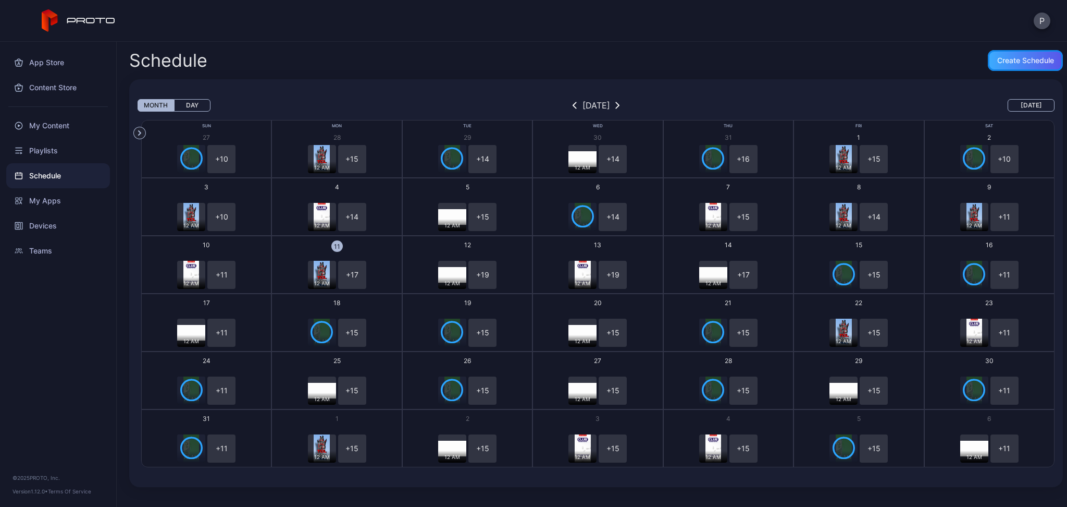
click at [993, 53] on div "Create Schedule" at bounding box center [1025, 60] width 75 height 21
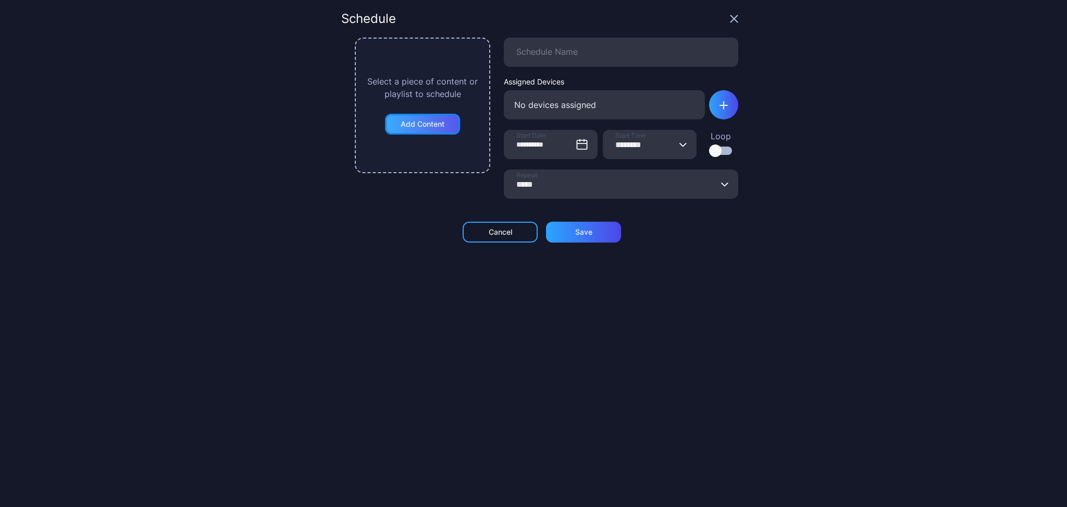
click at [415, 123] on div "Add Content" at bounding box center [423, 124] width 44 height 8
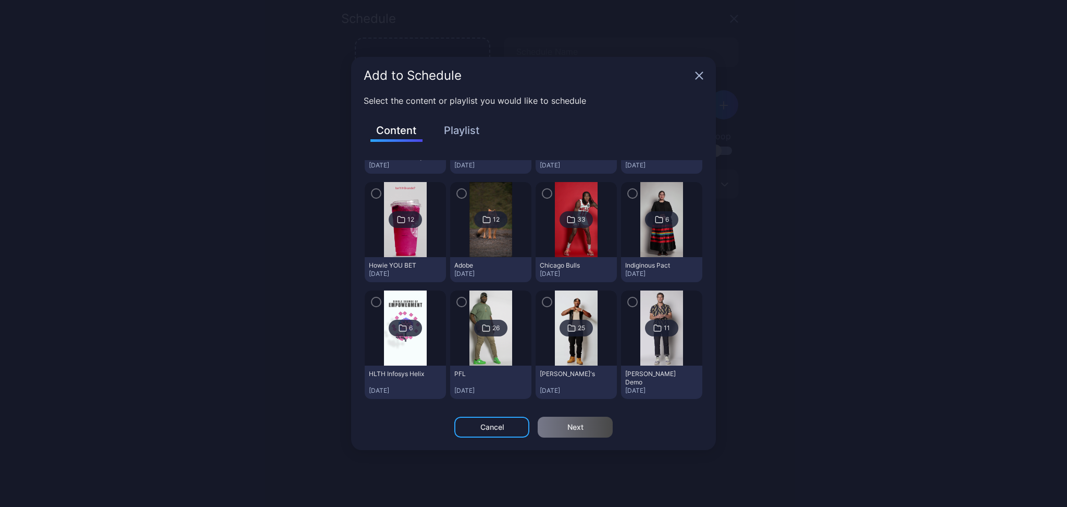
scroll to position [881, 0]
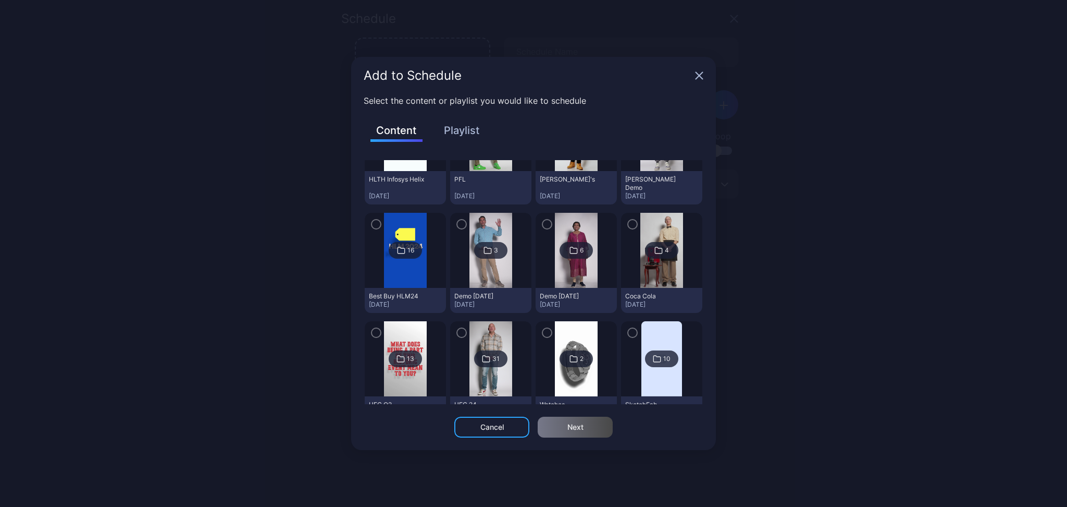
click at [470, 128] on button "Playlist" at bounding box center [462, 130] width 52 height 18
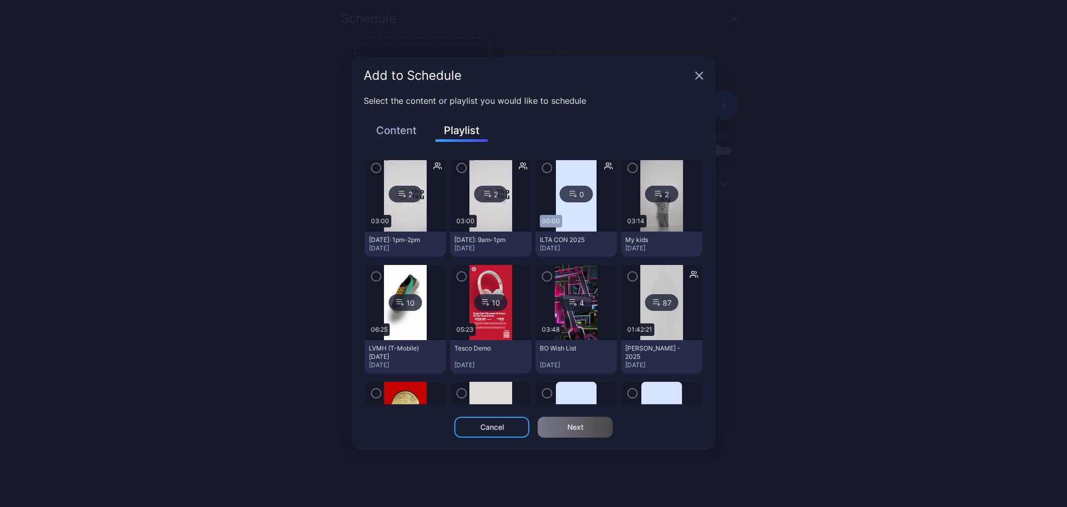
scroll to position [486, 0]
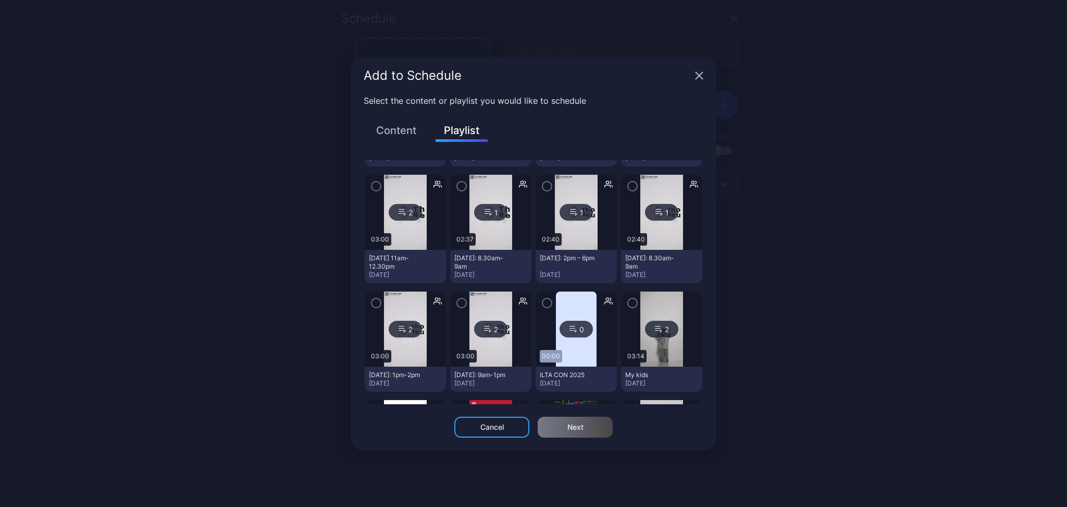
click at [645, 263] on div "[DATE]: 8.30am-9am" at bounding box center [653, 262] width 57 height 17
click at [629, 186] on icon "button" at bounding box center [633, 185] width 8 height 11
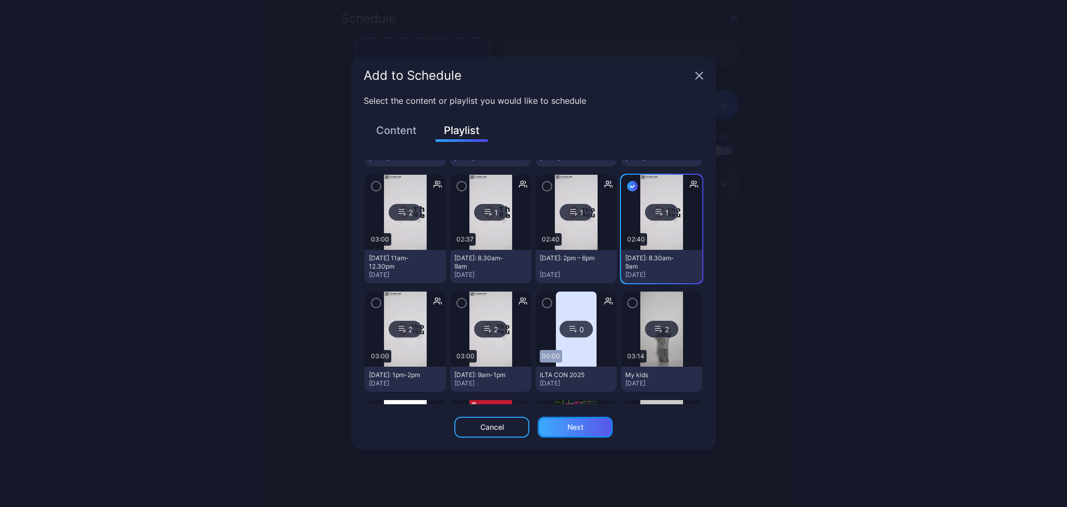
click at [576, 426] on div "Next" at bounding box center [576, 427] width 16 height 8
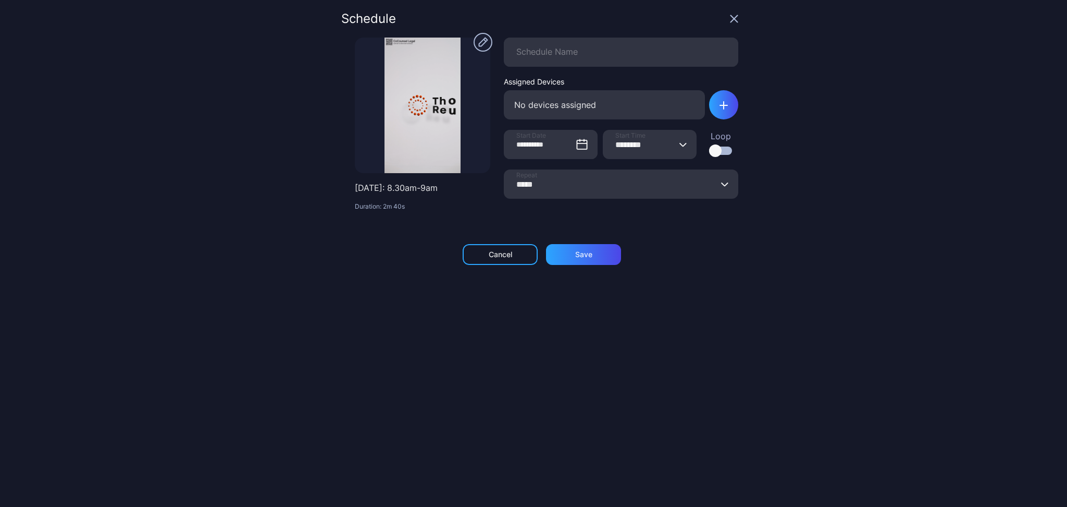
click at [567, 103] on div "No devices assigned" at bounding box center [604, 104] width 201 height 29
click at [557, 51] on input "Schedule Name" at bounding box center [621, 52] width 235 height 29
type input "*******"
click at [785, 97] on div "**********" at bounding box center [533, 253] width 1067 height 507
click at [717, 104] on div "button" at bounding box center [723, 104] width 29 height 29
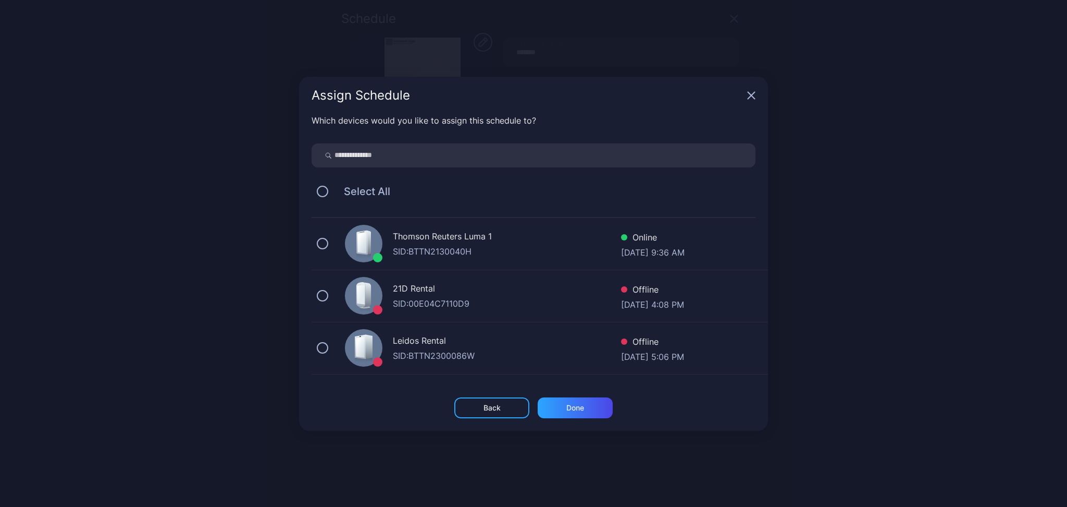
click at [398, 154] on input "search" at bounding box center [534, 155] width 444 height 24
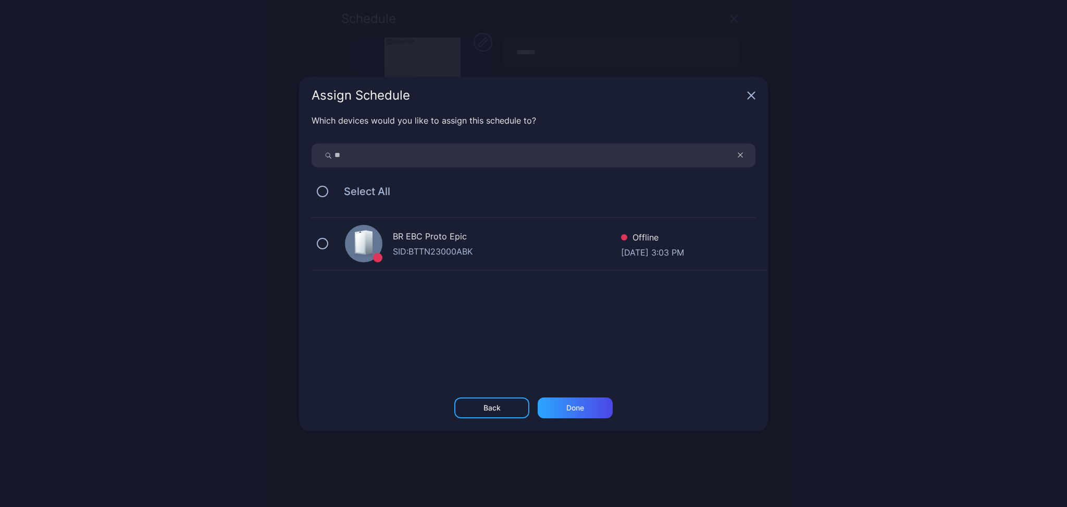
type input "*"
click at [482, 403] on div "Back" at bounding box center [491, 407] width 75 height 21
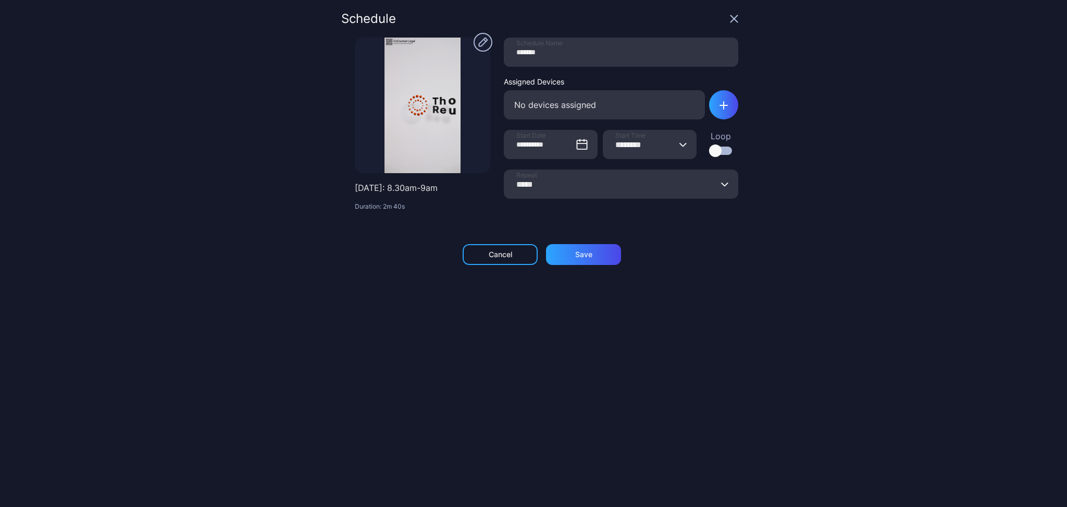
click at [589, 110] on div "No devices assigned" at bounding box center [604, 104] width 201 height 29
click at [720, 104] on icon "button" at bounding box center [724, 105] width 8 height 8
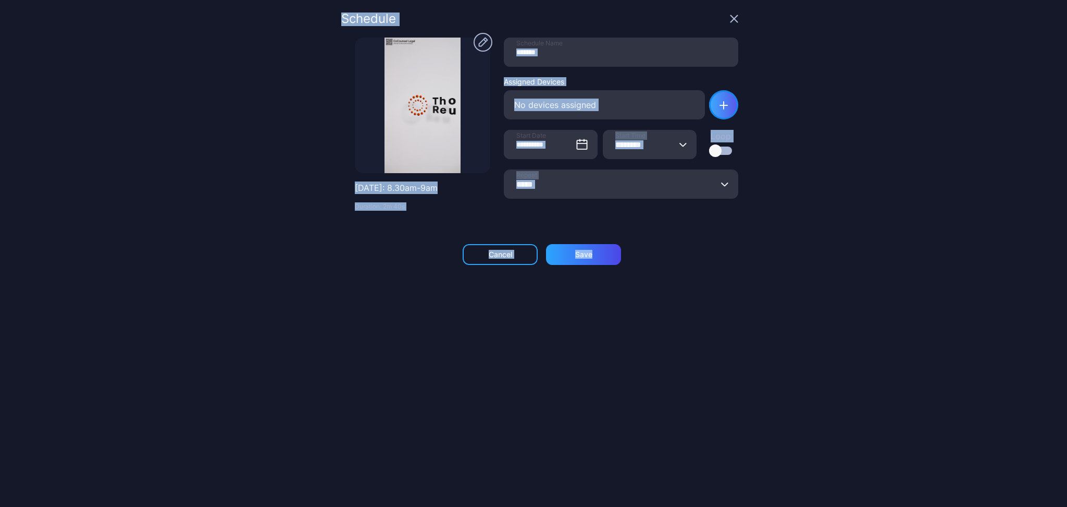
click at [718, 106] on div "button" at bounding box center [723, 104] width 29 height 29
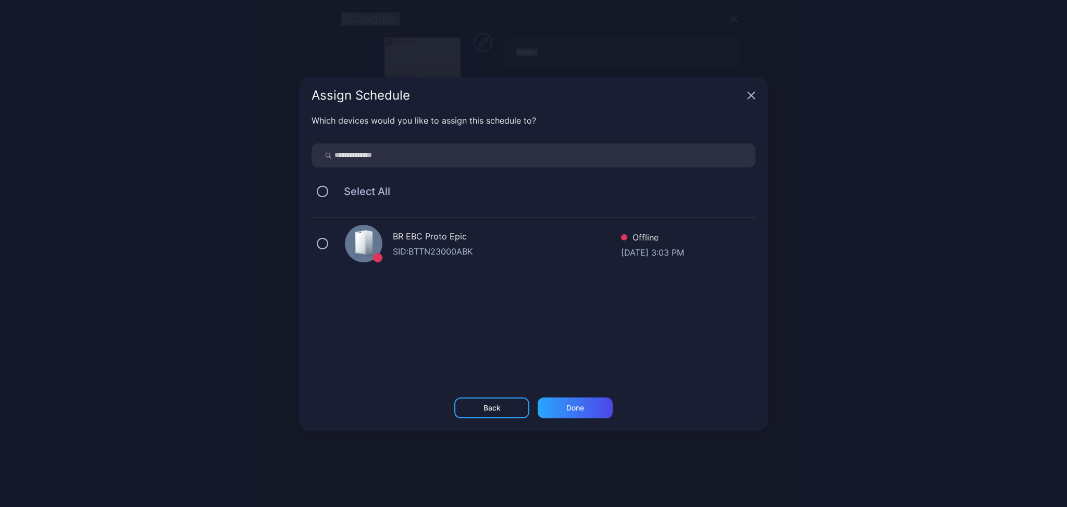
click at [437, 159] on input "search" at bounding box center [534, 155] width 444 height 24
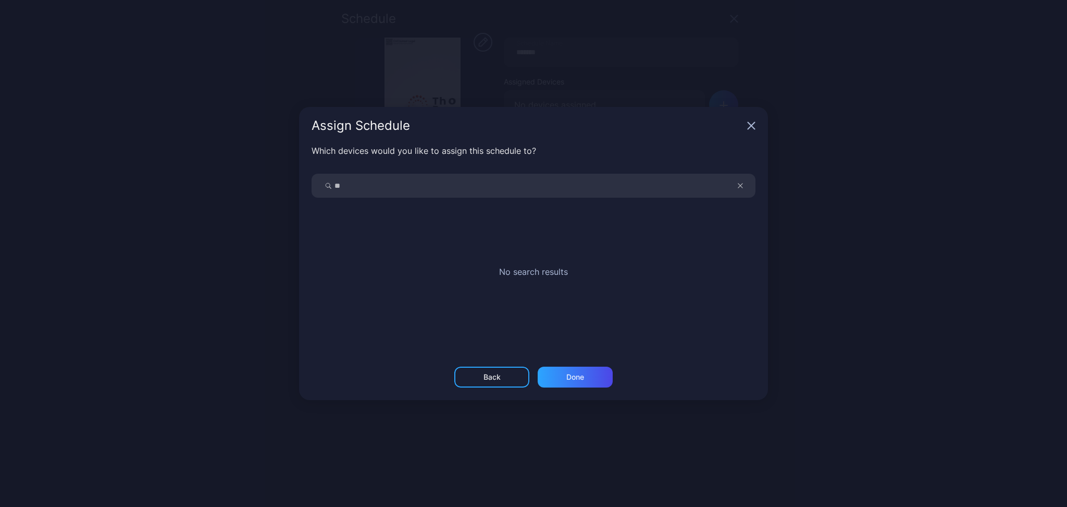
type input "*"
click at [749, 127] on icon "button" at bounding box center [751, 125] width 7 height 7
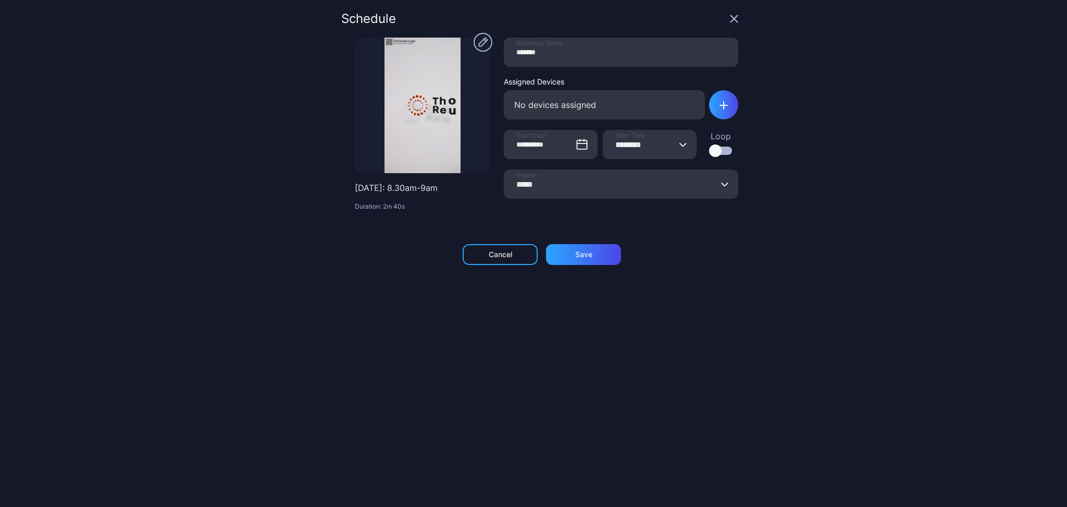
click at [529, 101] on div "No devices assigned" at bounding box center [604, 104] width 201 height 29
click at [352, 242] on div "**********" at bounding box center [539, 254] width 397 height 482
click at [499, 257] on div "Cancel" at bounding box center [500, 254] width 23 height 8
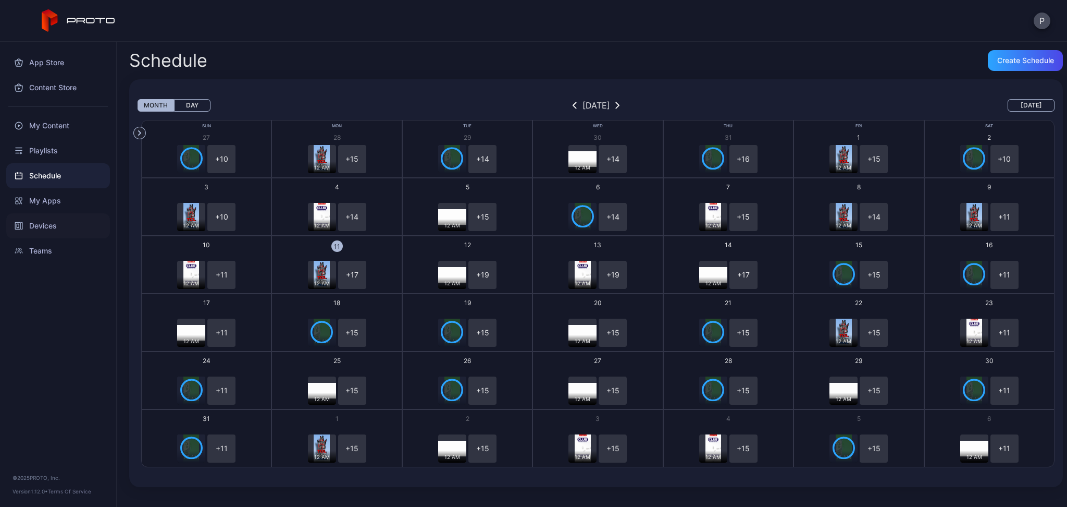
click at [27, 228] on div "Devices" at bounding box center [58, 225] width 104 height 25
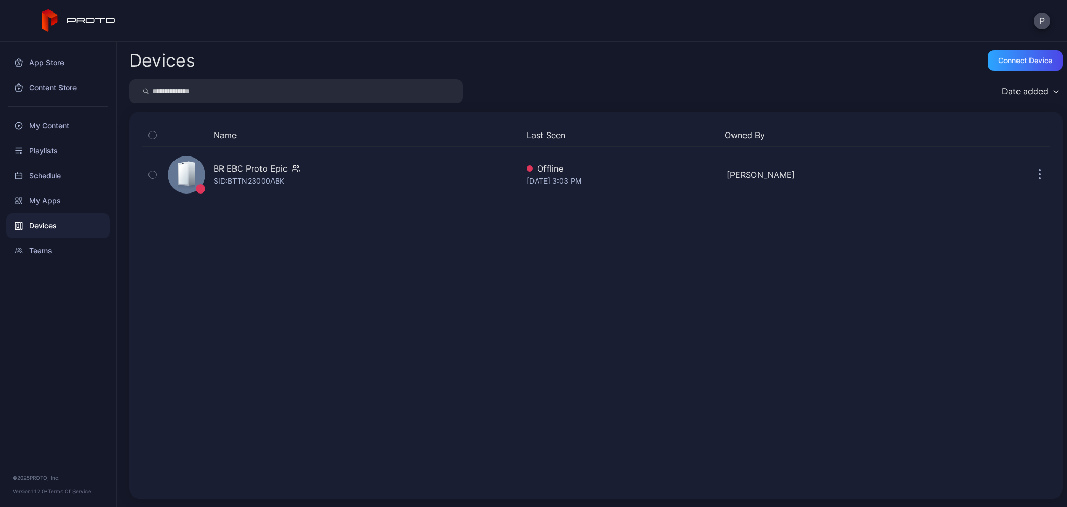
click at [195, 93] on input "search" at bounding box center [296, 91] width 334 height 24
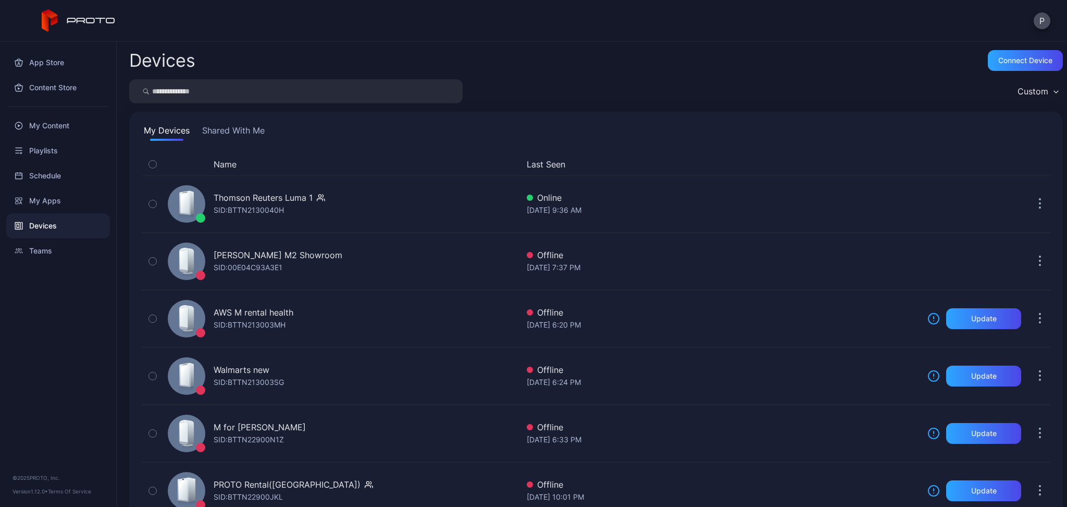
click at [207, 133] on button "Shared With Me" at bounding box center [233, 132] width 67 height 17
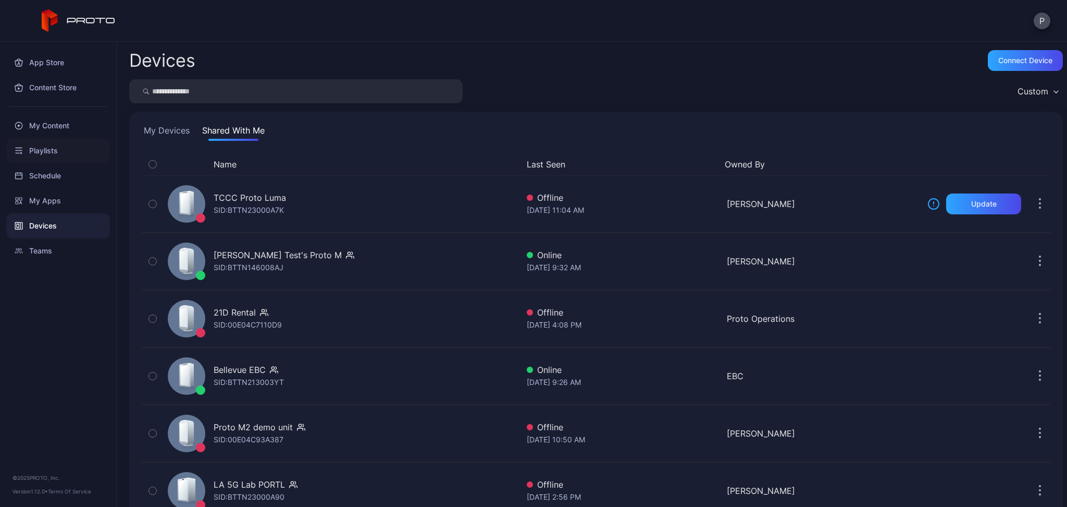
click at [47, 145] on div "Playlists" at bounding box center [58, 150] width 104 height 25
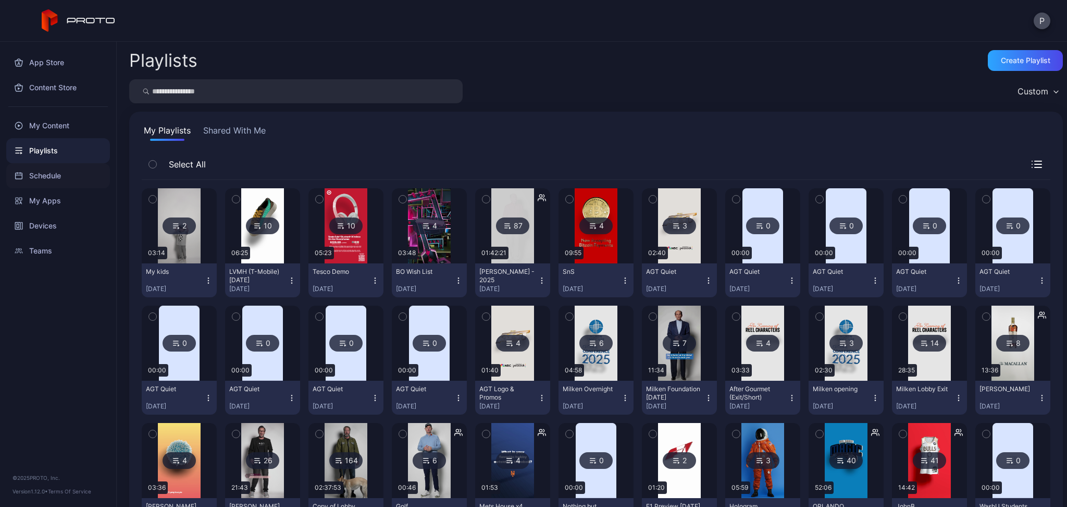
click at [32, 179] on div "Schedule" at bounding box center [58, 175] width 104 height 25
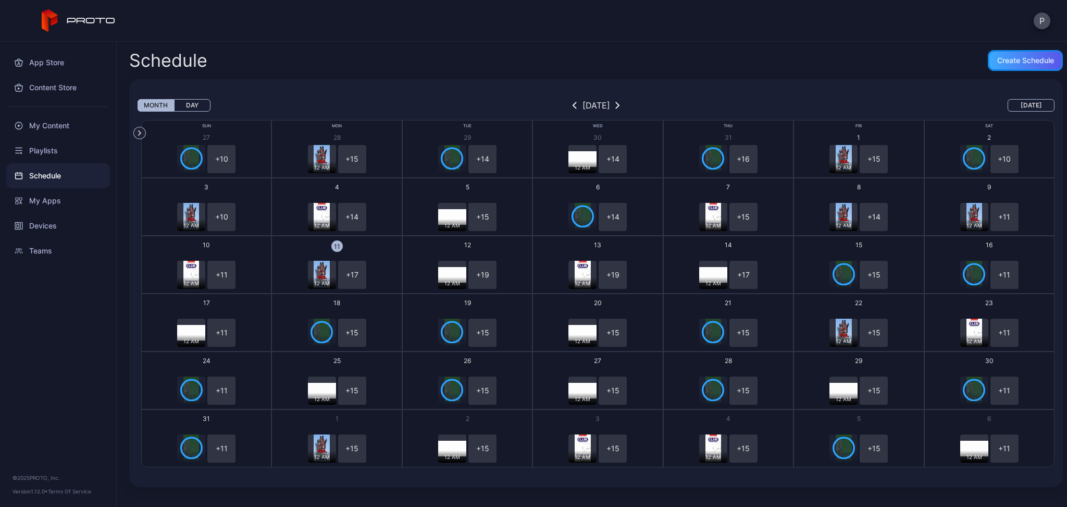
click at [988, 67] on div "Create Schedule" at bounding box center [1025, 60] width 75 height 21
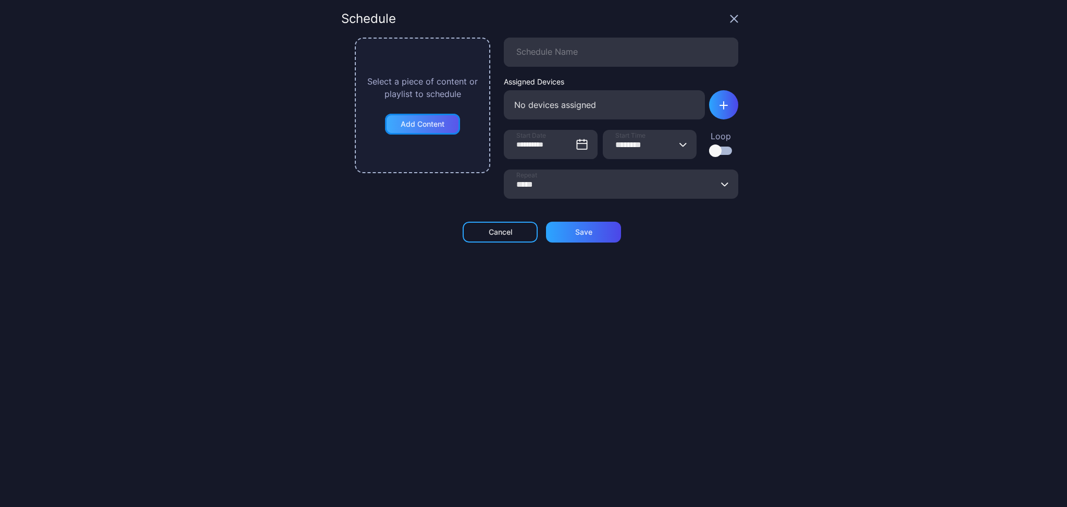
click at [413, 124] on div "Add Content" at bounding box center [423, 124] width 44 height 8
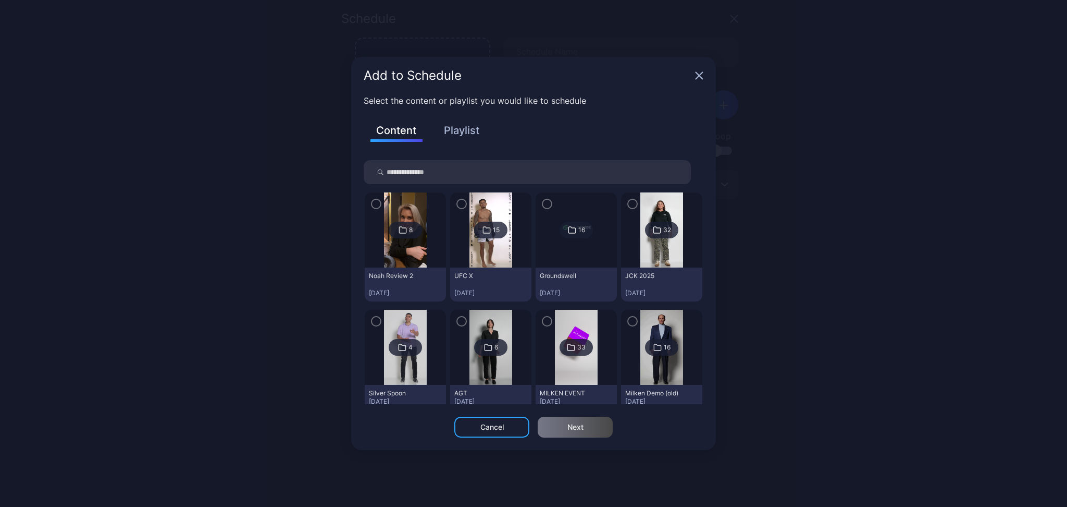
click at [435, 174] on input "search" at bounding box center [527, 172] width 327 height 24
type input "***"
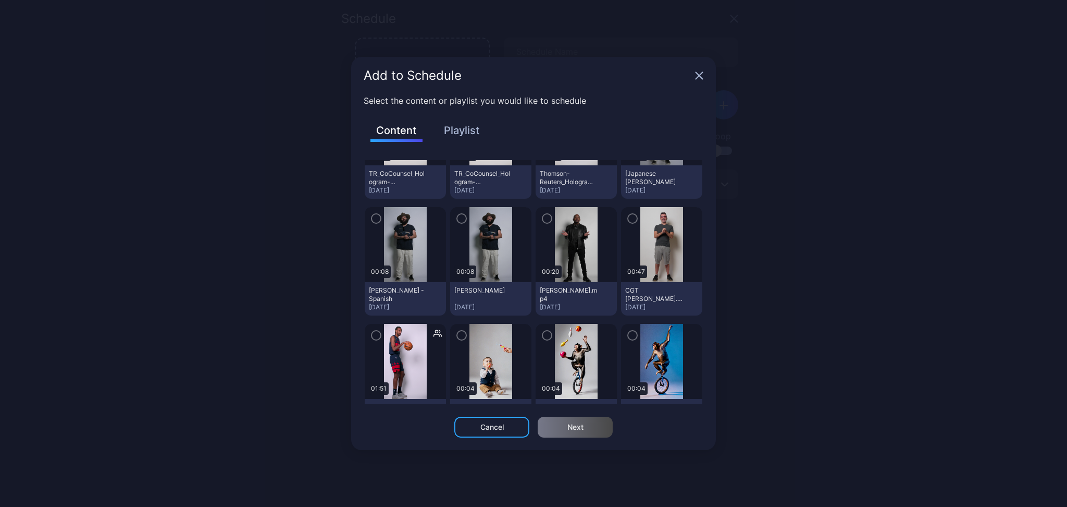
scroll to position [278, 0]
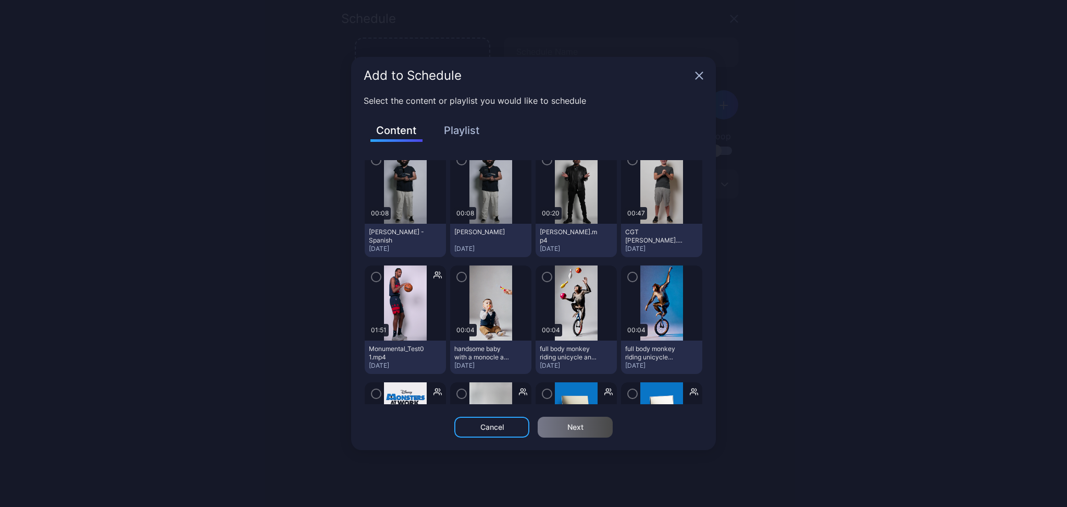
click at [484, 125] on button "Playlist" at bounding box center [462, 130] width 52 height 18
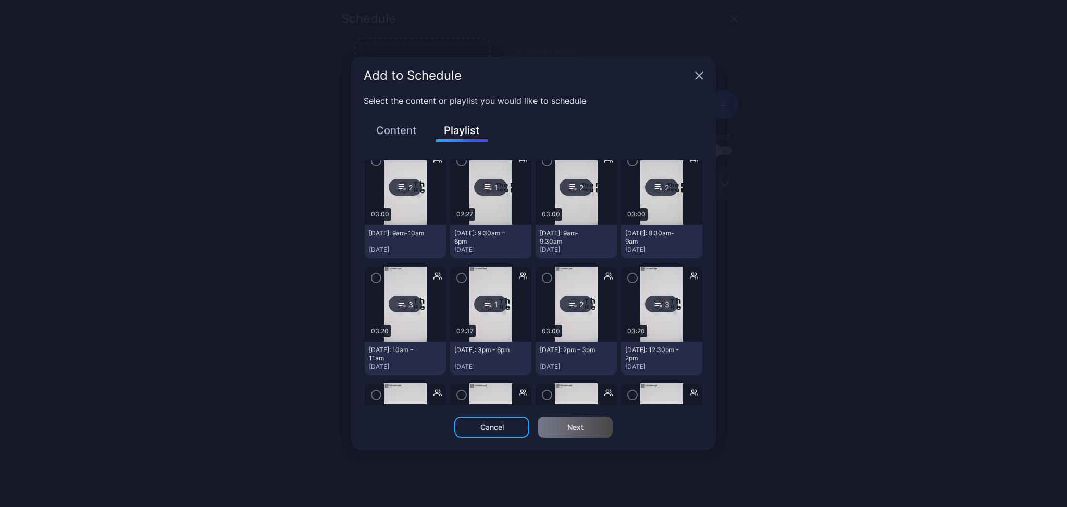
scroll to position [0, 0]
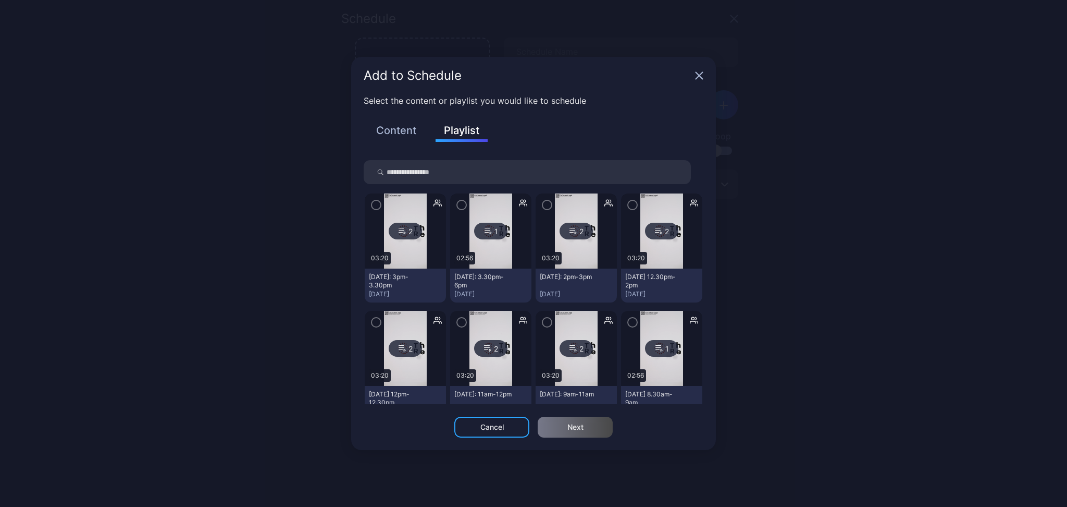
click at [437, 169] on input "search" at bounding box center [527, 172] width 327 height 24
type input "******"
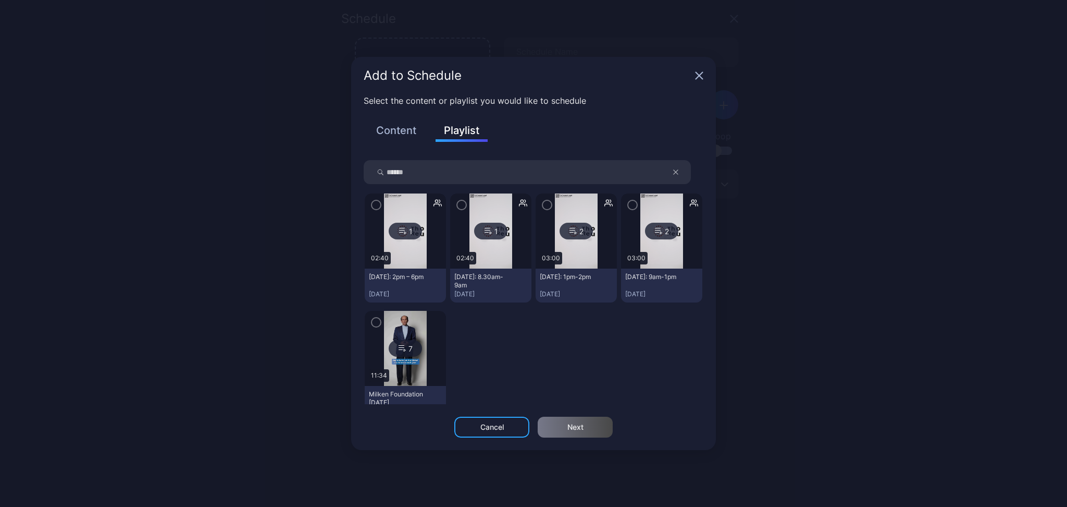
click at [629, 203] on icon "button" at bounding box center [633, 204] width 8 height 11
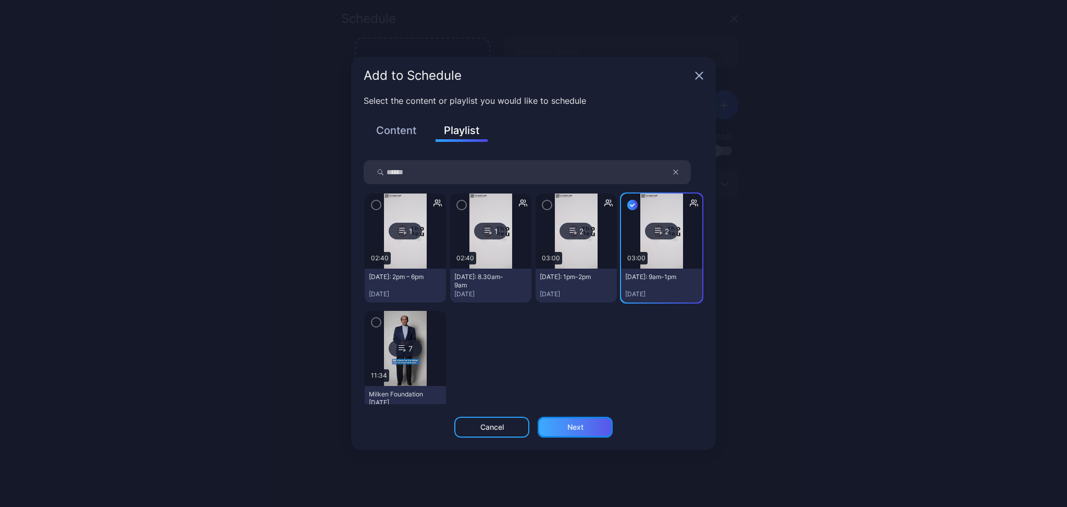
click at [554, 422] on div "Next" at bounding box center [575, 426] width 75 height 21
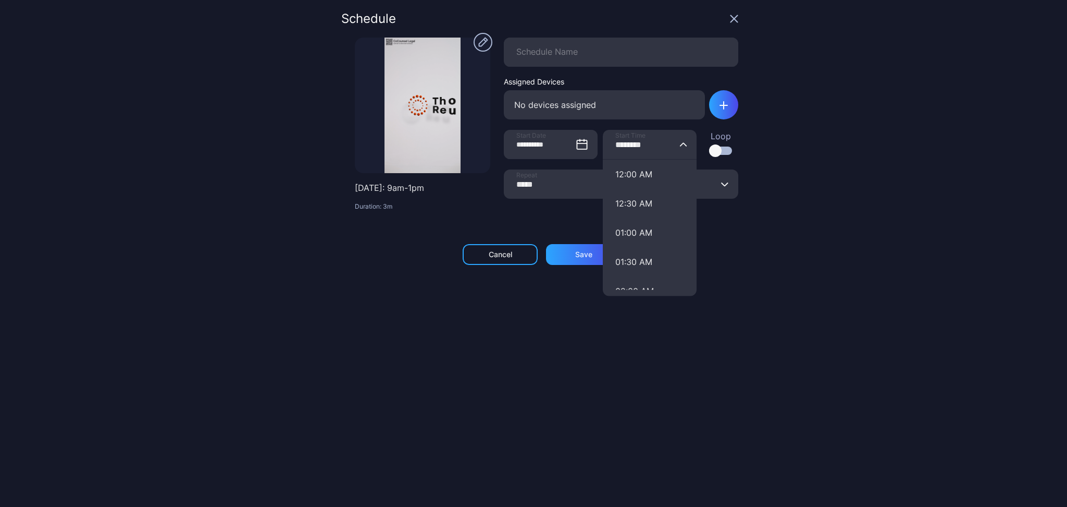
click at [645, 147] on input "********" at bounding box center [650, 144] width 94 height 29
click at [797, 149] on div "**********" at bounding box center [533, 253] width 1067 height 507
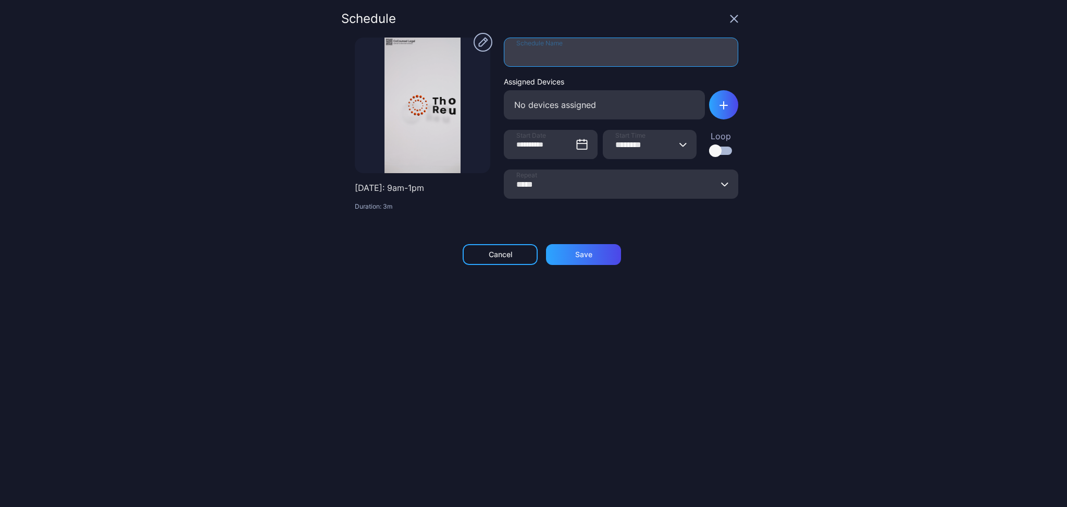
click at [540, 49] on input "Schedule Name" at bounding box center [621, 52] width 235 height 29
type input "**********"
click at [567, 101] on div "No devices assigned" at bounding box center [604, 104] width 201 height 29
click at [717, 102] on div "button" at bounding box center [723, 104] width 29 height 29
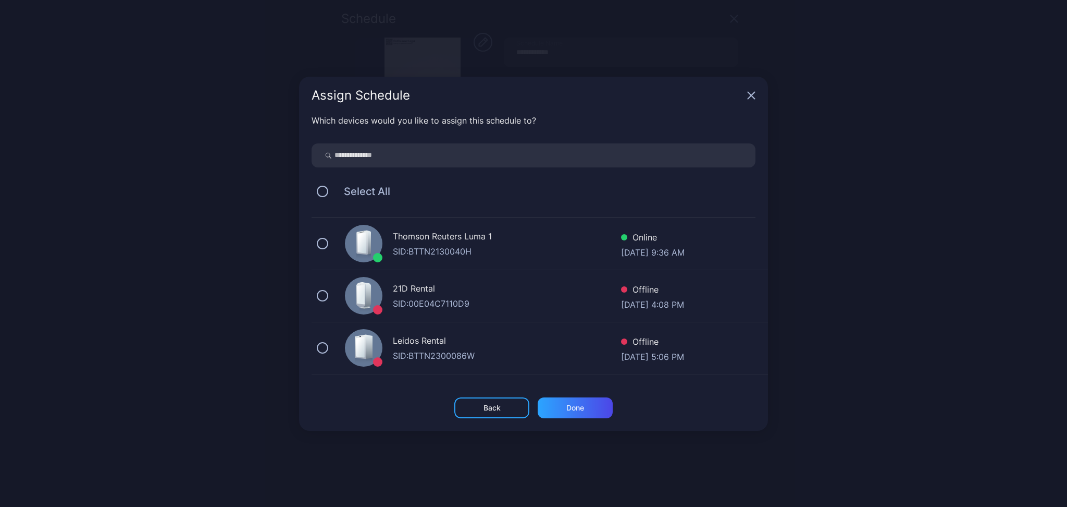
scroll to position [417, 0]
click at [414, 351] on div "SID: BTTN146008AJ" at bounding box center [507, 355] width 228 height 13
click at [567, 405] on div "Done" at bounding box center [576, 407] width 18 height 8
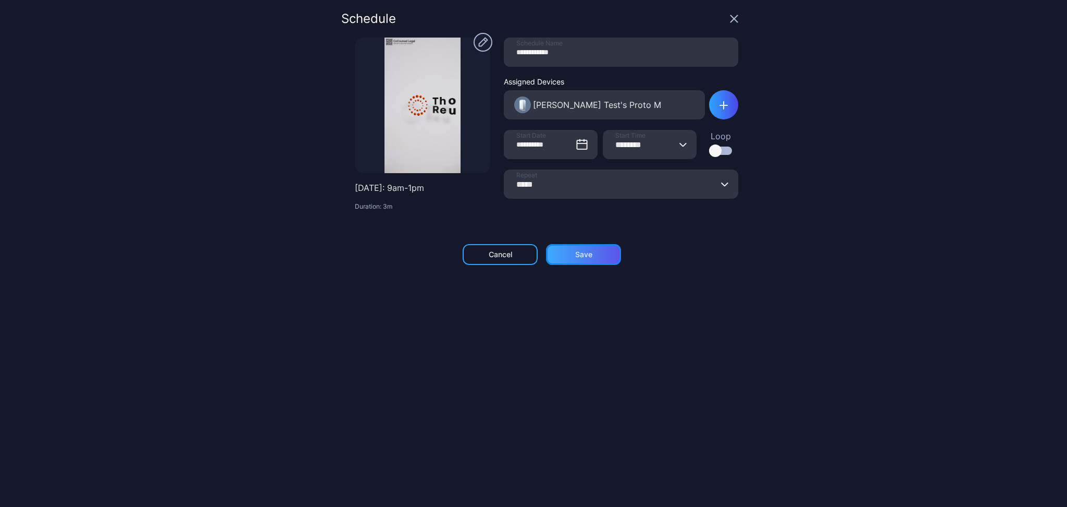
click at [579, 255] on div "Save" at bounding box center [583, 254] width 17 height 8
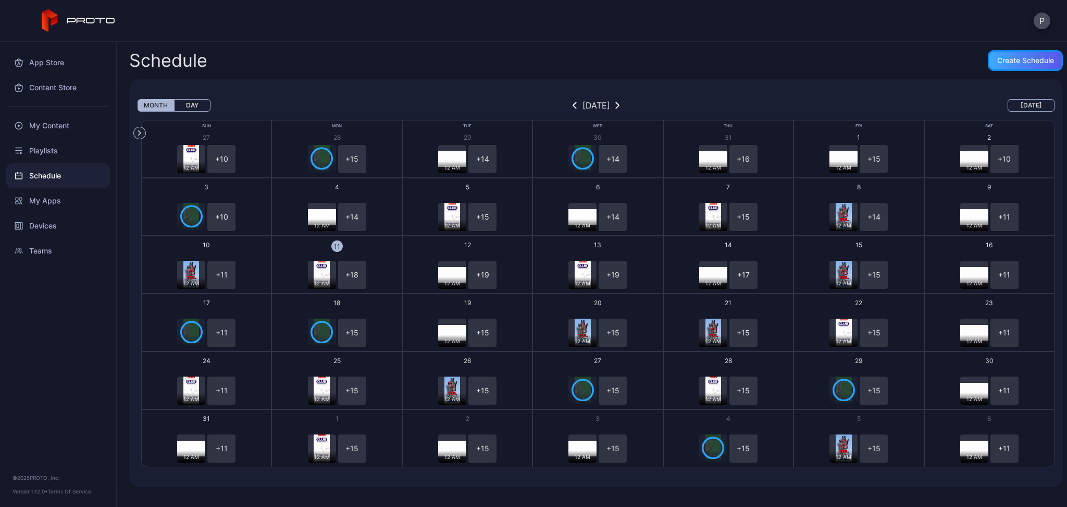
click at [1011, 57] on div "Create Schedule" at bounding box center [1026, 60] width 57 height 8
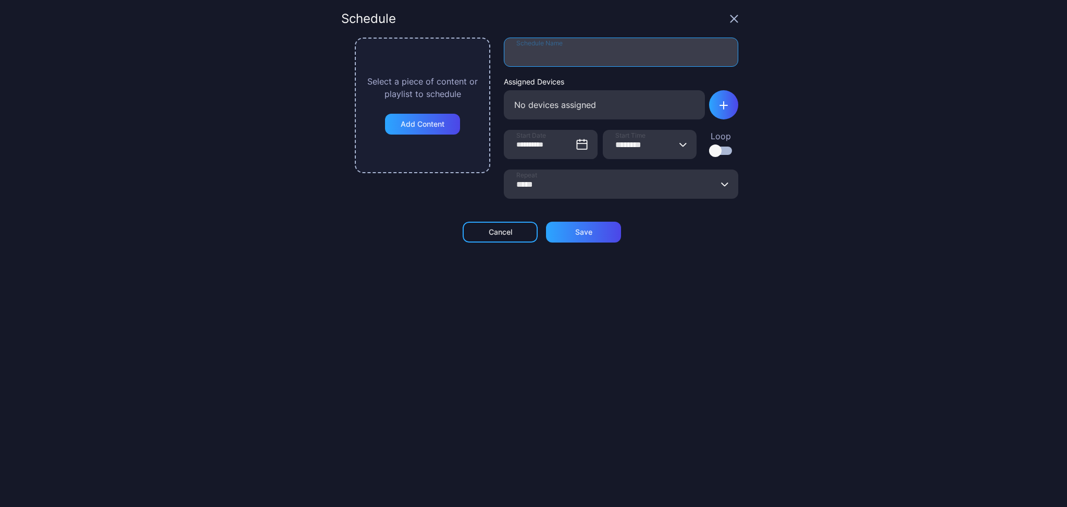
click at [526, 51] on input "Schedule Name" at bounding box center [621, 52] width 235 height 29
type input "**********"
click at [709, 102] on div "button" at bounding box center [723, 104] width 29 height 29
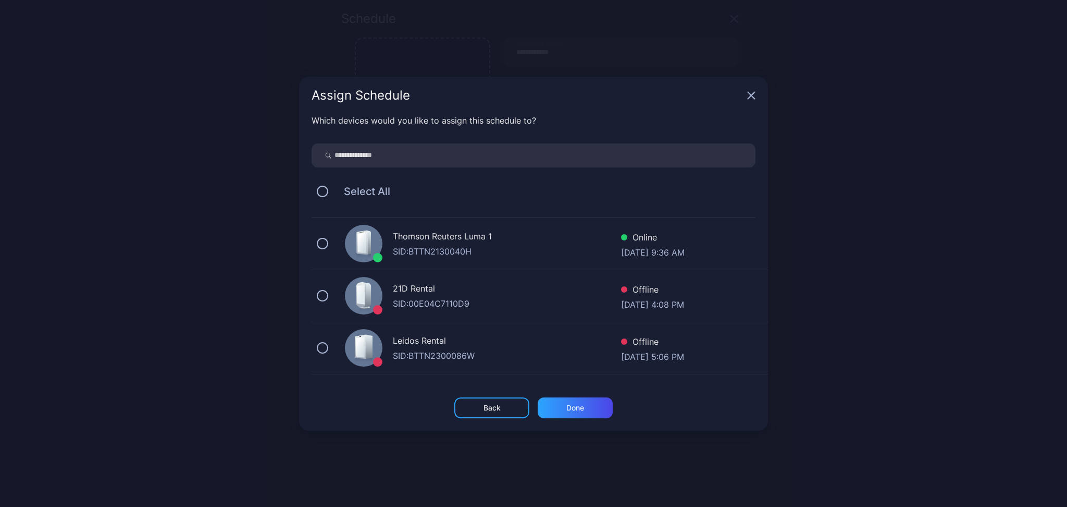
click at [362, 150] on input "search" at bounding box center [534, 155] width 444 height 24
type input "*"
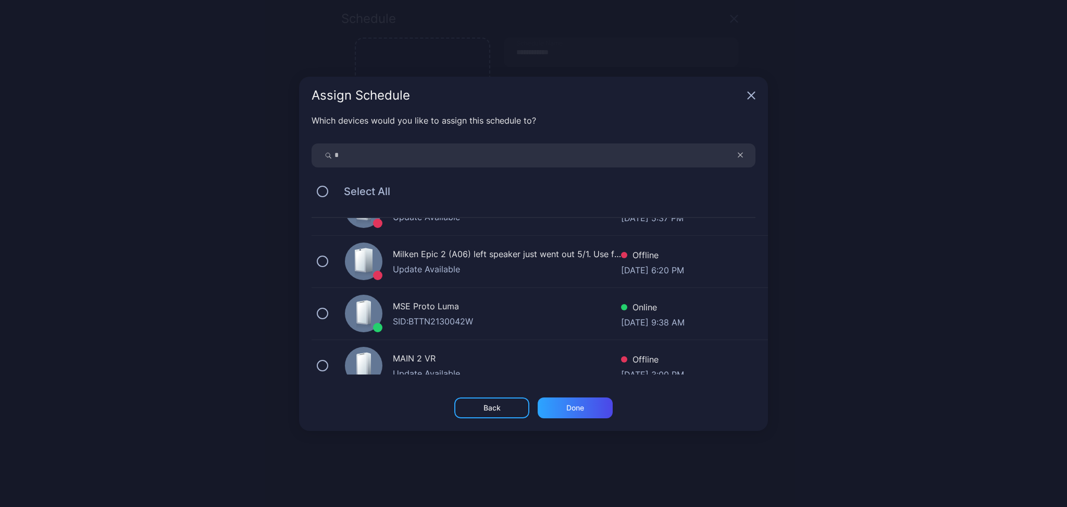
scroll to position [417, 0]
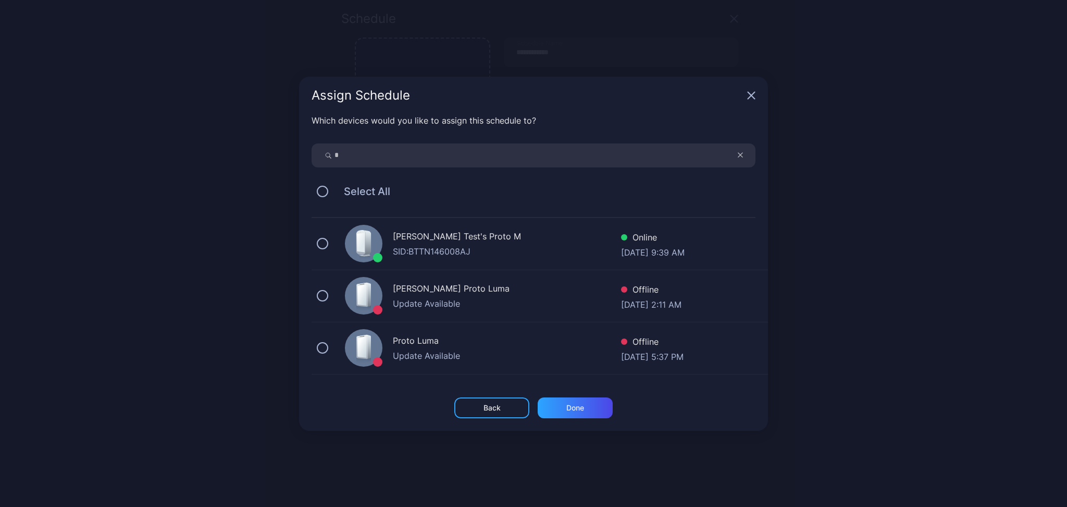
click at [437, 257] on div "Blake Test's Proto M SID: BTTN146008AJ Online Aug 11, 2025 at 9:39 AM" at bounding box center [540, 244] width 457 height 52
click at [576, 408] on div "Done" at bounding box center [576, 407] width 18 height 8
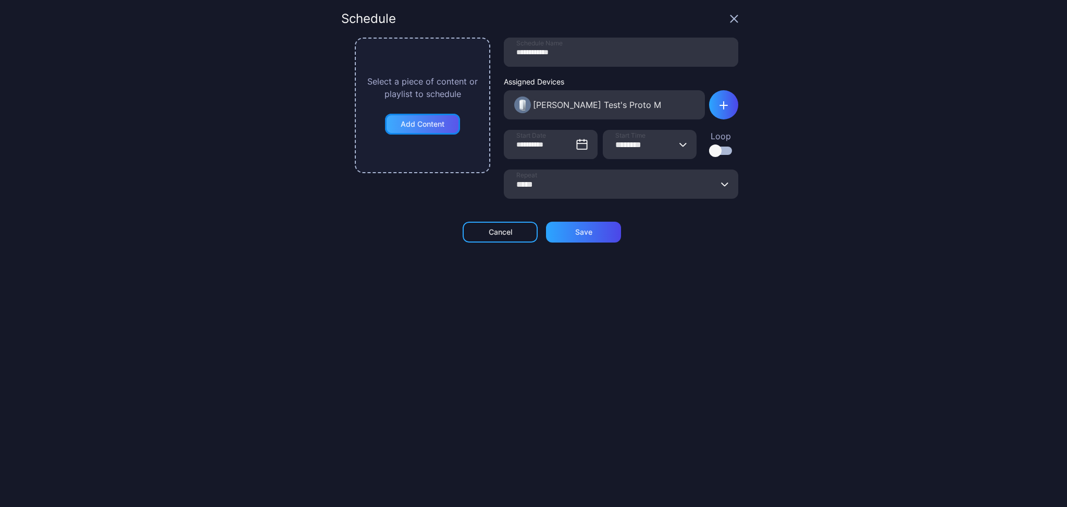
click at [409, 128] on div "Add Content" at bounding box center [422, 124] width 75 height 21
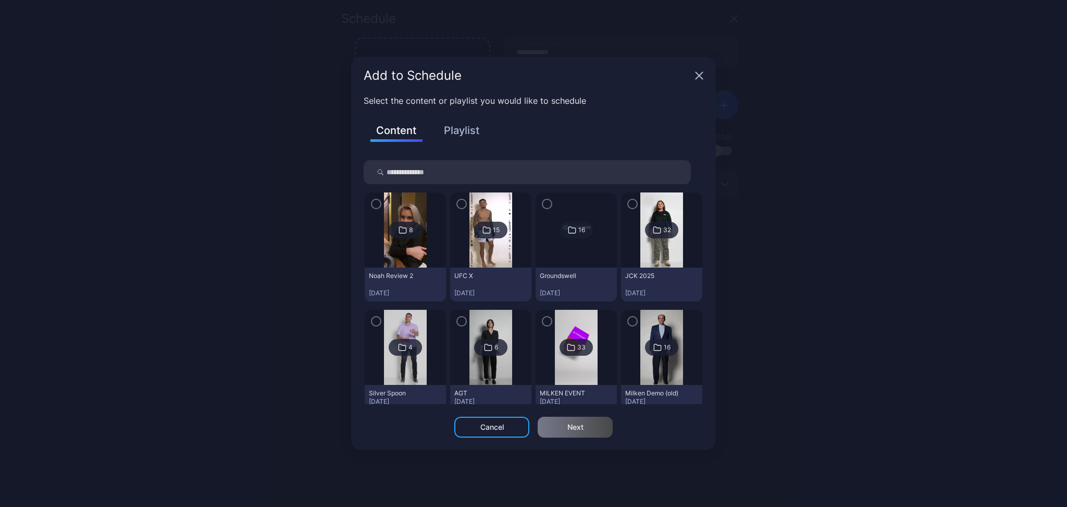
click at [456, 139] on button "Playlist" at bounding box center [462, 130] width 52 height 18
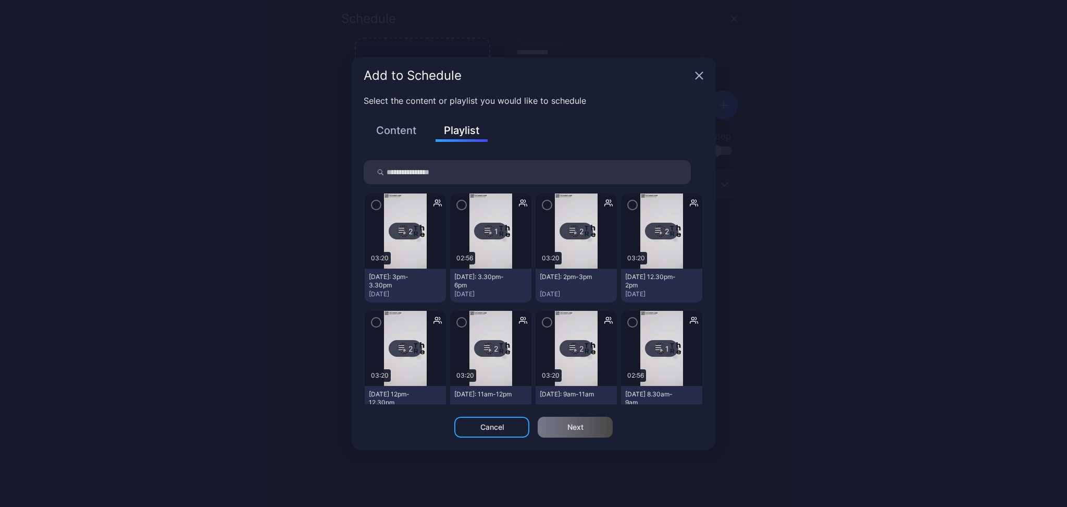
click at [418, 175] on input "search" at bounding box center [527, 172] width 327 height 24
type input "******"
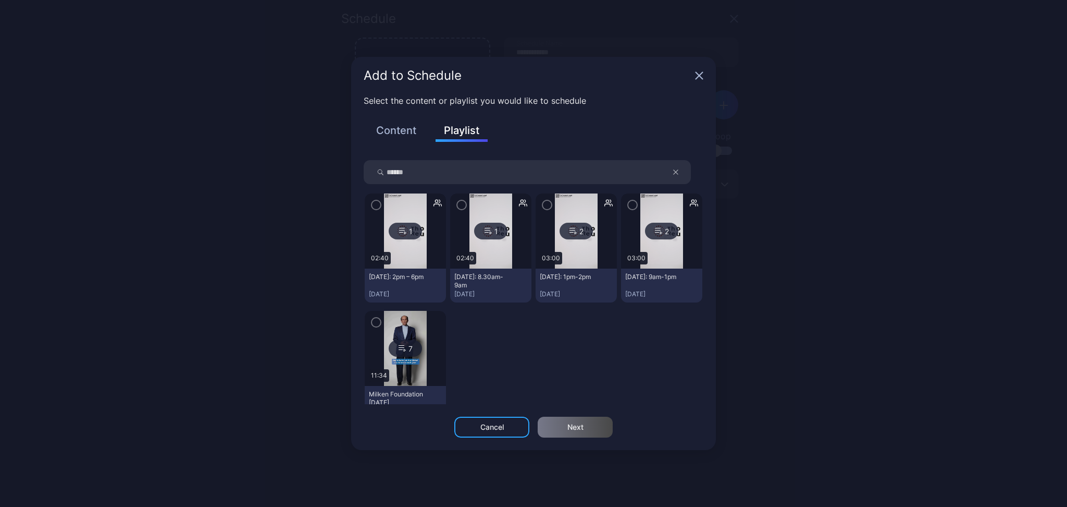
click at [566, 247] on img at bounding box center [576, 230] width 42 height 75
click at [545, 201] on icon "button" at bounding box center [547, 204] width 8 height 11
click at [543, 207] on icon "button" at bounding box center [547, 204] width 8 height 11
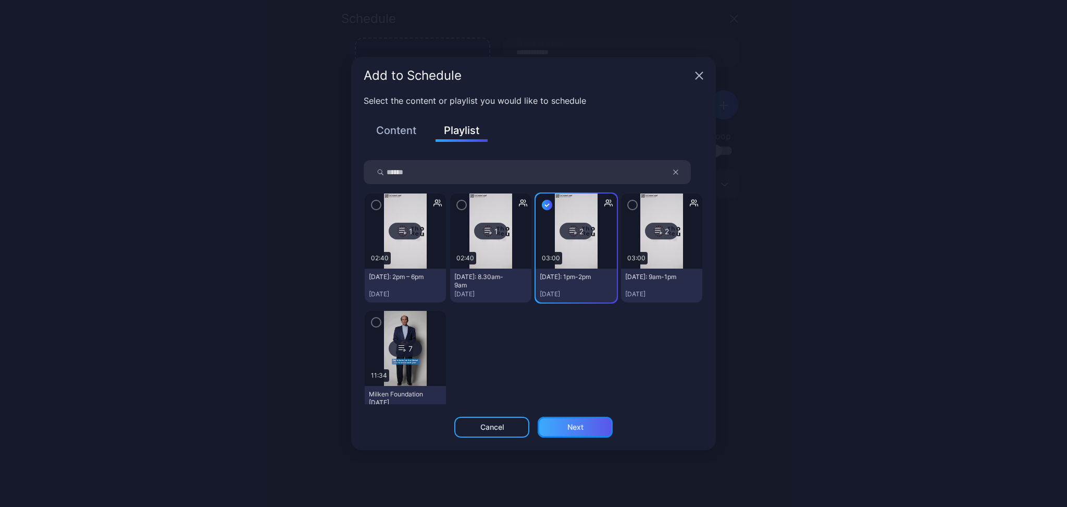
click at [568, 431] on div "Next" at bounding box center [576, 427] width 16 height 8
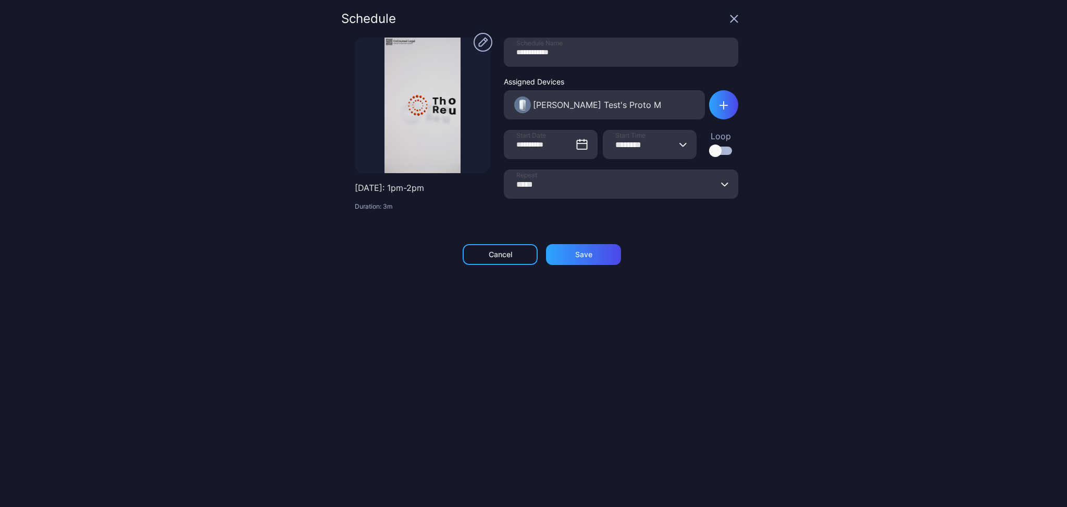
click at [679, 147] on button "******** Start Time" at bounding box center [683, 144] width 8 height 29
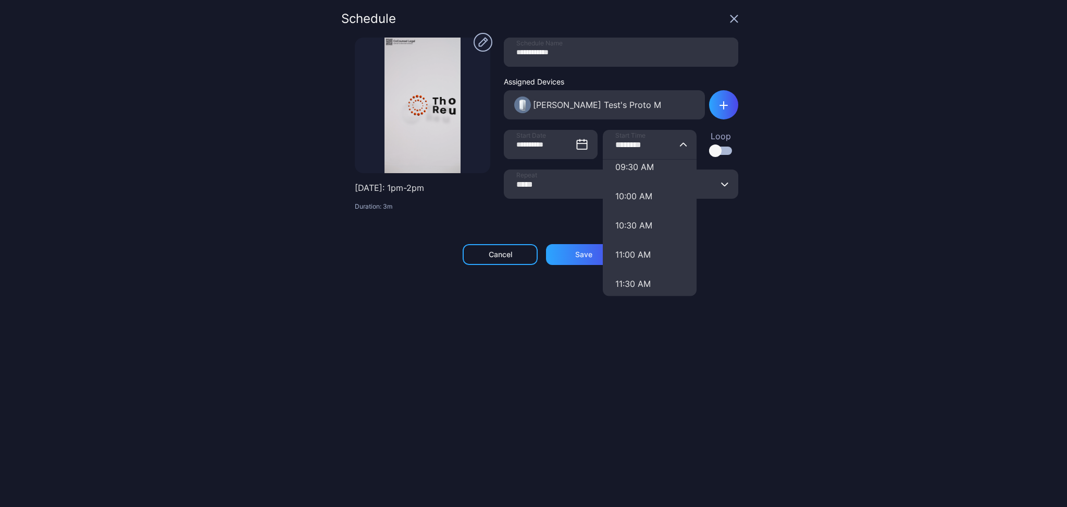
scroll to position [764, 0]
click at [629, 174] on button "01:00 PM" at bounding box center [650, 168] width 94 height 29
type input "********"
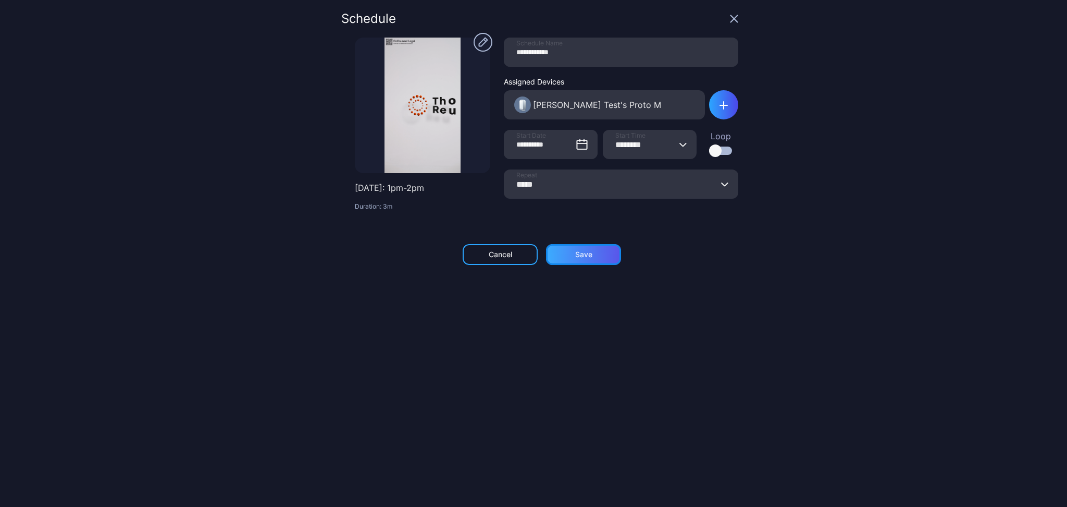
click at [578, 250] on div "Save" at bounding box center [583, 254] width 17 height 8
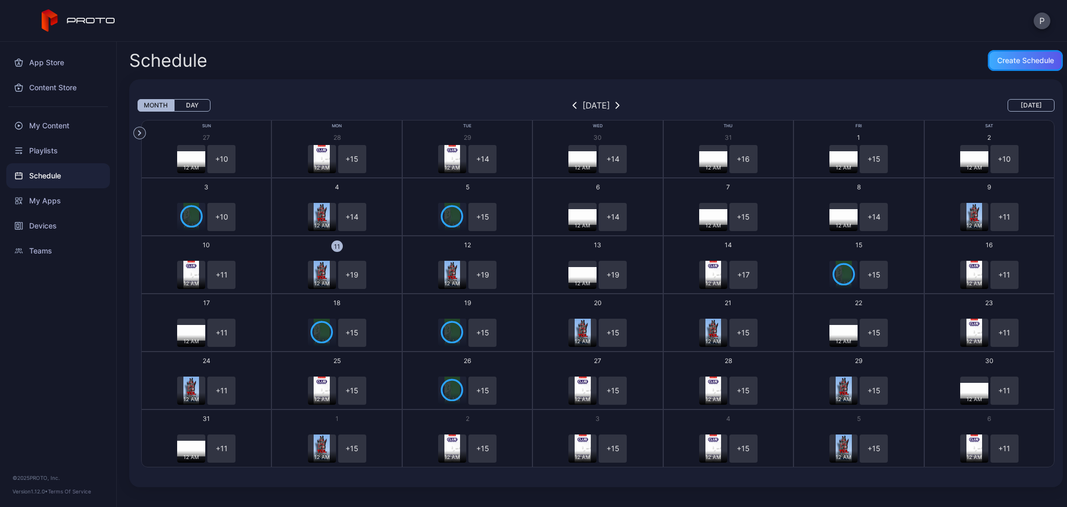
click at [1021, 61] on div "Create Schedule" at bounding box center [1026, 60] width 57 height 8
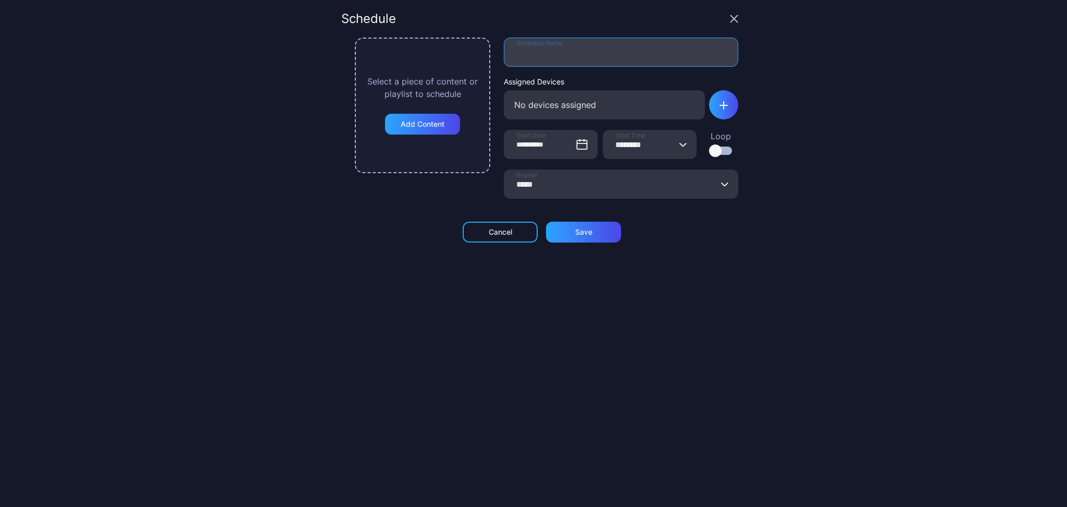
click at [569, 48] on input "Schedule Name" at bounding box center [621, 52] width 235 height 29
type input "**********"
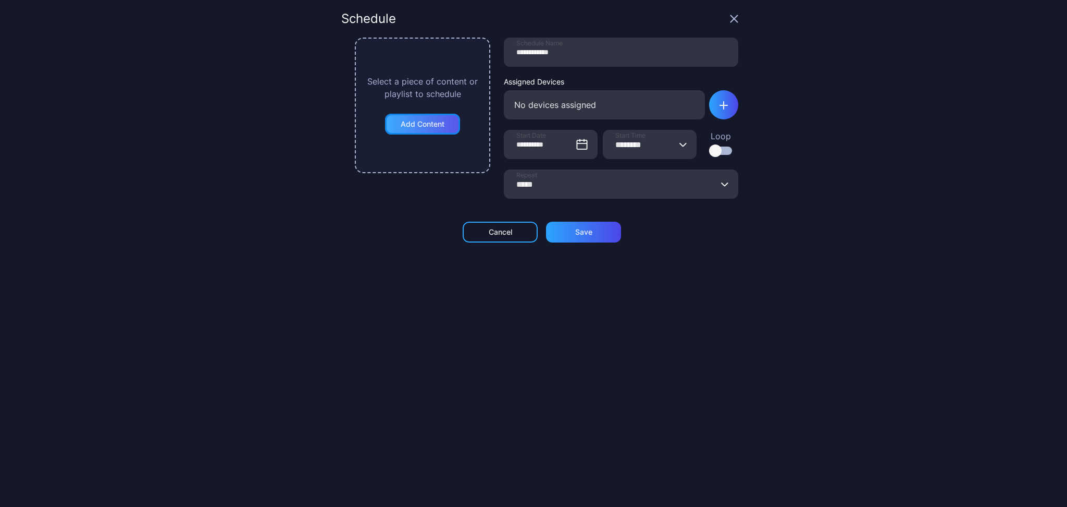
click at [401, 121] on div "Add Content" at bounding box center [423, 124] width 44 height 8
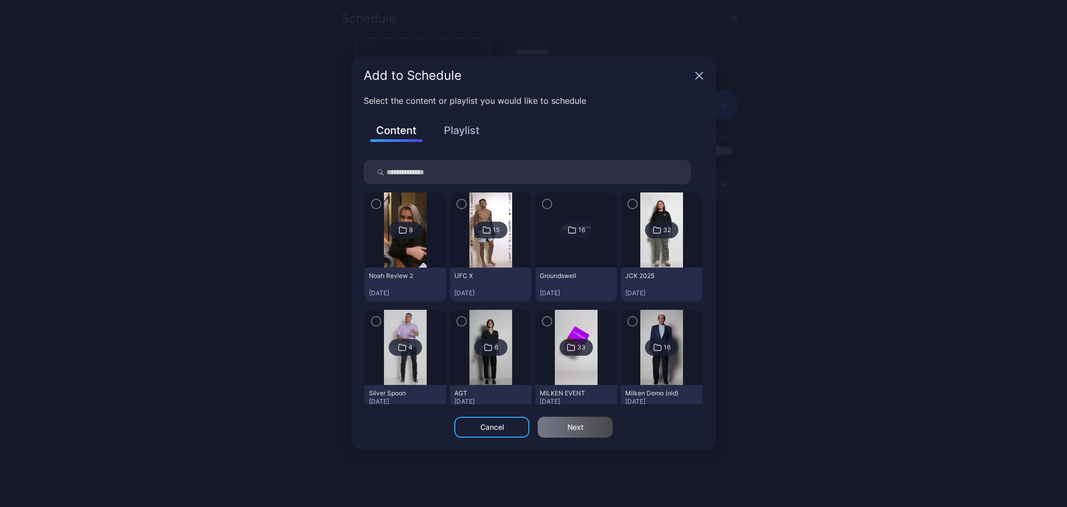
click at [451, 128] on button "Playlist" at bounding box center [462, 130] width 52 height 18
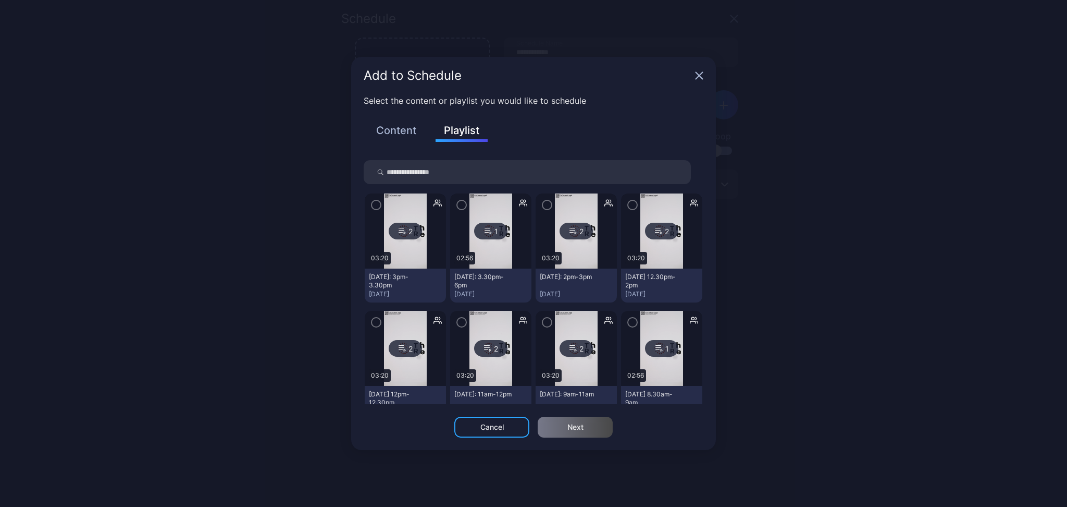
click at [448, 170] on input "search" at bounding box center [527, 172] width 327 height 24
type input "******"
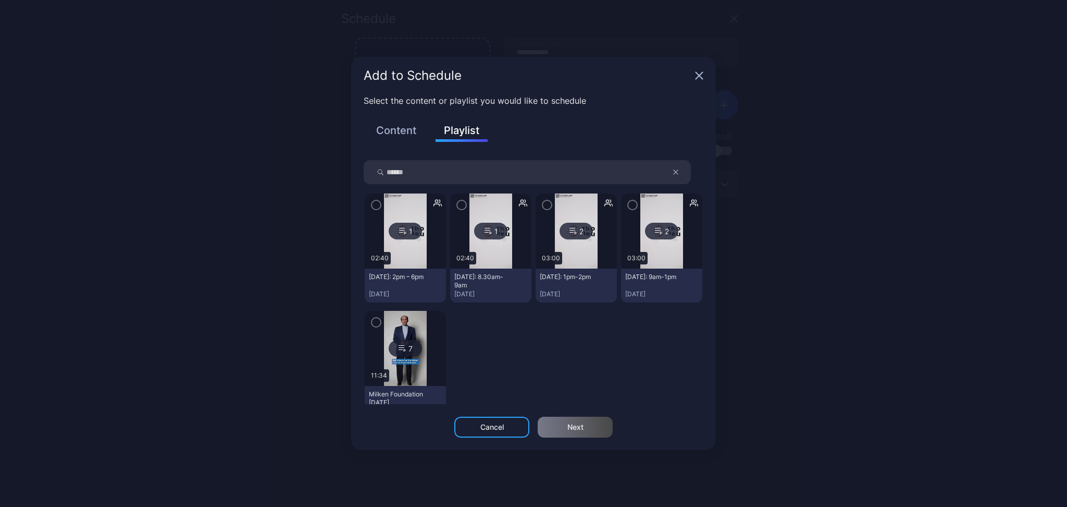
click at [377, 204] on icon "button" at bounding box center [376, 205] width 3 height 2
click at [556, 420] on div "Next" at bounding box center [575, 426] width 75 height 21
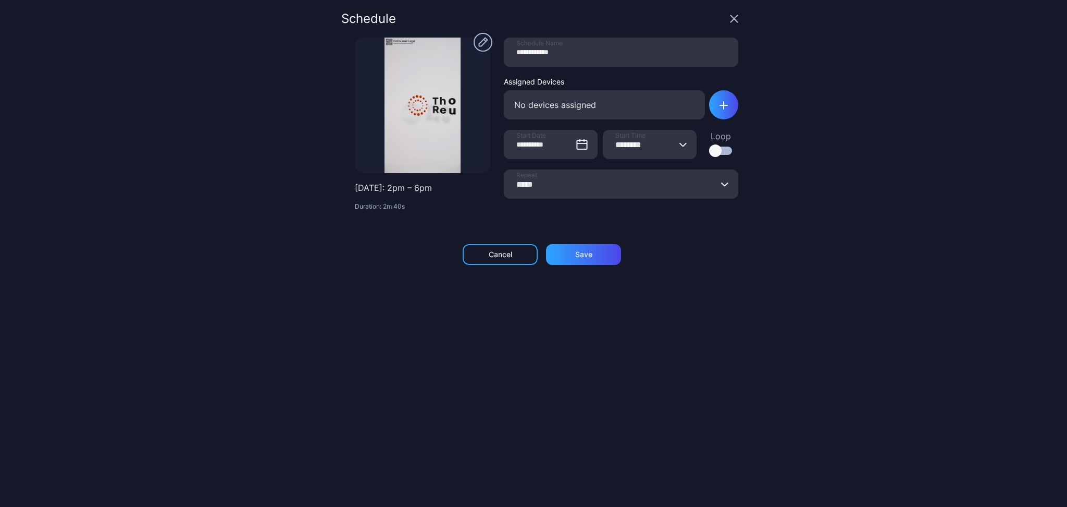
click at [635, 147] on input "********" at bounding box center [650, 144] width 94 height 29
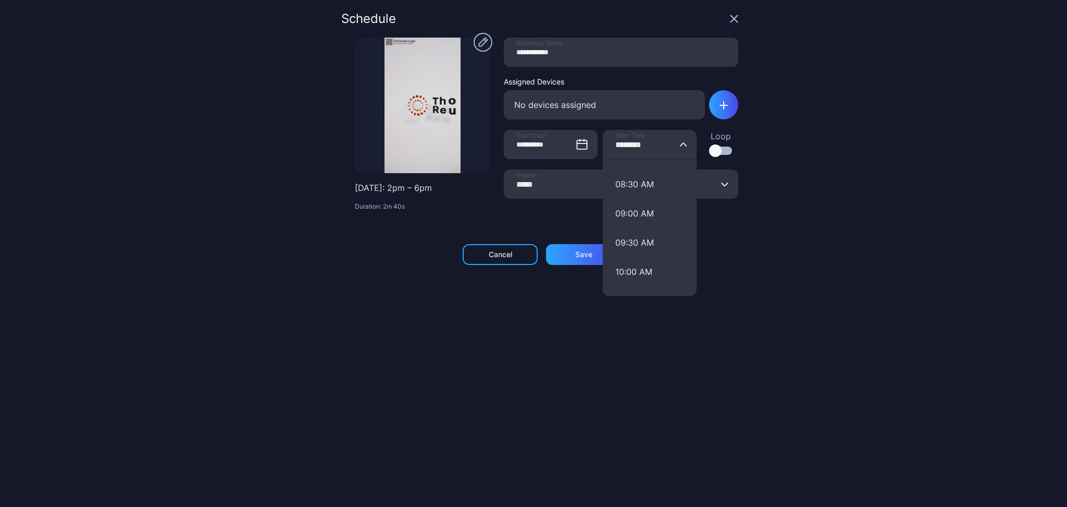
scroll to position [764, 0]
click at [636, 224] on button "02:00 PM" at bounding box center [650, 227] width 94 height 29
type input "********"
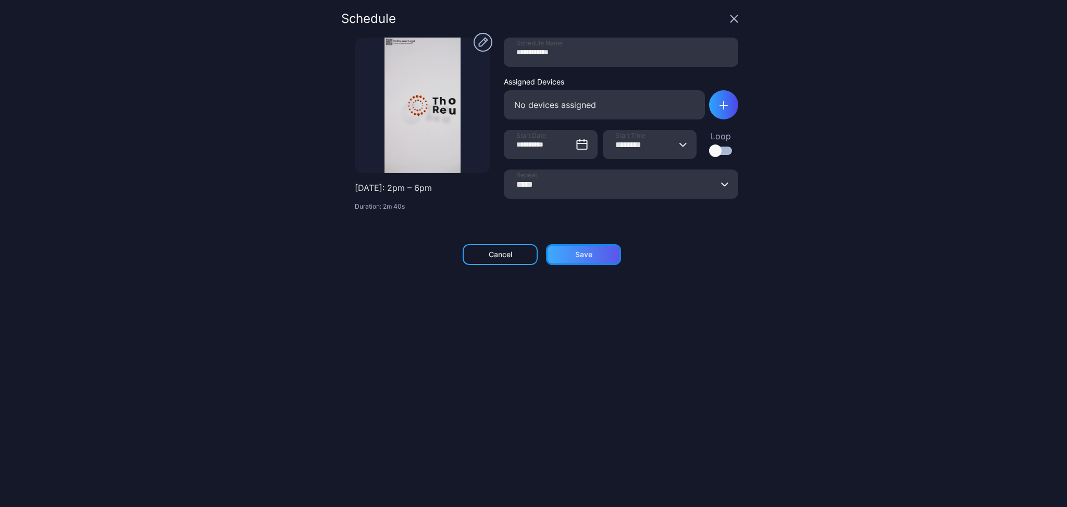
click at [591, 250] on div "Save" at bounding box center [583, 254] width 75 height 21
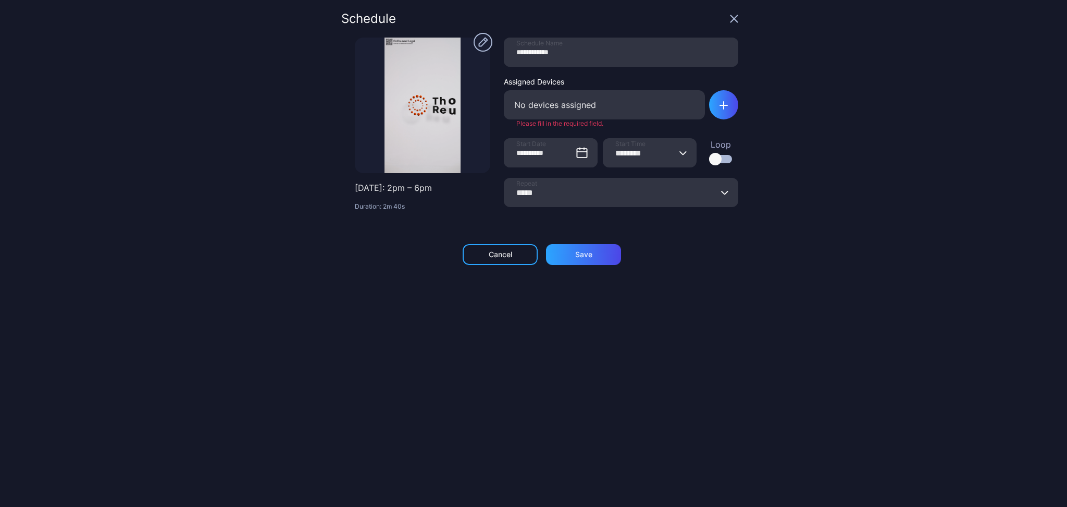
click at [540, 105] on div "No devices assigned" at bounding box center [604, 104] width 201 height 29
click at [714, 99] on div "button" at bounding box center [723, 104] width 29 height 29
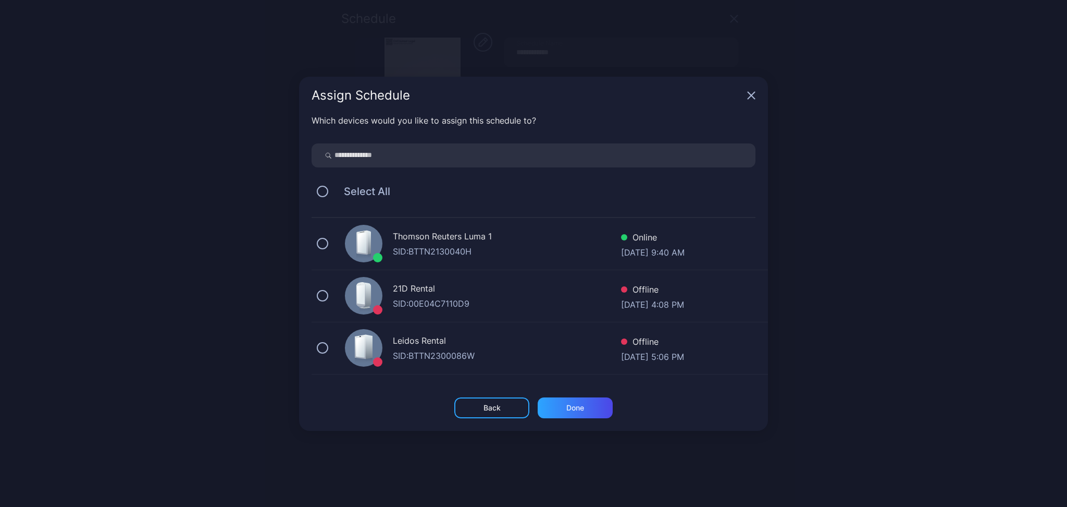
click at [368, 149] on input "search" at bounding box center [534, 155] width 444 height 24
type input "*"
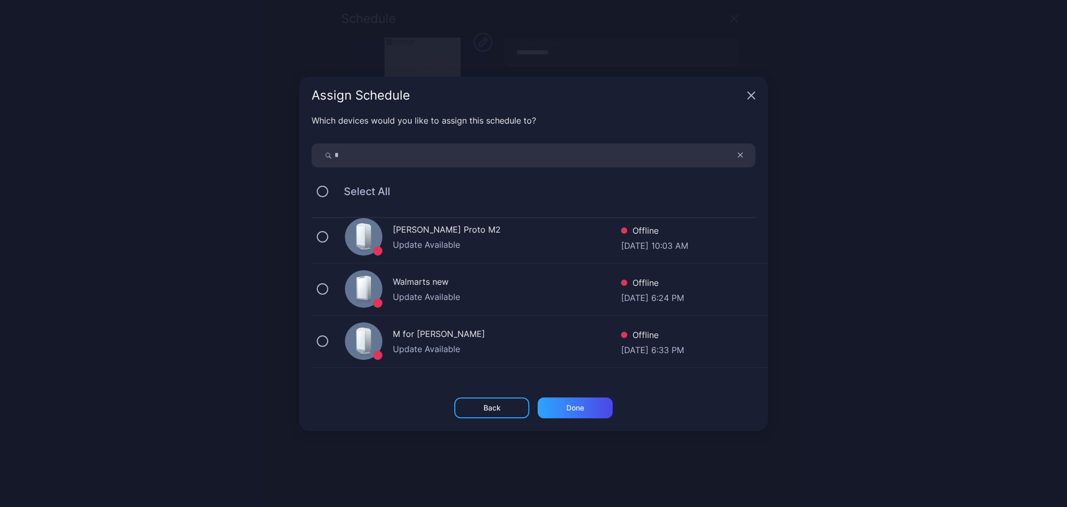
scroll to position [417, 0]
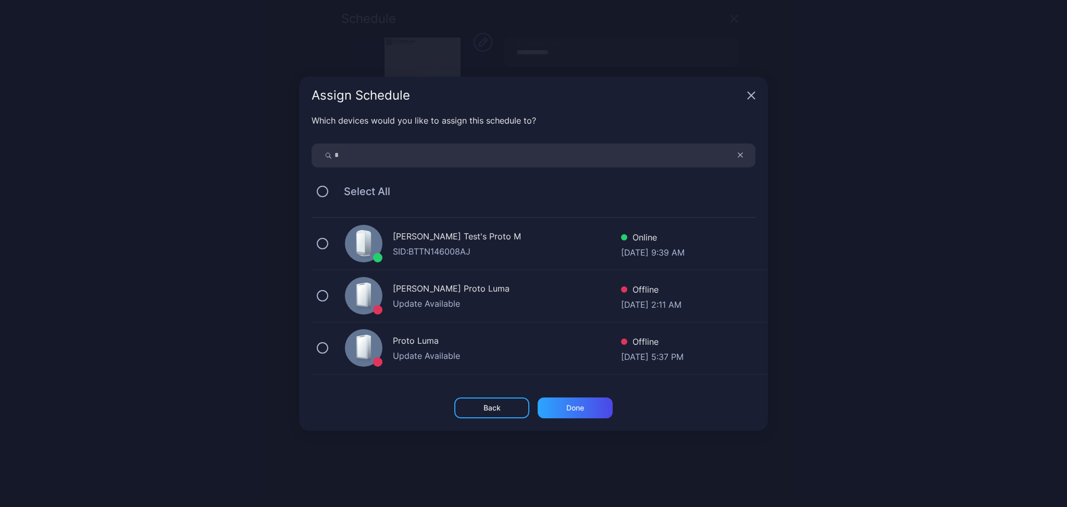
click at [436, 242] on div "[PERSON_NAME] Test's Proto M" at bounding box center [507, 237] width 228 height 15
click at [561, 417] on div "Back Done" at bounding box center [533, 413] width 469 height 33
click at [563, 404] on div "Done" at bounding box center [575, 407] width 75 height 21
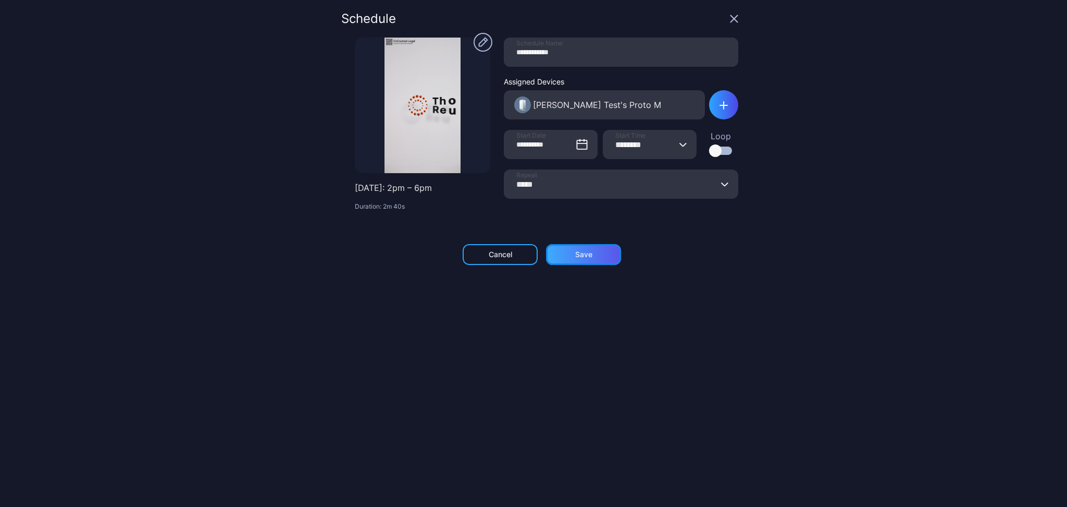
click at [592, 255] on div "Save" at bounding box center [583, 254] width 75 height 21
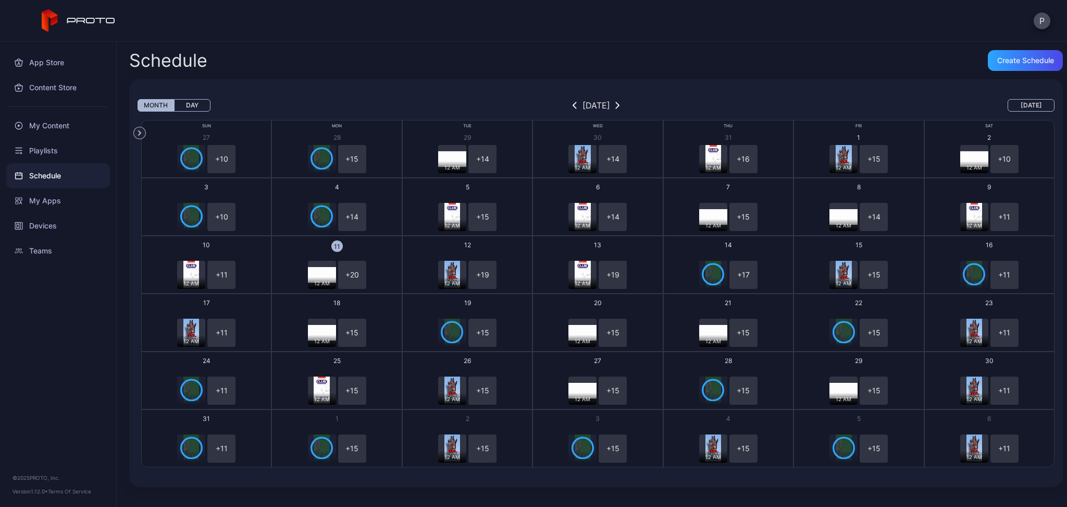
click at [197, 105] on button "Day" at bounding box center [192, 105] width 36 height 13
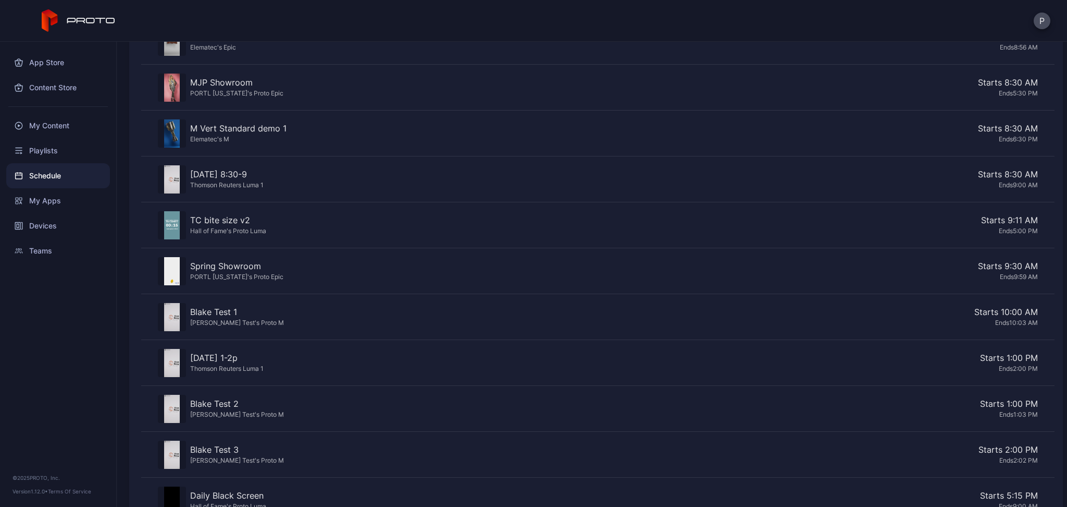
scroll to position [605, 0]
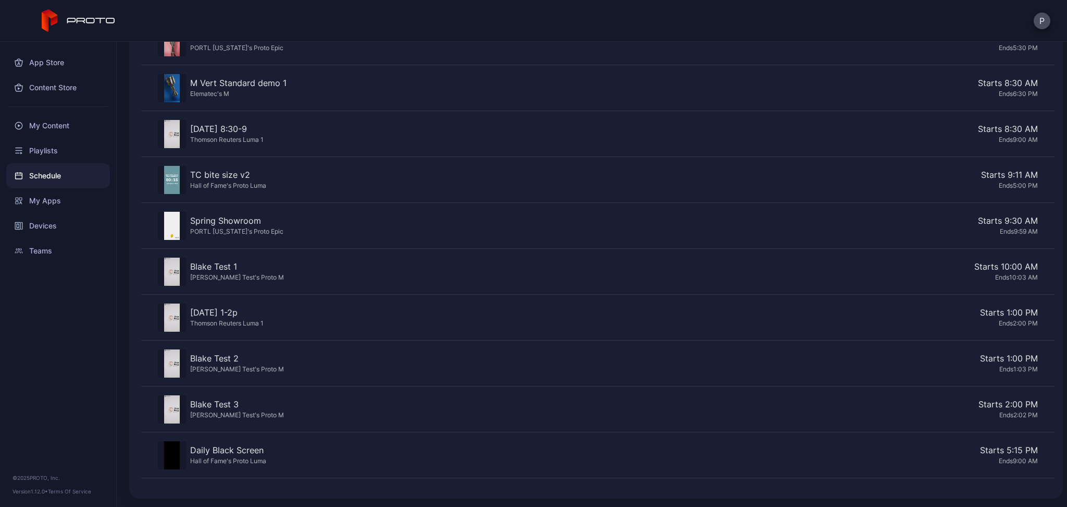
click at [290, 273] on div "Ends 10:03 AM" at bounding box center [663, 277] width 750 height 9
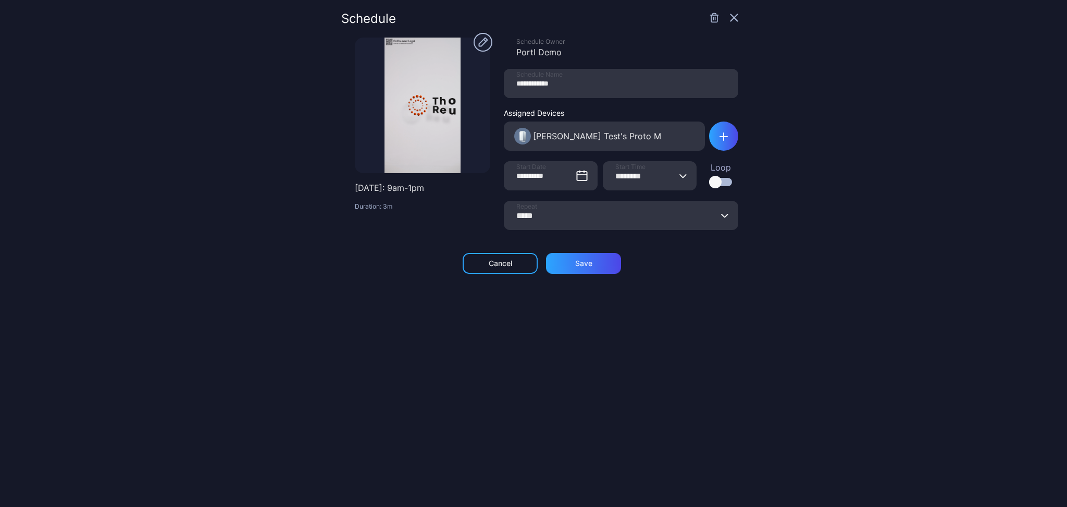
click at [712, 183] on div at bounding box center [720, 182] width 23 height 8
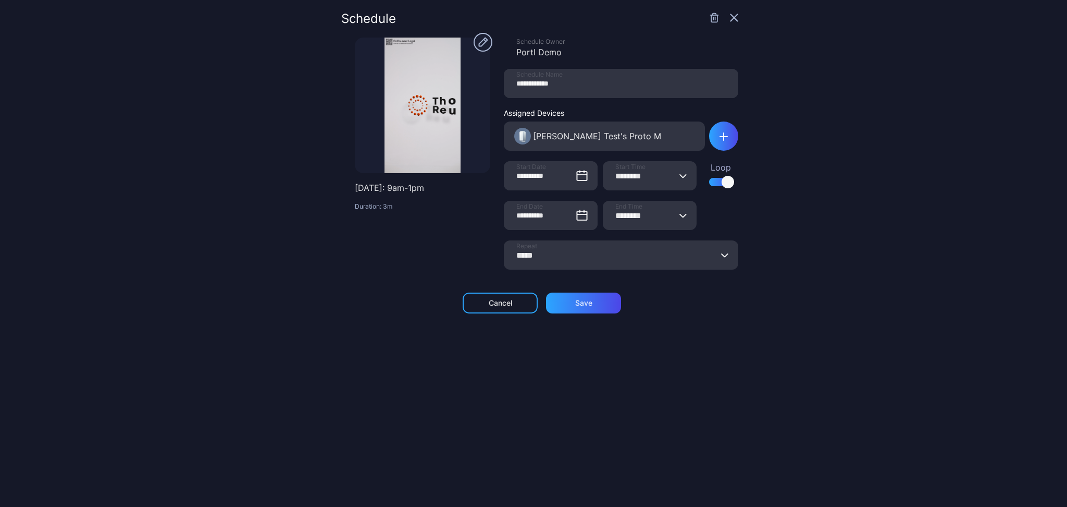
click at [660, 219] on input "********" at bounding box center [650, 215] width 94 height 29
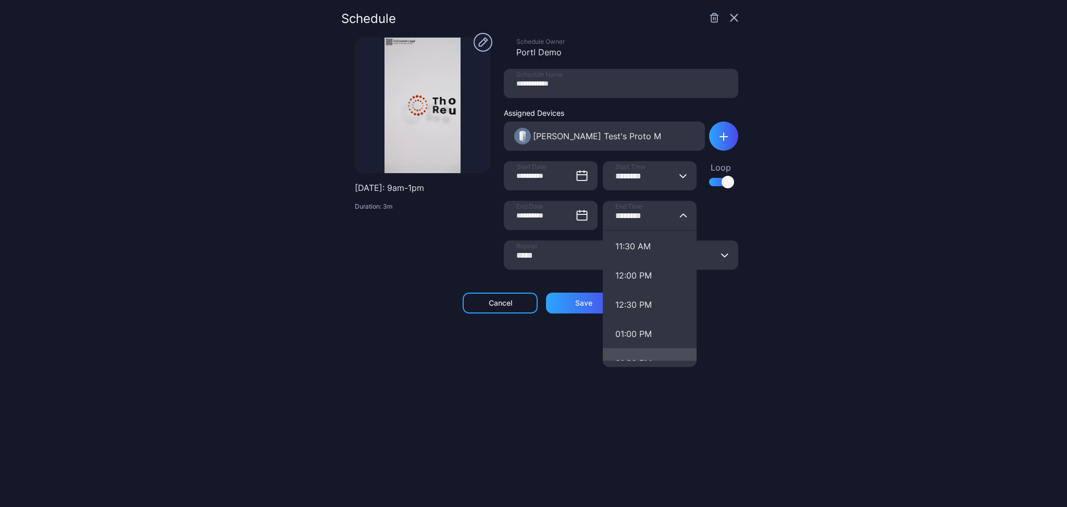
scroll to position [695, 0]
click at [631, 302] on button "01:00 PM" at bounding box center [650, 308] width 94 height 29
type input "********"
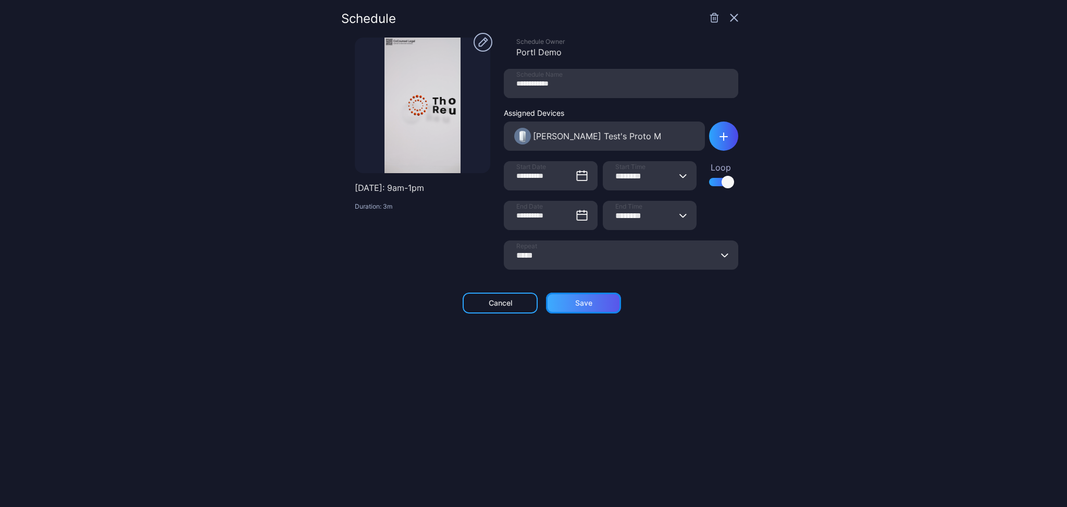
click at [583, 305] on div "Save" at bounding box center [583, 303] width 17 height 8
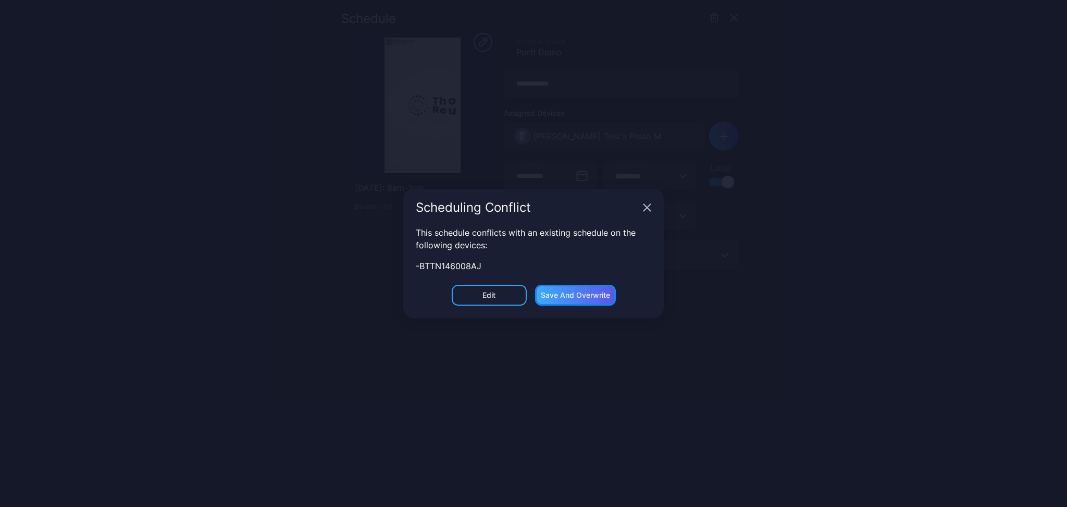
click at [580, 292] on div "Save and Overwrite" at bounding box center [575, 295] width 69 height 8
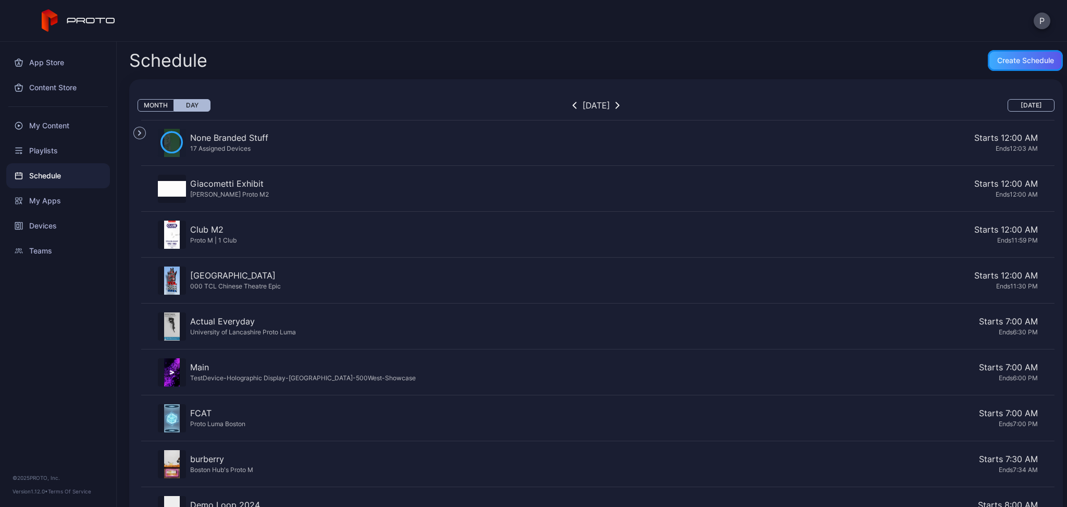
click at [988, 67] on div "Create Schedule" at bounding box center [1025, 60] width 75 height 21
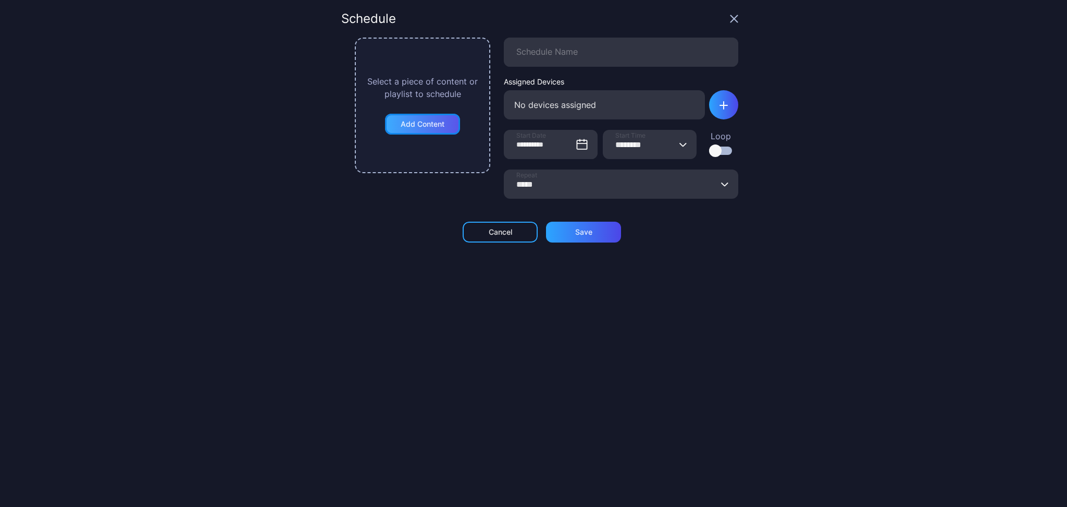
click at [414, 127] on div "Add Content" at bounding box center [423, 124] width 44 height 8
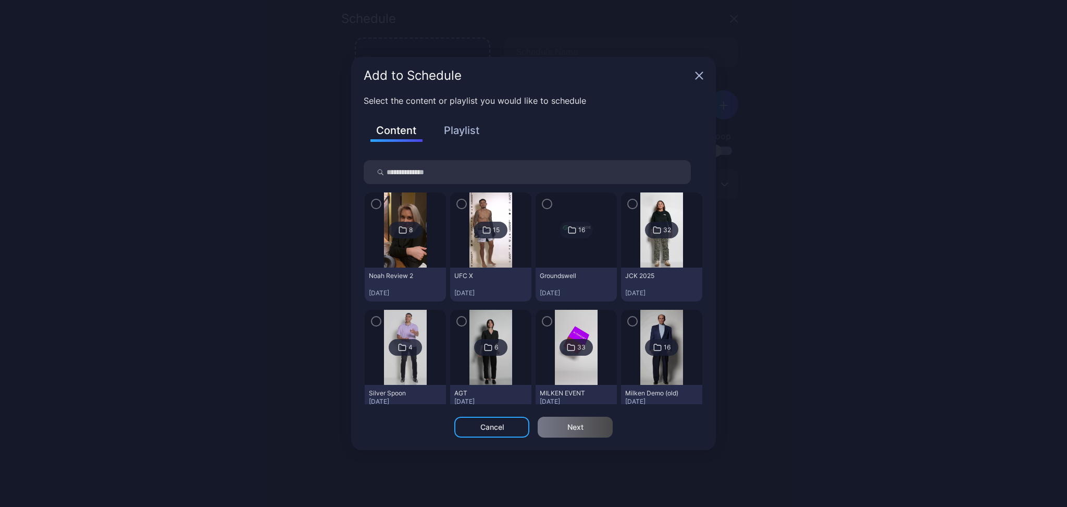
click at [479, 127] on button "Playlist" at bounding box center [462, 130] width 52 height 18
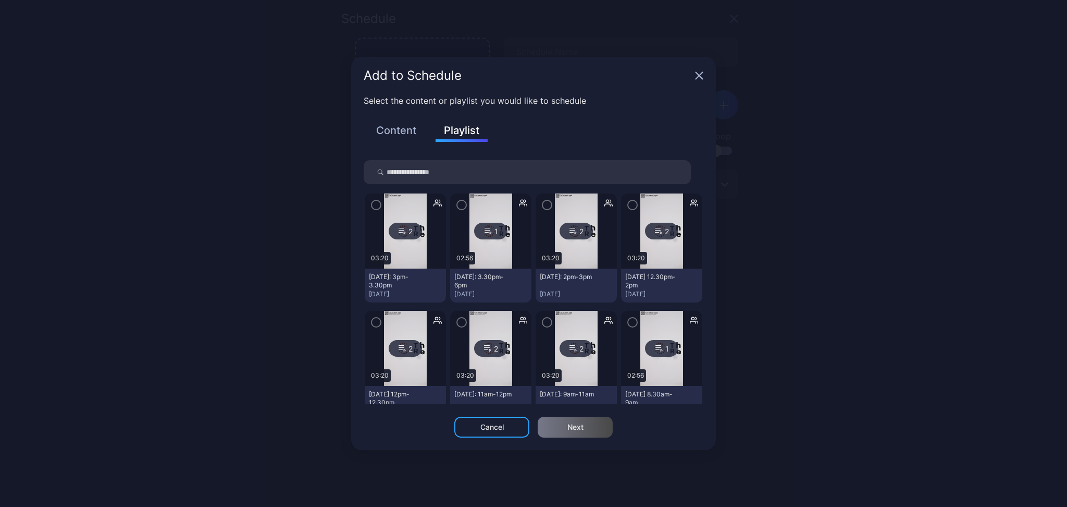
click at [465, 171] on input "search" at bounding box center [527, 172] width 327 height 24
type input "******"
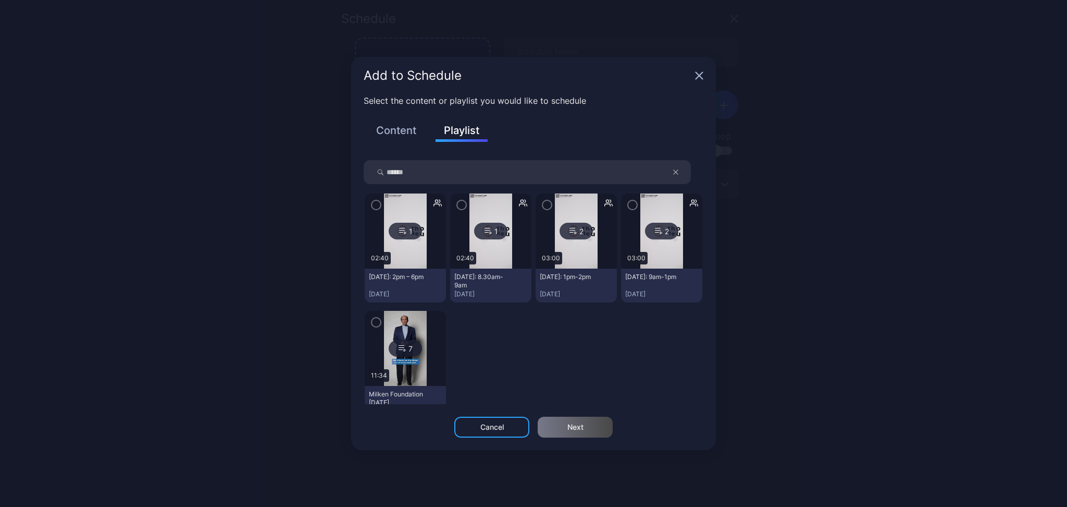
click at [543, 207] on icon "button" at bounding box center [547, 204] width 8 height 11
click at [572, 429] on div "Next" at bounding box center [576, 427] width 16 height 8
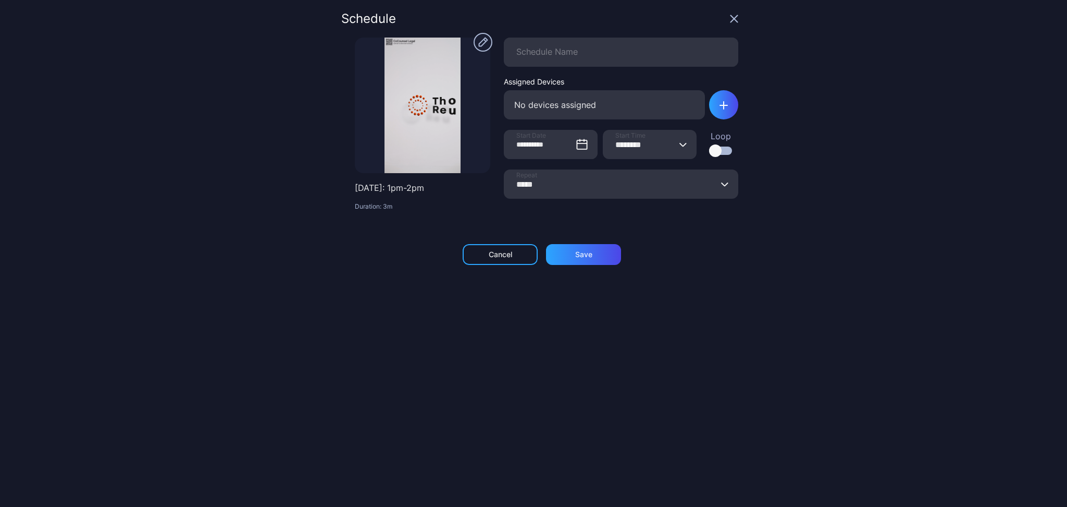
click at [679, 149] on button "******** Start Time" at bounding box center [683, 144] width 8 height 29
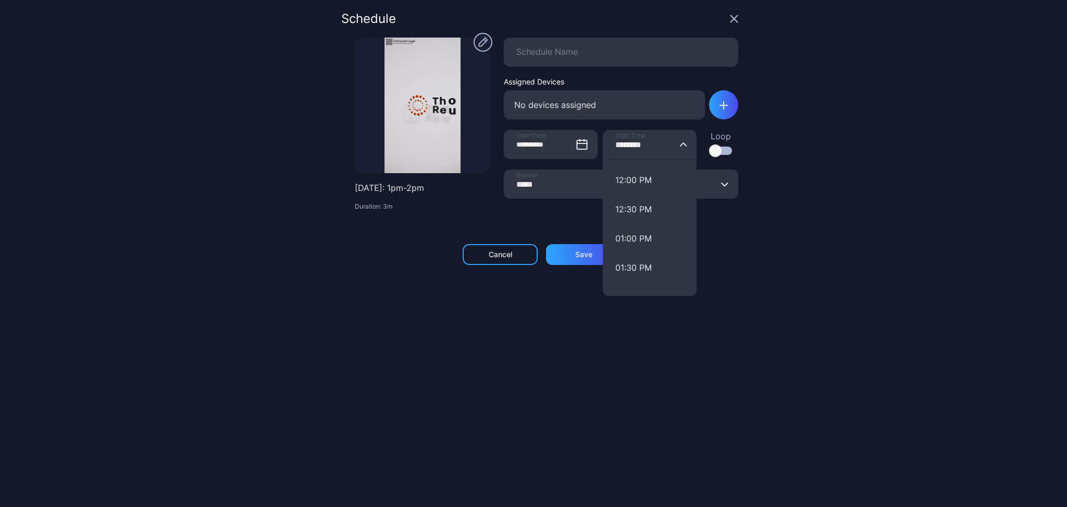
scroll to position [764, 0]
click at [632, 177] on button "01:00 PM" at bounding box center [650, 168] width 94 height 29
type input "********"
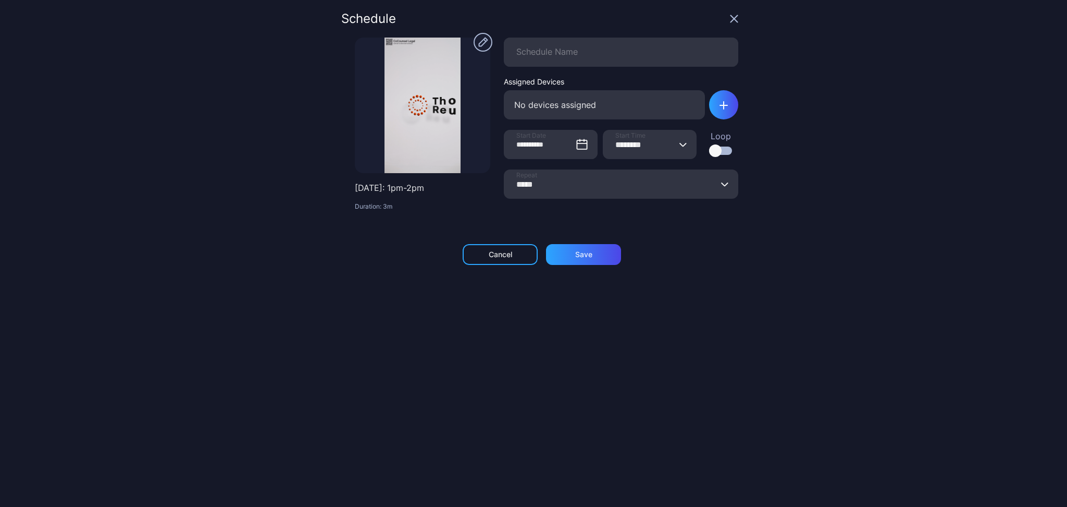
click at [709, 152] on div at bounding box center [715, 150] width 13 height 13
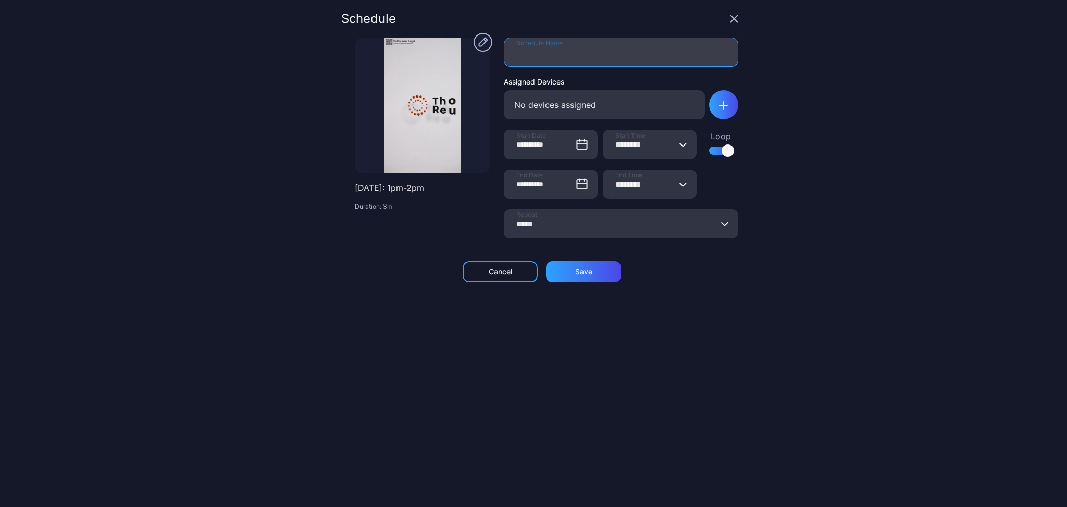
click at [534, 58] on input "Schedule Name" at bounding box center [621, 52] width 235 height 29
type input "**********"
click at [584, 103] on div "No devices assigned" at bounding box center [604, 104] width 201 height 29
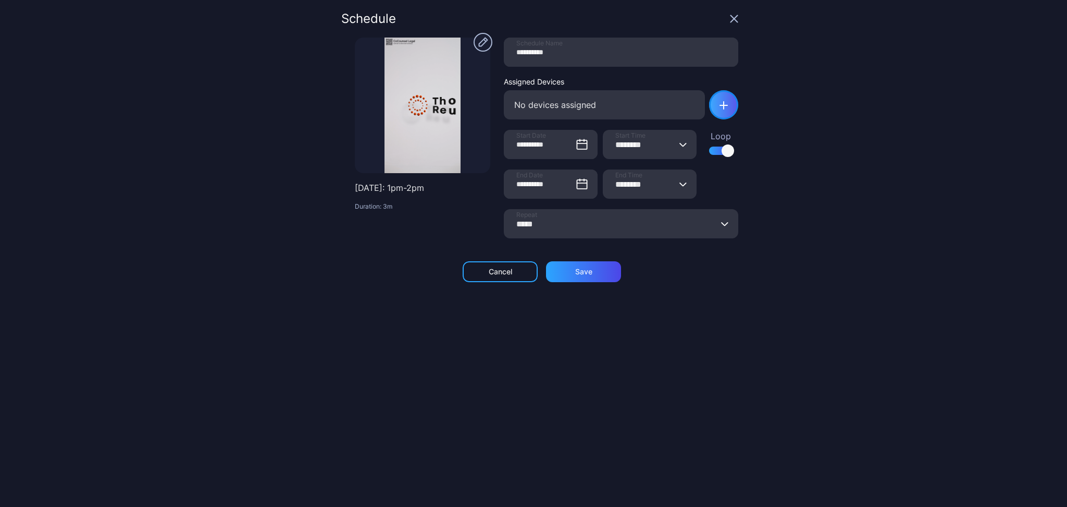
click at [720, 109] on icon "button" at bounding box center [724, 105] width 8 height 8
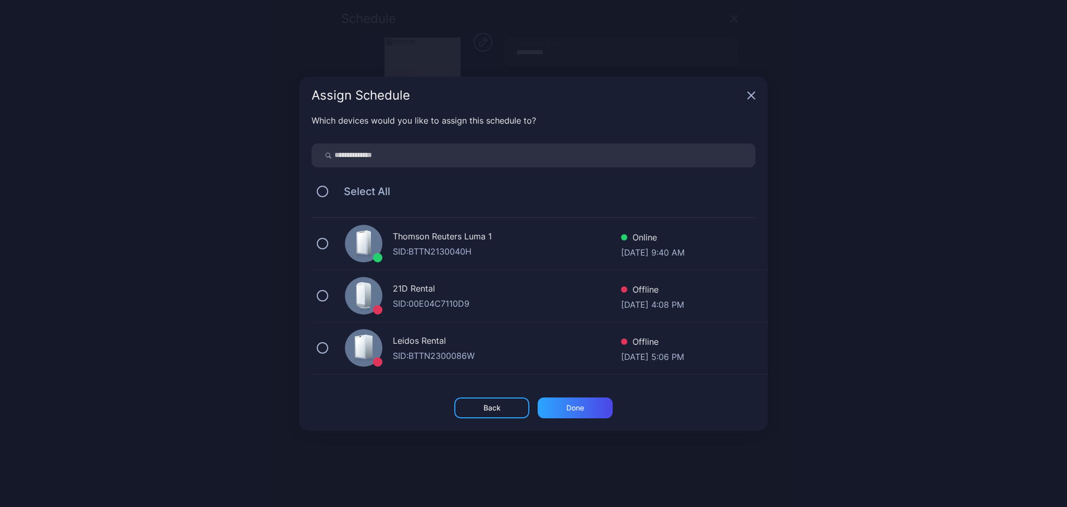
click at [397, 153] on input "search" at bounding box center [534, 155] width 444 height 24
type input "*"
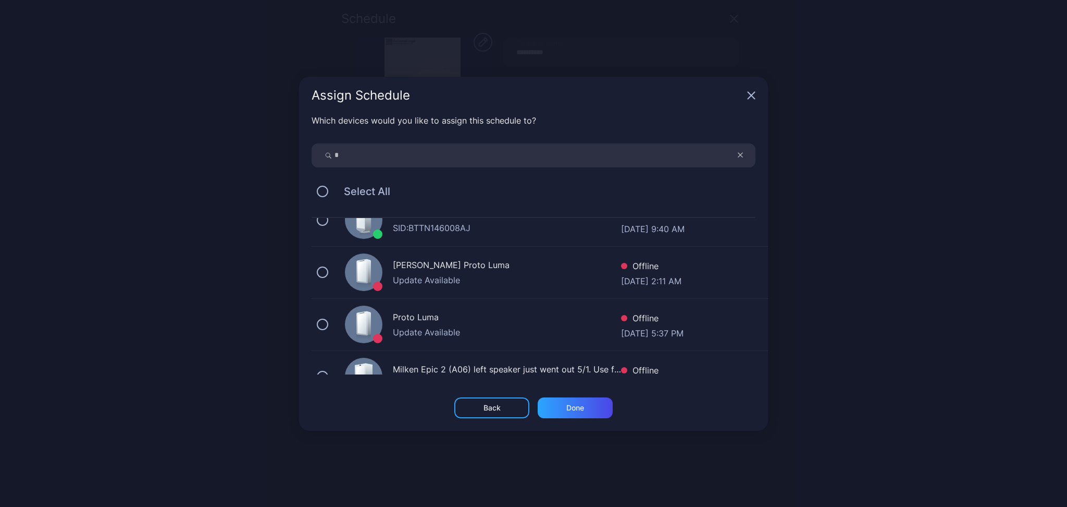
scroll to position [417, 0]
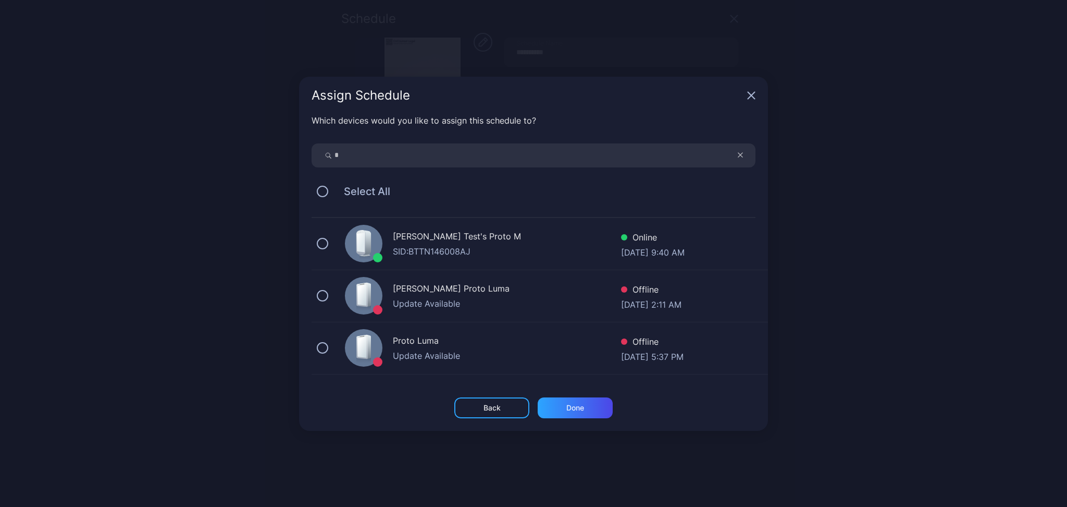
click at [428, 249] on div "SID: BTTN146008AJ" at bounding box center [507, 251] width 228 height 13
click at [585, 408] on div "Done" at bounding box center [575, 407] width 75 height 21
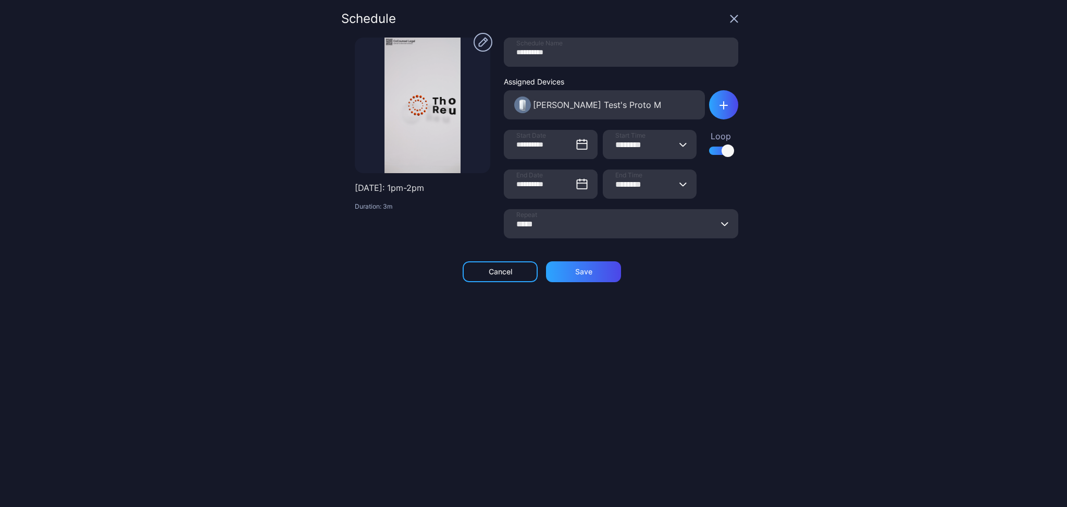
click at [616, 225] on input "*****" at bounding box center [621, 223] width 235 height 29
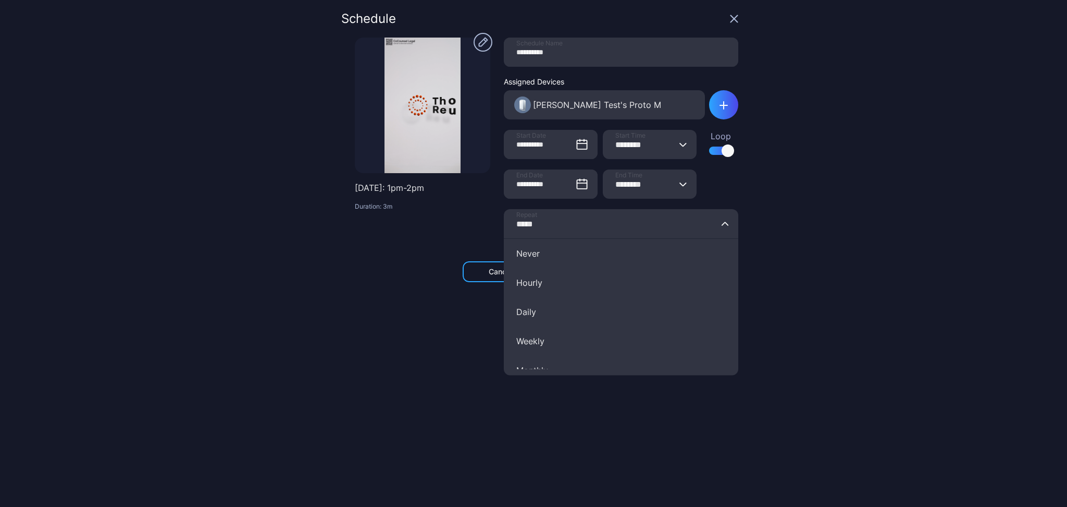
click at [893, 260] on div "**********" at bounding box center [533, 253] width 1067 height 507
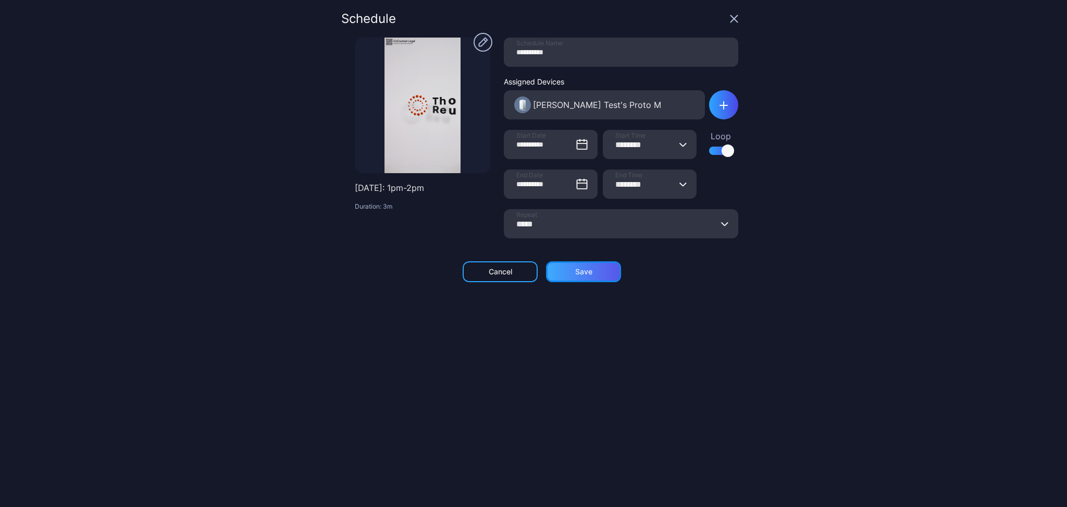
click at [581, 274] on div "Save" at bounding box center [583, 271] width 17 height 8
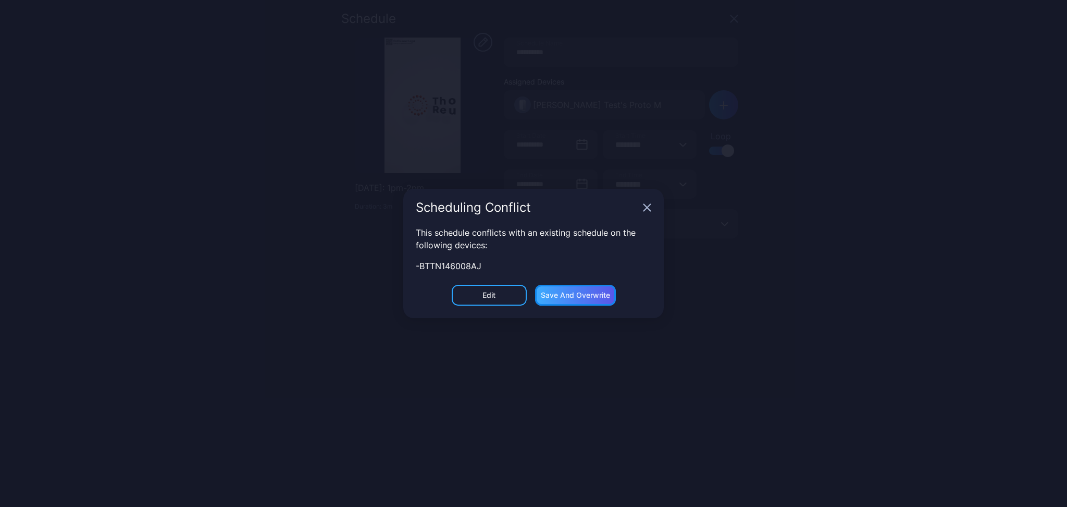
click at [579, 295] on div "Save and Overwrite" at bounding box center [575, 295] width 69 height 8
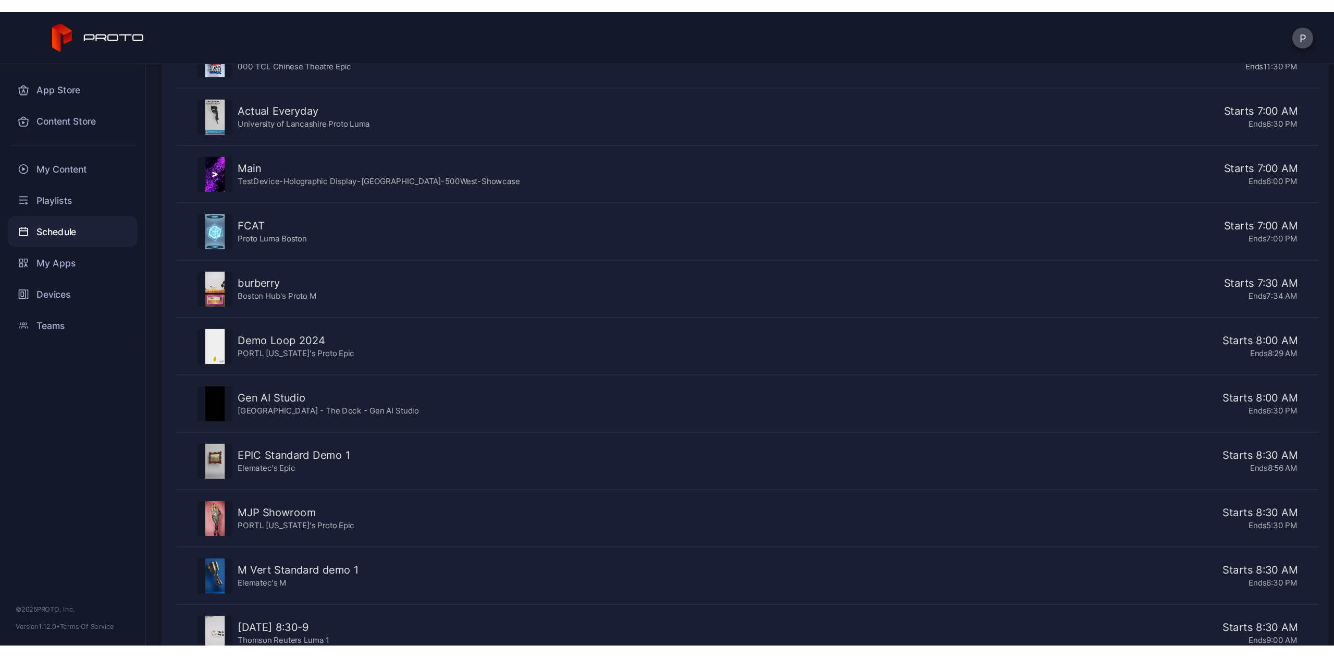
scroll to position [513, 0]
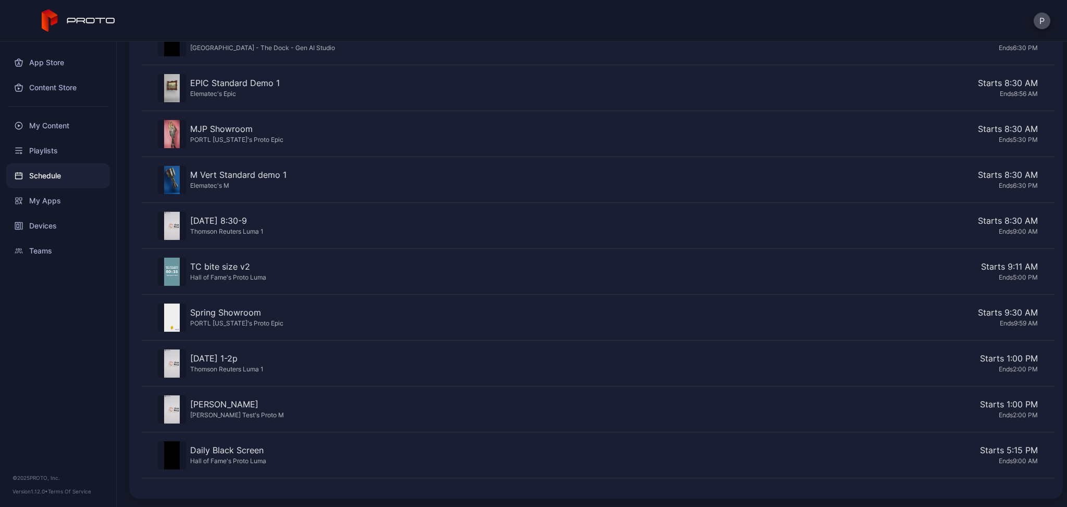
click at [299, 409] on div "Starts 1:00 PM" at bounding box center [663, 404] width 750 height 13
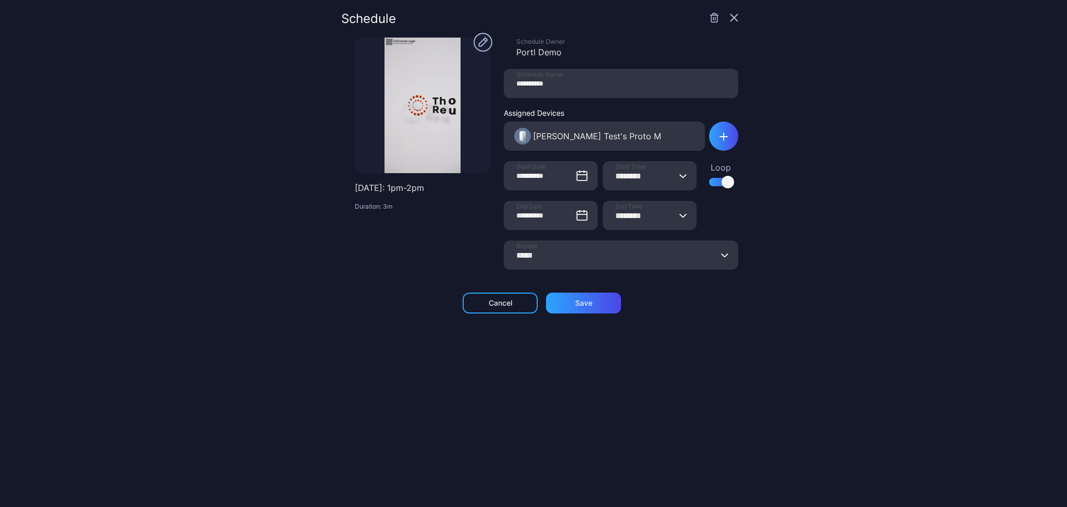
click at [363, 359] on div "**********" at bounding box center [539, 254] width 397 height 482
click at [481, 303] on div "Cancel" at bounding box center [500, 302] width 75 height 21
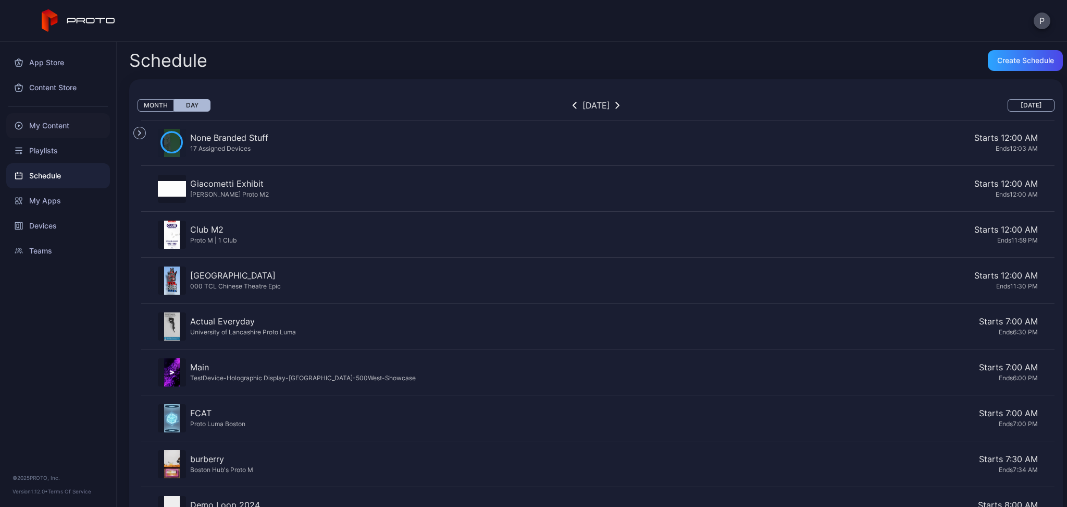
click at [39, 122] on div "My Content" at bounding box center [58, 125] width 104 height 25
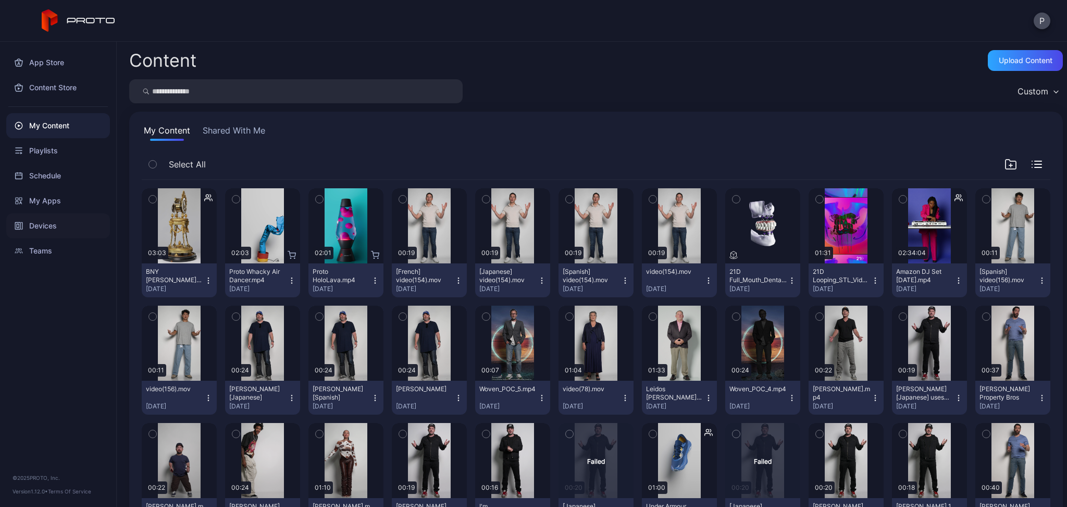
click at [52, 229] on div "Devices" at bounding box center [58, 225] width 104 height 25
click at [33, 151] on div "Playlists" at bounding box center [58, 150] width 104 height 25
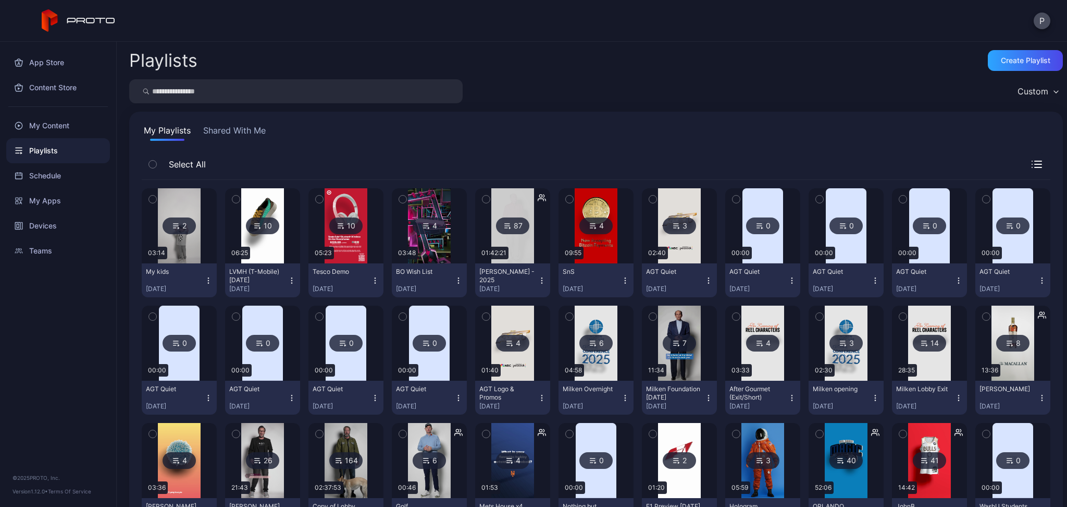
click at [274, 90] on input "search" at bounding box center [296, 91] width 334 height 24
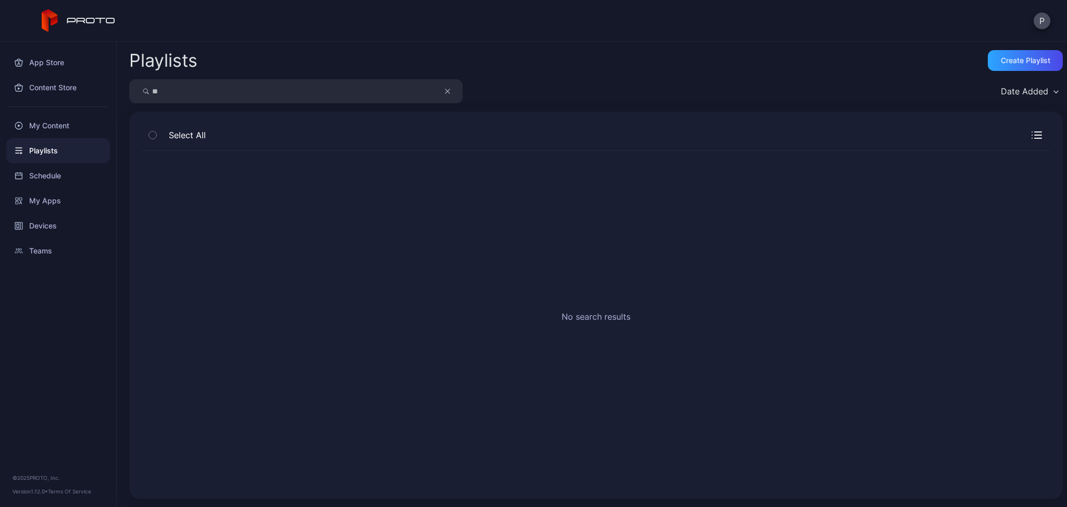
type input "*"
drag, startPoint x: 421, startPoint y: 95, endPoint x: 421, endPoint y: 108, distance: 13.0
click at [419, 95] on input "search" at bounding box center [296, 91] width 334 height 24
click at [435, 158] on div "No search results" at bounding box center [596, 318] width 909 height 335
click at [154, 129] on icon "button" at bounding box center [152, 134] width 7 height 11
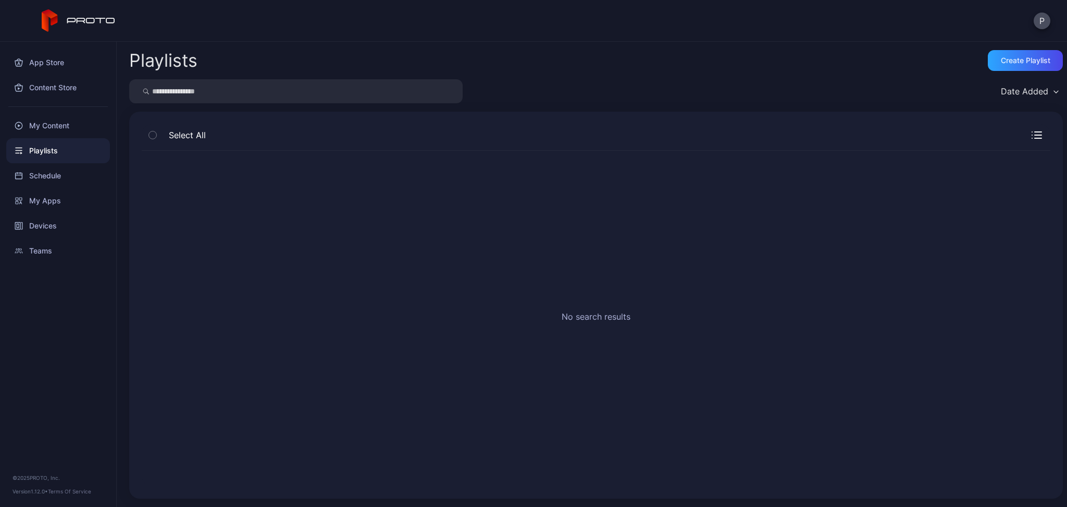
click at [21, 149] on icon at bounding box center [19, 150] width 8 height 8
click at [59, 116] on div "My Content" at bounding box center [58, 125] width 104 height 25
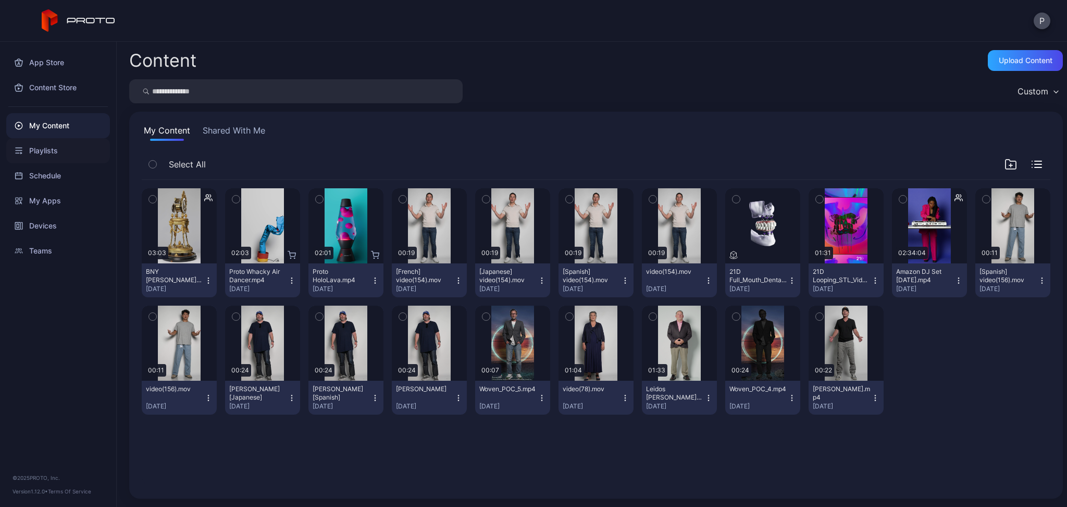
click at [64, 153] on div "Playlists" at bounding box center [58, 150] width 104 height 25
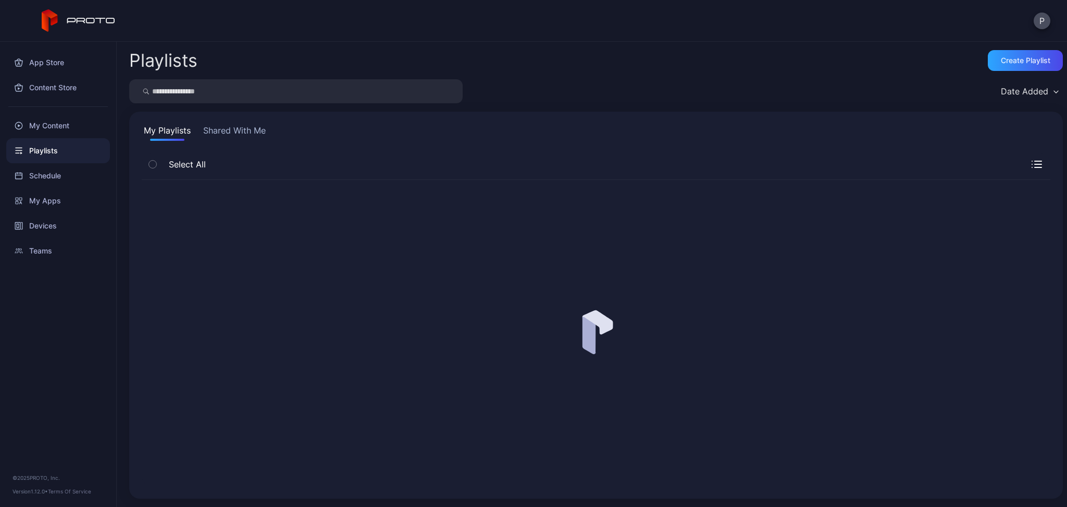
click at [253, 129] on button "Shared With Me" at bounding box center [234, 132] width 67 height 17
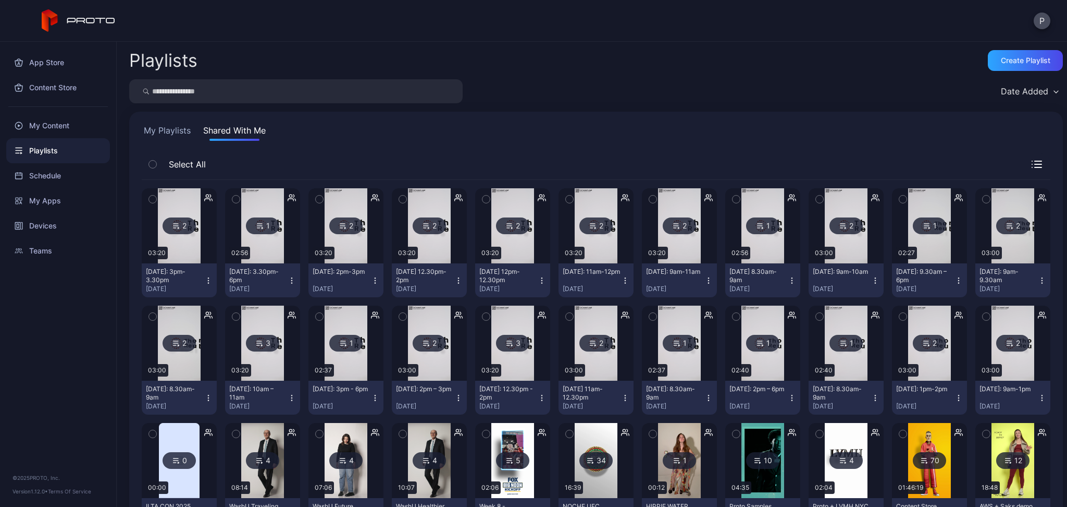
click at [199, 99] on input "search" at bounding box center [296, 91] width 334 height 24
type input "******"
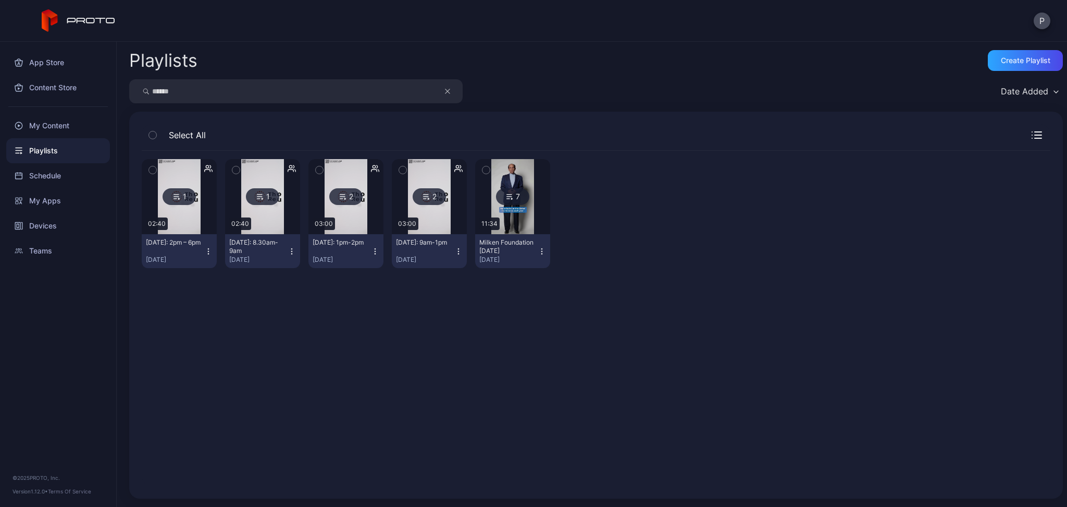
click at [268, 215] on img at bounding box center [262, 196] width 42 height 75
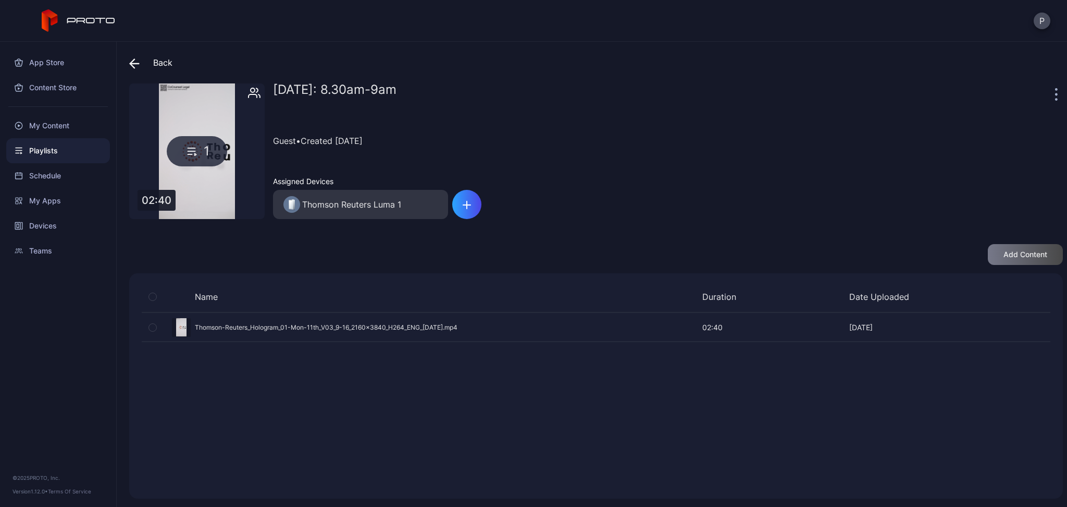
click at [230, 324] on div "Preview" at bounding box center [596, 327] width 909 height 28
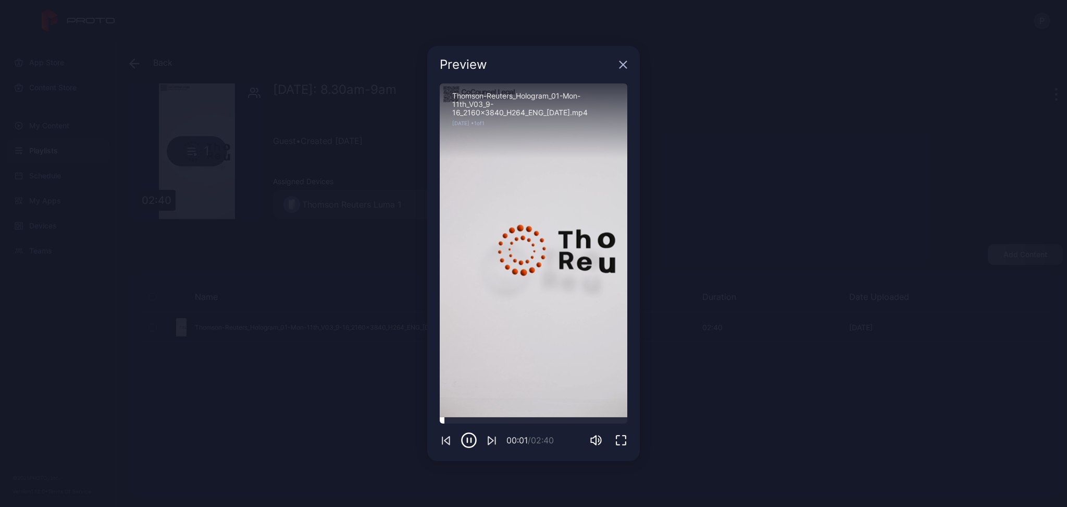
click at [499, 418] on div at bounding box center [534, 420] width 188 height 6
click at [564, 417] on div at bounding box center [534, 420] width 188 height 6
click at [626, 63] on icon "button" at bounding box center [623, 64] width 8 height 8
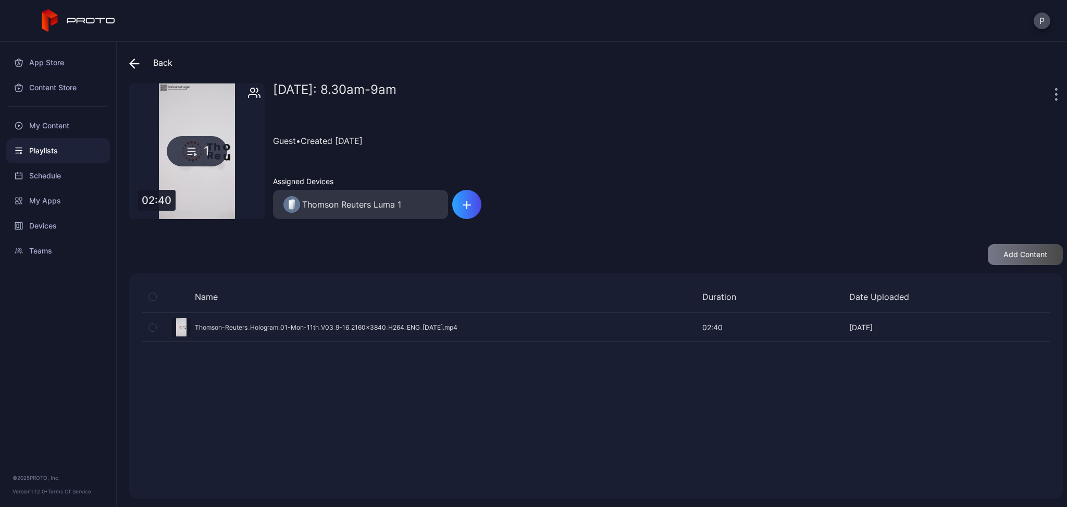
click at [133, 65] on icon at bounding box center [134, 63] width 10 height 10
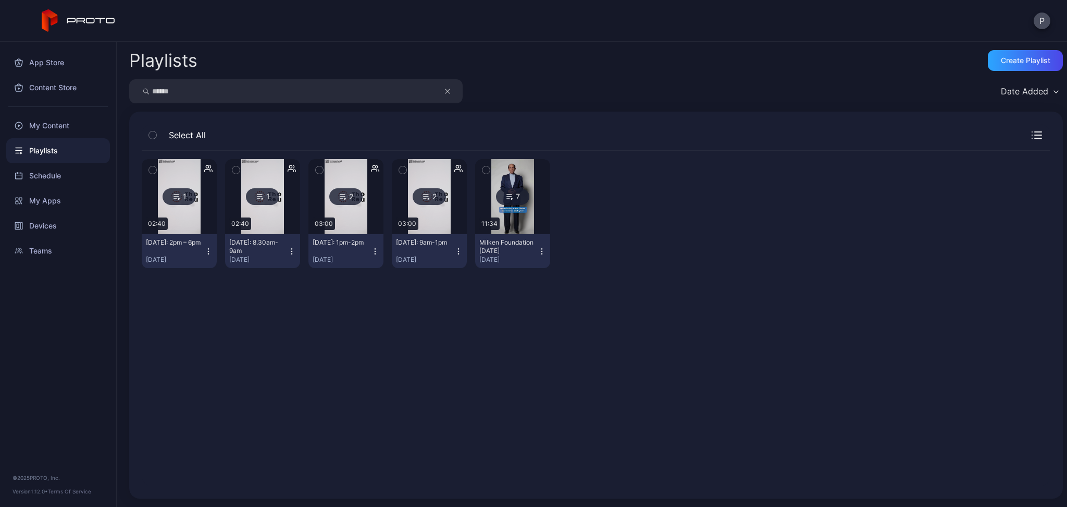
click at [358, 214] on img at bounding box center [346, 196] width 42 height 75
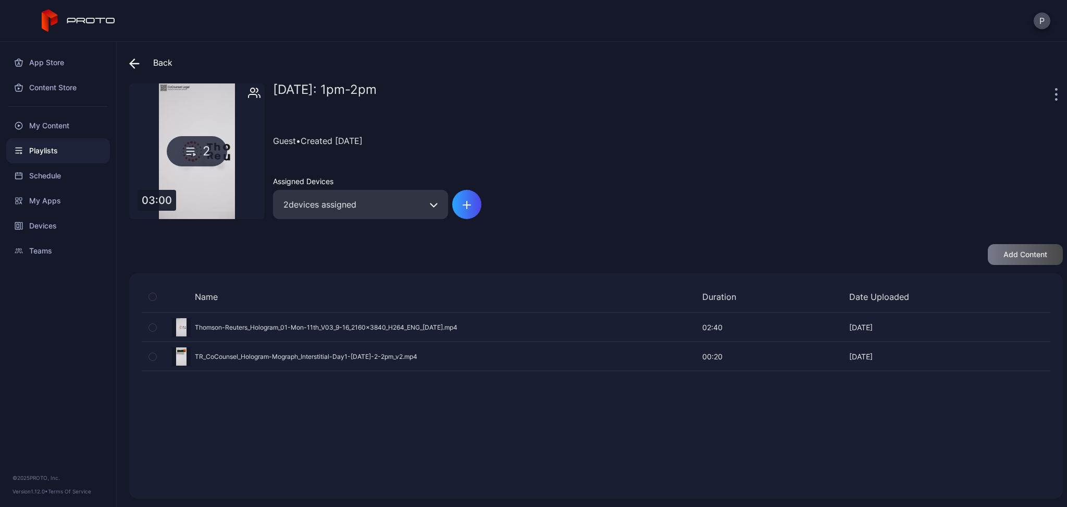
click at [202, 154] on div "2" at bounding box center [197, 151] width 60 height 30
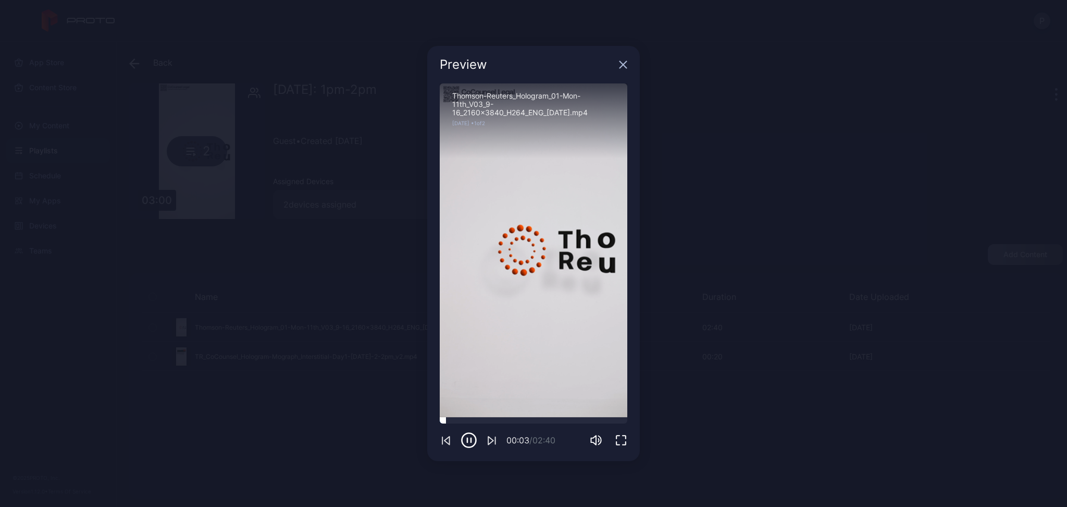
click at [549, 419] on div at bounding box center [534, 420] width 188 height 6
click at [532, 420] on div at bounding box center [534, 420] width 188 height 6
click at [623, 63] on icon "button" at bounding box center [623, 64] width 8 height 8
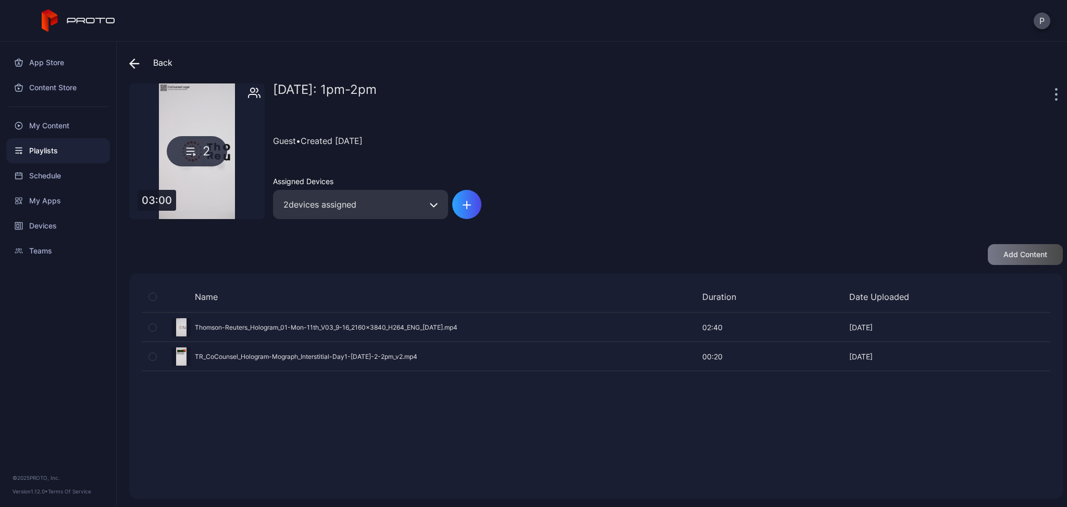
click at [136, 62] on icon at bounding box center [134, 63] width 10 height 10
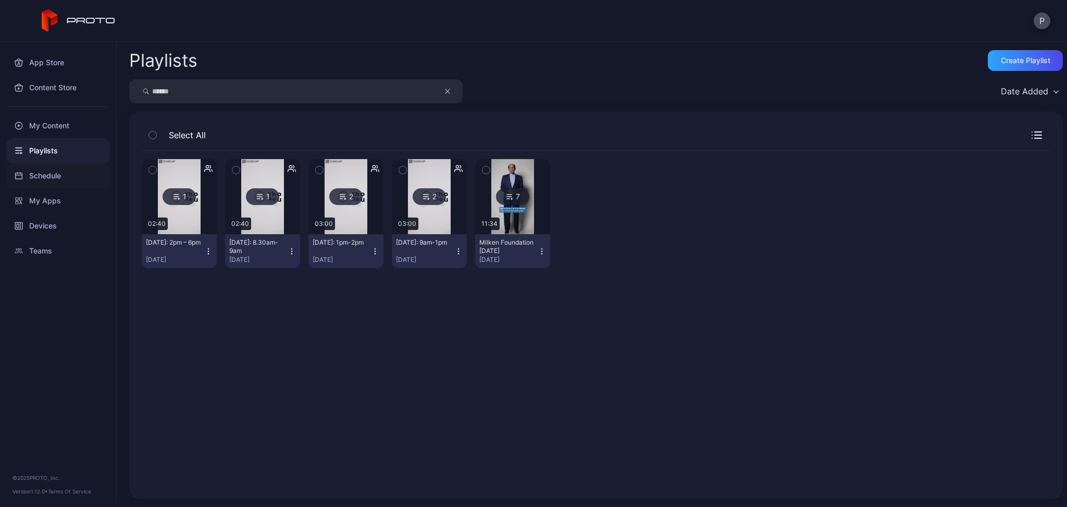
click at [28, 176] on div "Schedule" at bounding box center [58, 175] width 104 height 25
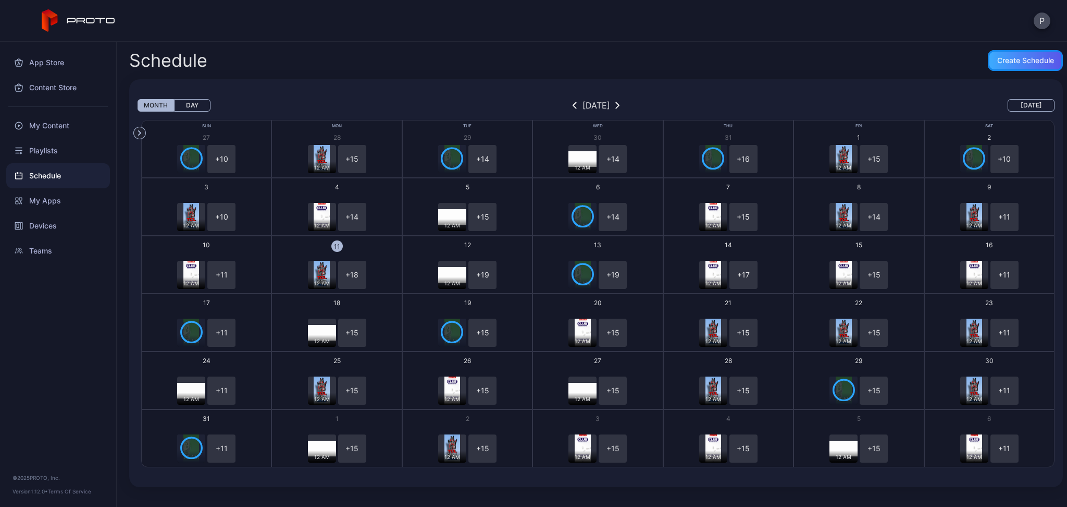
click at [999, 51] on div "Create Schedule" at bounding box center [1025, 60] width 75 height 21
